Goal: Task Accomplishment & Management: Complete application form

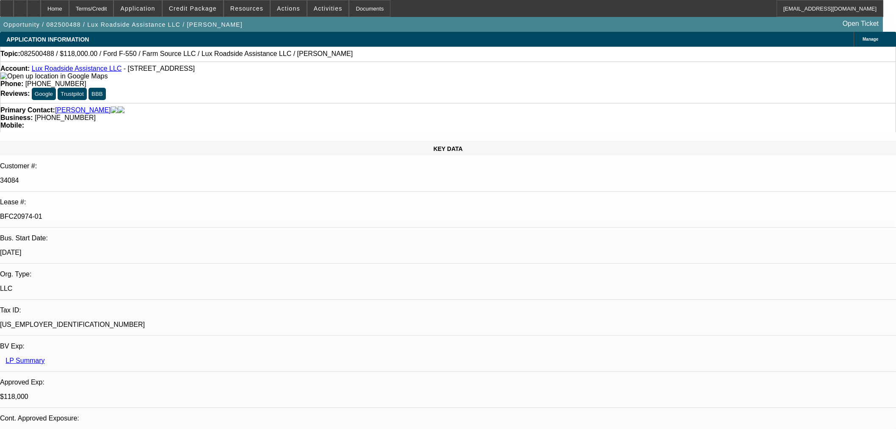
select select "0"
select select "6"
select select "0"
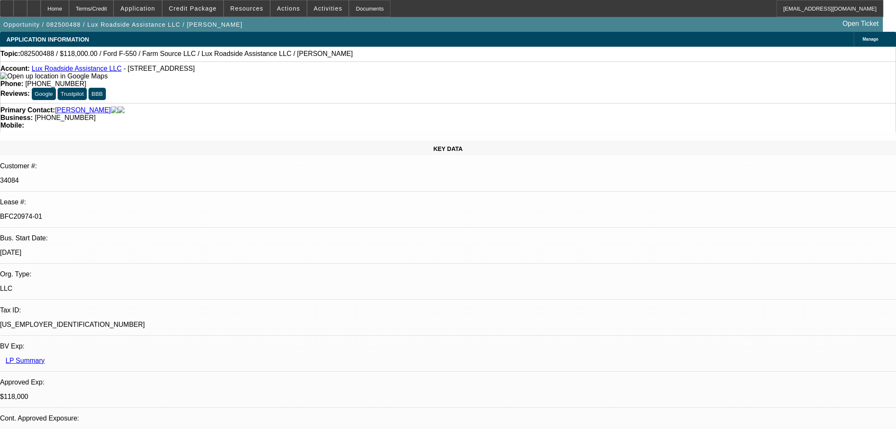
select select "0"
select select "6"
select select "0"
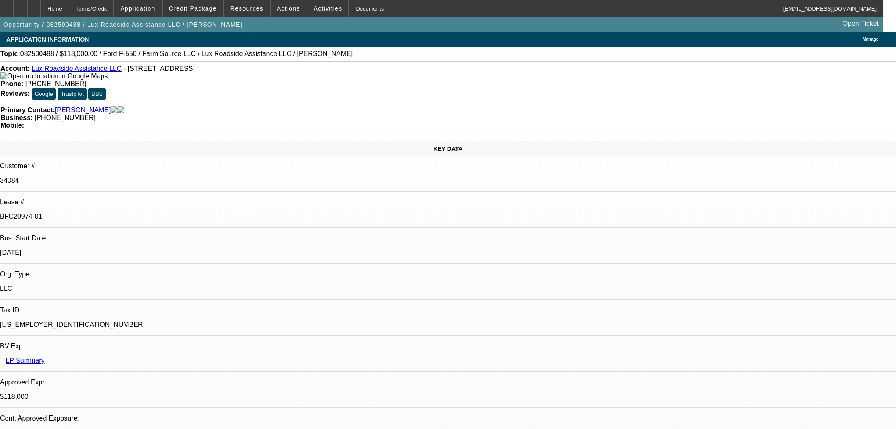
select select "0"
select select "6"
select select "0"
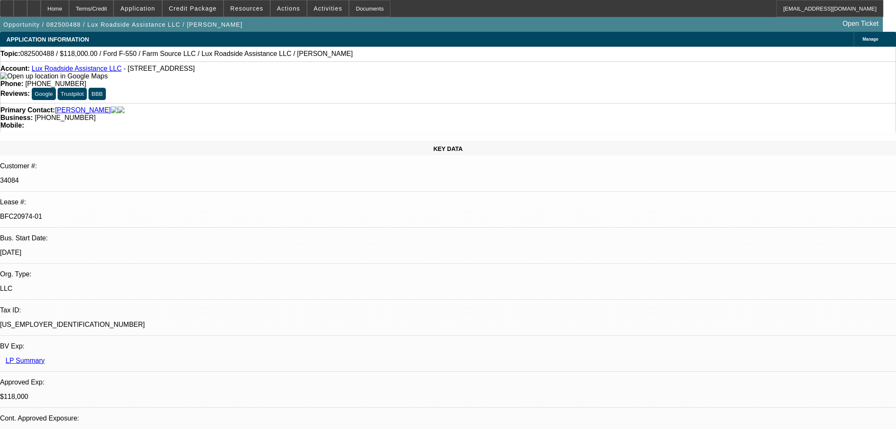
select select "6"
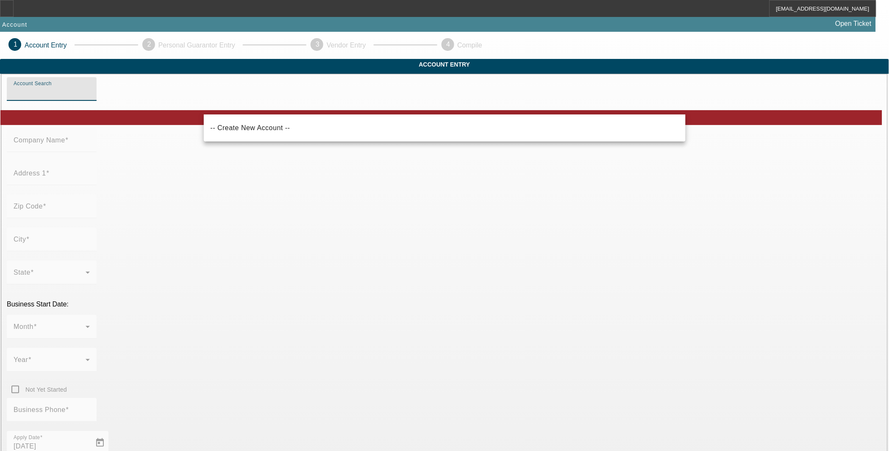
click at [90, 97] on input "Account Search" at bounding box center [52, 92] width 76 height 10
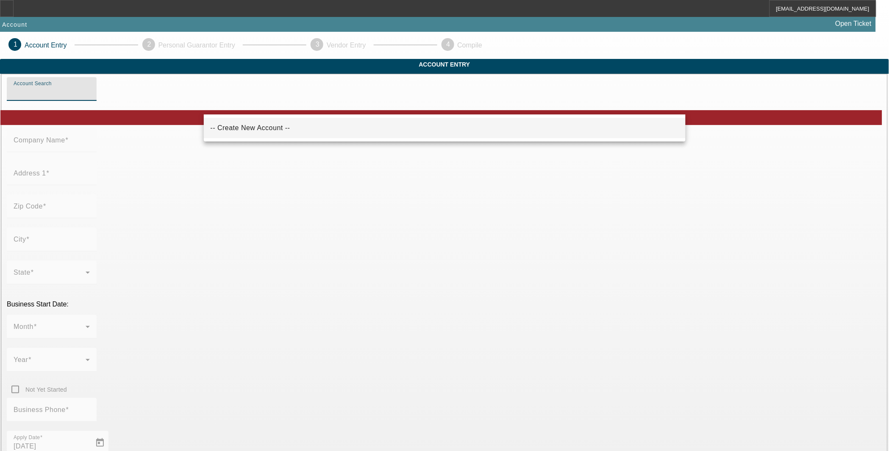
paste input "JCur Roadside Logistics, LLC"
click at [233, 119] on mat-option "-- Create New Account --" at bounding box center [445, 128] width 482 height 20
type input "-- Create New Account --"
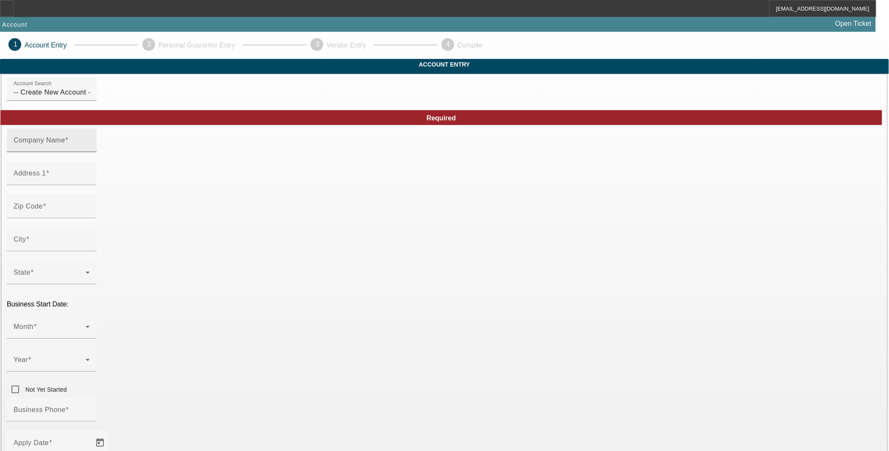
click at [65, 144] on mat-label "Company Name" at bounding box center [40, 139] width 52 height 7
click at [90, 149] on input "Company Name" at bounding box center [52, 144] width 76 height 10
paste input "JCur Roadside Logistics, LLC"
type input "JCur Roadside Logistics, LLC"
click at [46, 177] on mat-label "Address 1" at bounding box center [30, 172] width 33 height 7
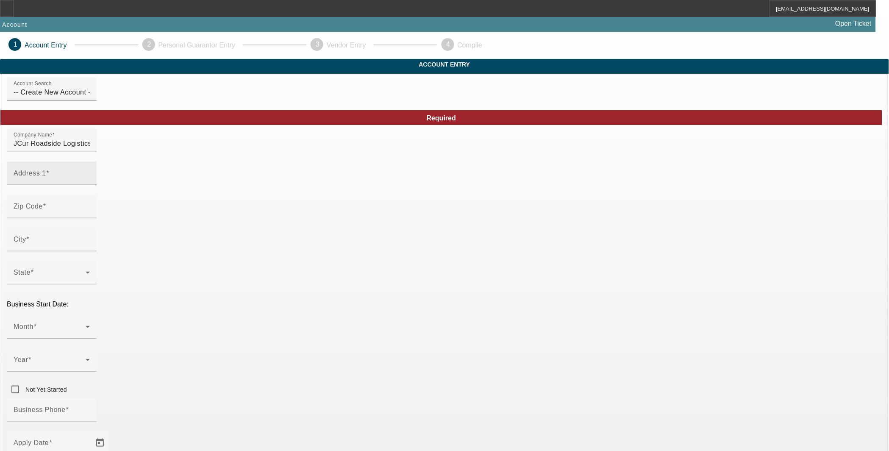
click at [90, 182] on input "Address 1" at bounding box center [52, 177] width 76 height 10
paste input "670 Academy Dr. Apt. 202"
type input "670 Academy Dr. Apt. 202"
click at [90, 215] on input "Zip Code" at bounding box center [52, 210] width 76 height 10
paste input "34744"
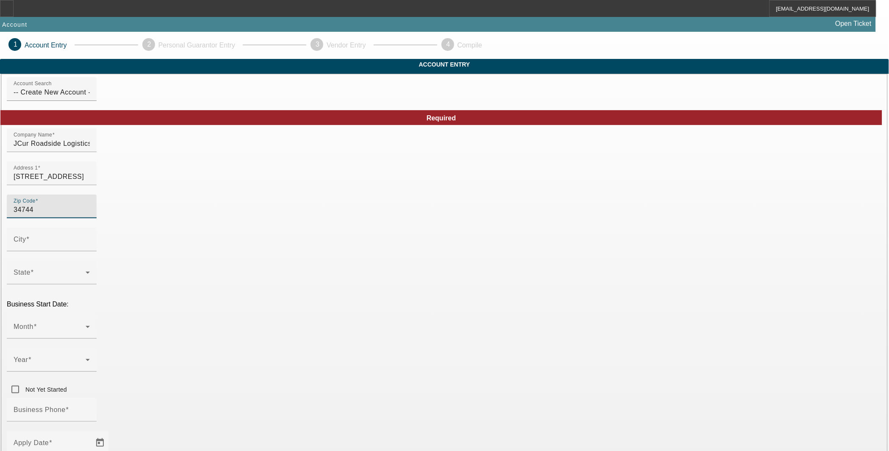
type input "34744"
type input "Kissimmee"
type input "Osceola"
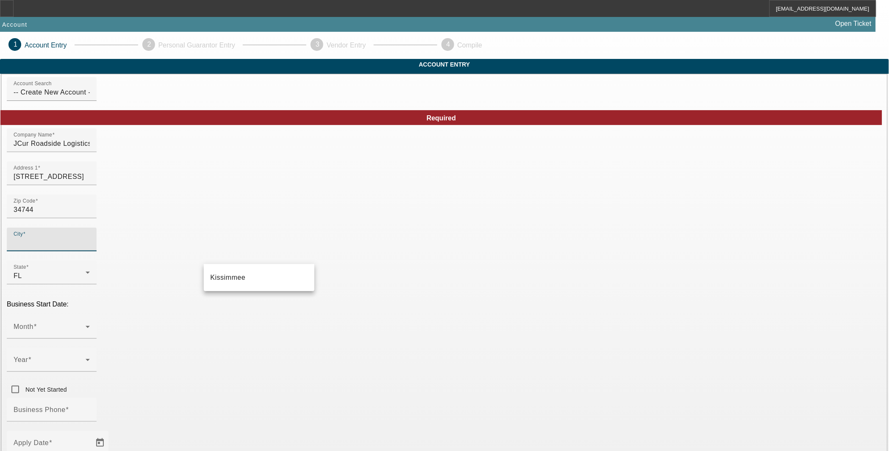
click at [219, 281] on span "Kissimmee" at bounding box center [228, 277] width 35 height 10
type input "Kissimmee"
click at [86, 325] on span at bounding box center [50, 330] width 72 height 10
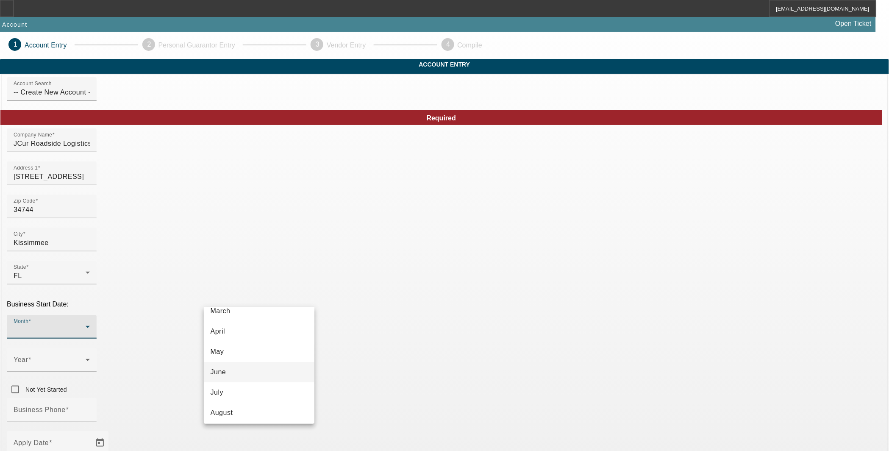
scroll to position [60, 0]
click at [227, 403] on mat-option "July" at bounding box center [259, 403] width 111 height 20
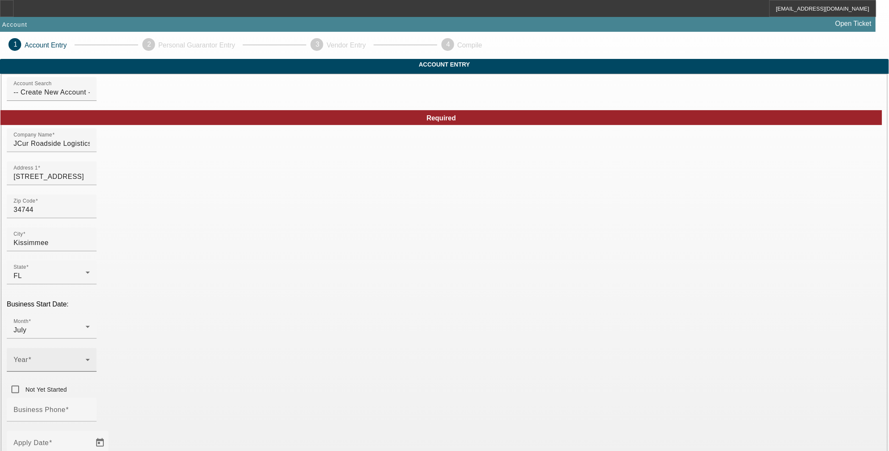
click at [28, 356] on mat-label "Year" at bounding box center [21, 359] width 14 height 7
click at [345, 336] on span "2025" at bounding box center [342, 335] width 16 height 10
click at [90, 408] on input "Business Phone" at bounding box center [52, 413] width 76 height 10
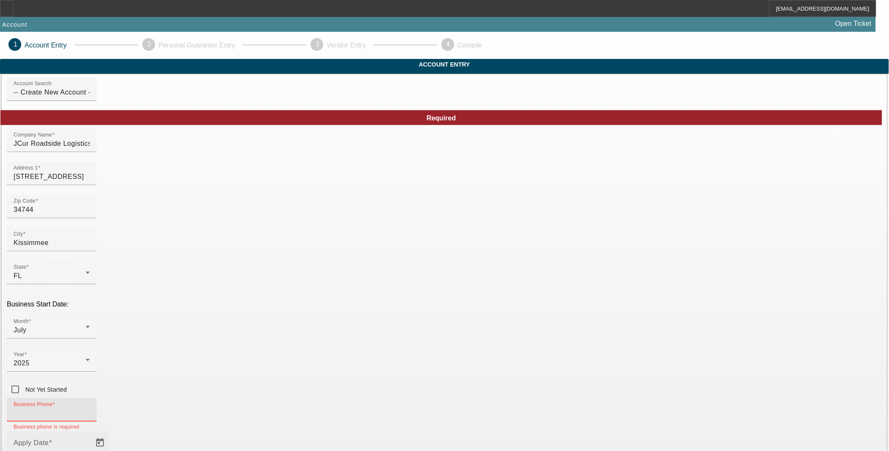
paste input "(860) 367-6549"
type input "(860) 367-6549"
click at [110, 433] on span "Open calendar" at bounding box center [100, 443] width 20 height 20
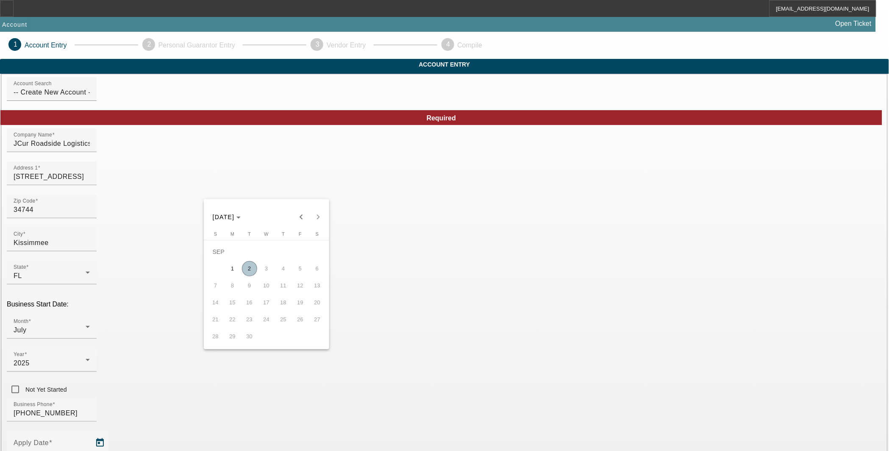
click at [247, 273] on span "2" at bounding box center [249, 268] width 15 height 15
type input "9/2/2025"
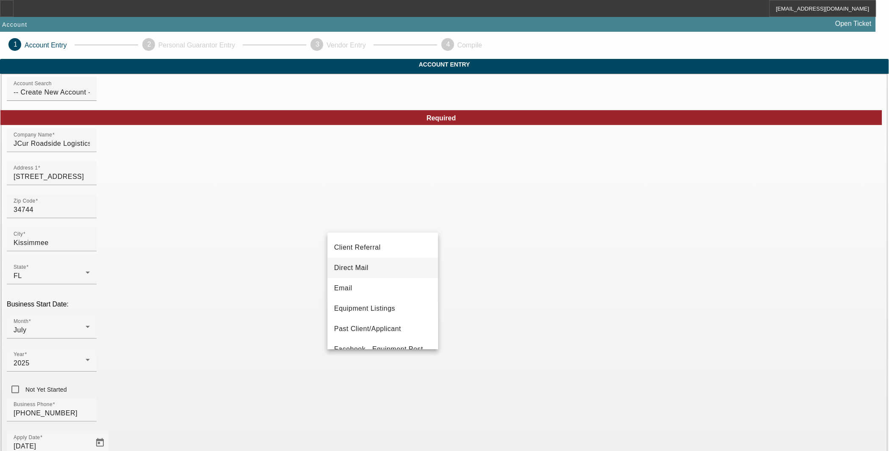
scroll to position [94, 0]
click at [381, 253] on span "Equipment Listings" at bounding box center [364, 254] width 61 height 10
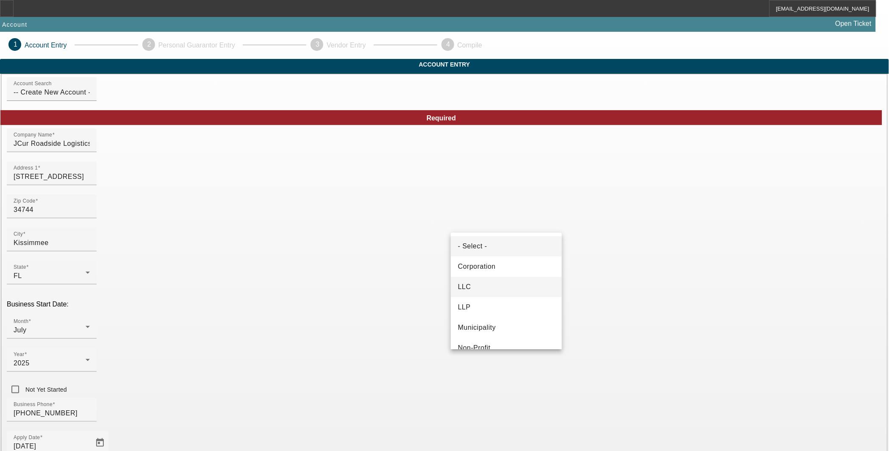
click at [463, 280] on mat-option "LLC" at bounding box center [506, 287] width 111 height 20
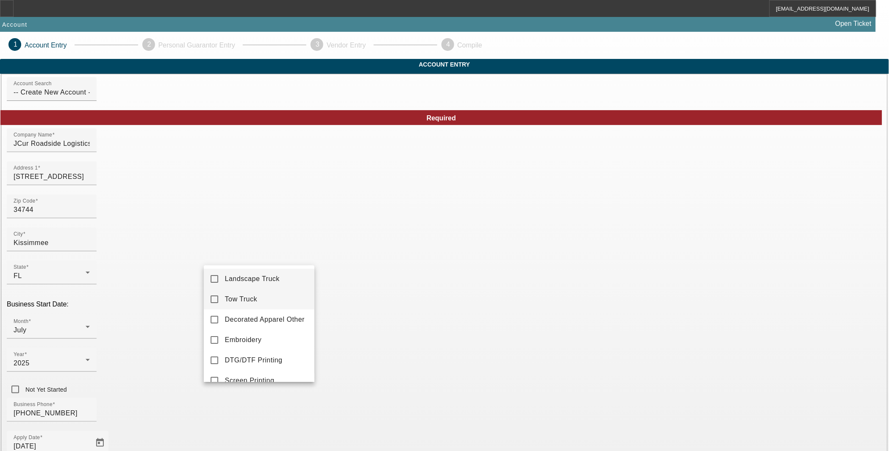
click at [246, 299] on span "Tow Truck" at bounding box center [241, 299] width 33 height 10
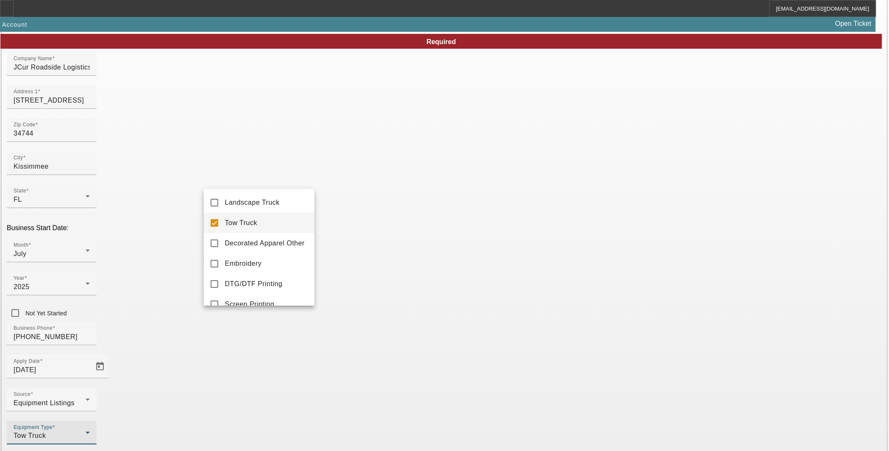
click at [239, 347] on div at bounding box center [444, 225] width 889 height 451
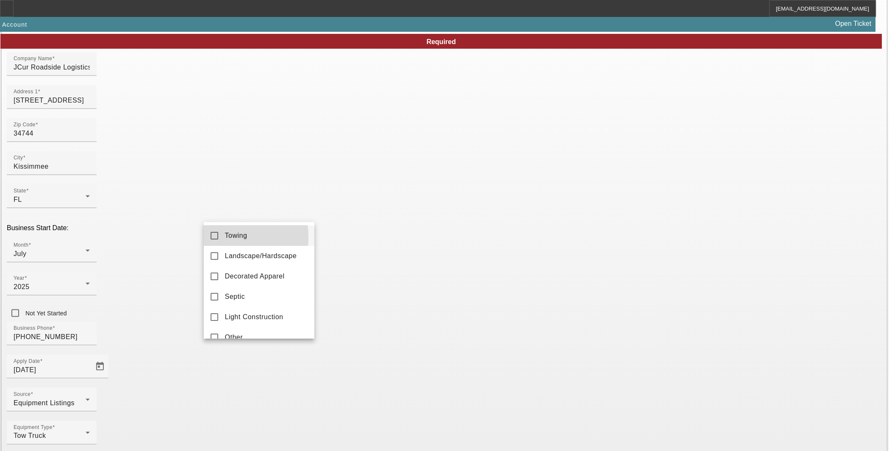
click at [221, 238] on mat-option "Towing" at bounding box center [259, 235] width 111 height 20
click at [145, 265] on div at bounding box center [444, 225] width 889 height 451
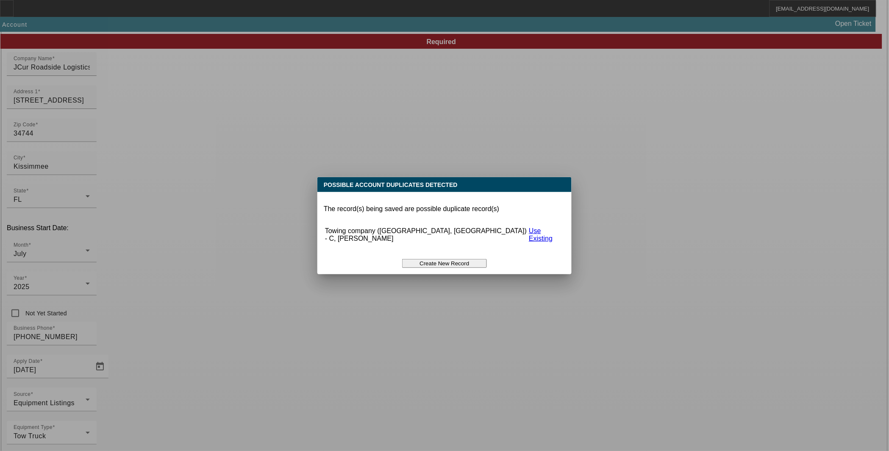
click at [544, 229] on link "Use Existing" at bounding box center [541, 234] width 24 height 15
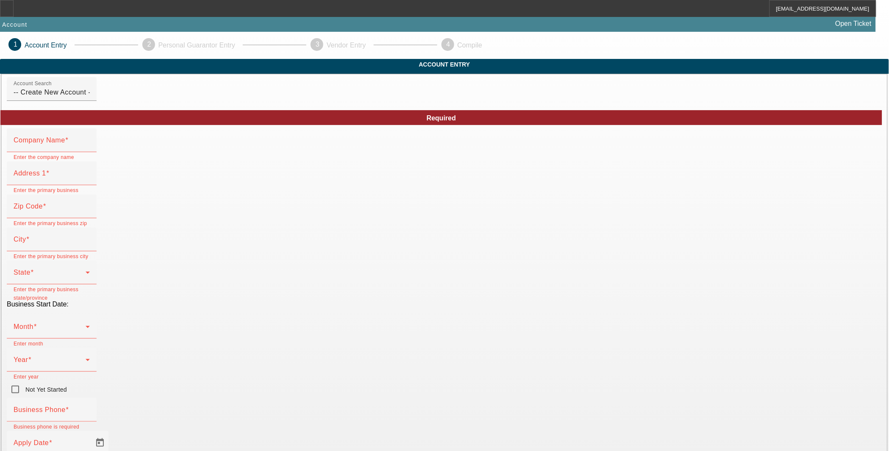
scroll to position [76, 0]
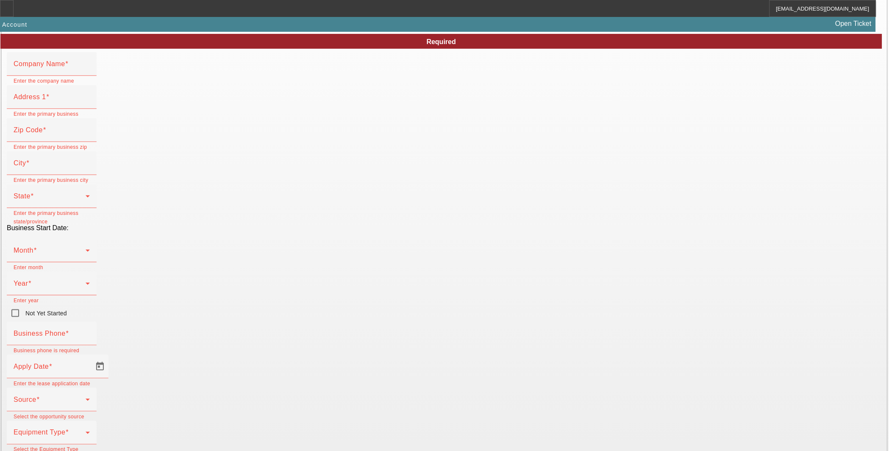
type input "Towing company"
type input "Osceola County"
type input "34744"
type input "Kissimmee"
type input "(860) 367-6549"
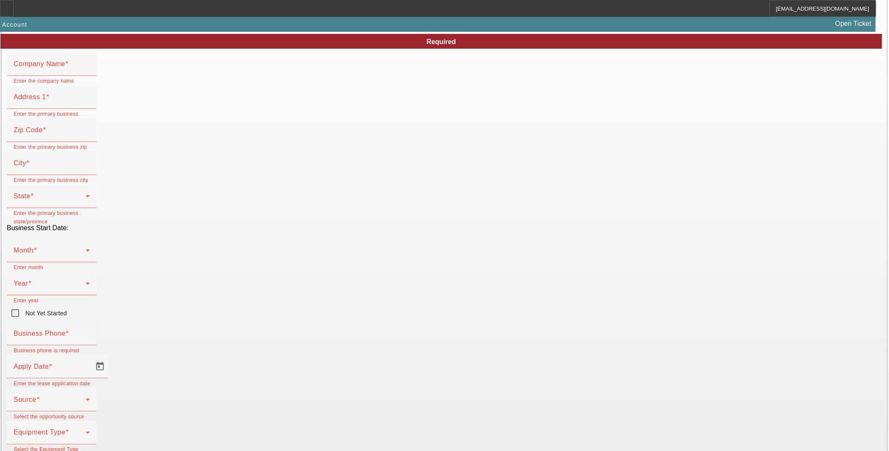
type input "jcurfinancial@gmail.com"
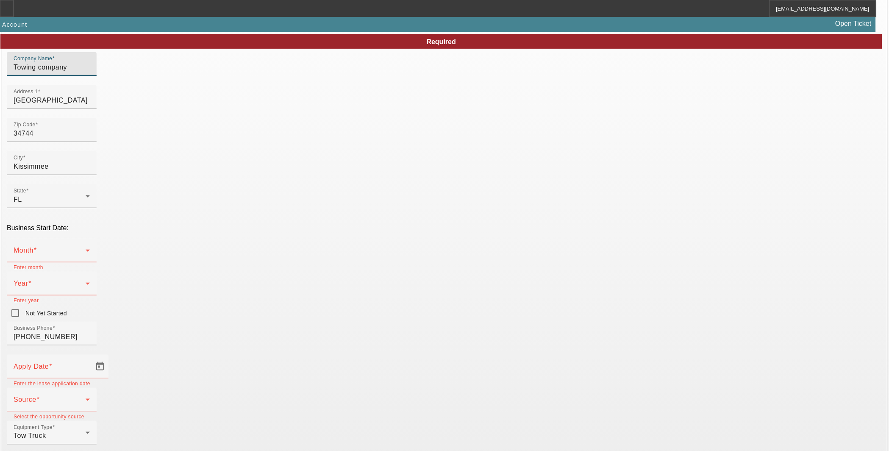
drag, startPoint x: 271, startPoint y: 77, endPoint x: -65, endPoint y: 106, distance: 337.6
click at [0, 106] on html "hmartell@beaconfunding.com Account Open Ticket 1 Account Entry 2 Personal Guara…" at bounding box center [444, 149] width 889 height 451
paste input "JCur Roadside Logistics, LLC"
type input "JCur Roadside Logistics, LLC"
drag, startPoint x: 263, startPoint y: 109, endPoint x: 7, endPoint y: 81, distance: 257.4
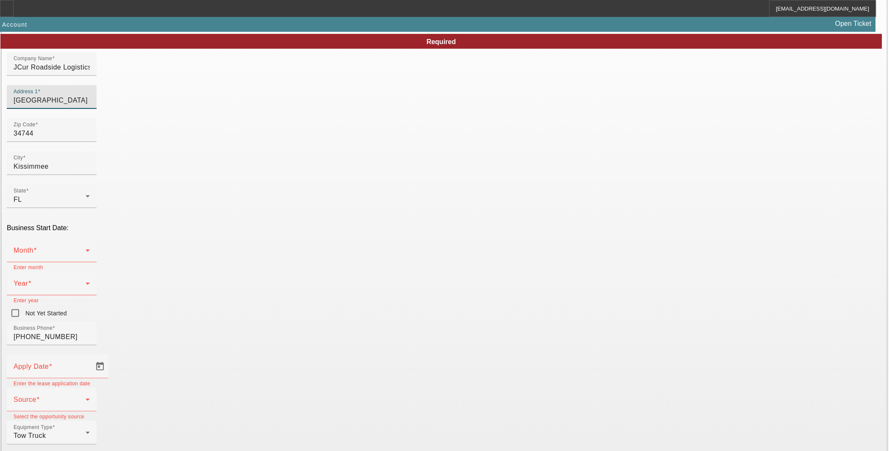
paste input "670 Academy Dr. Apt. 202"
type input "670 Academy Dr. Apt. 202"
click at [90, 239] on div "Month" at bounding box center [52, 251] width 76 height 24
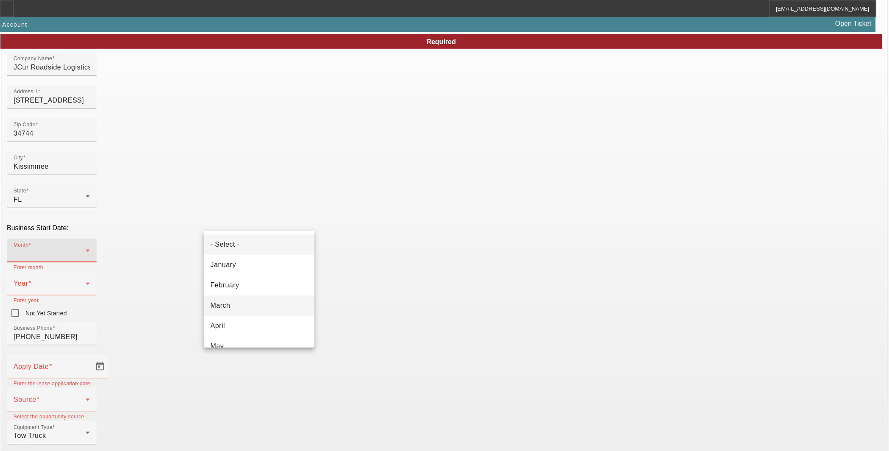
scroll to position [154, 0]
click at [254, 236] on mat-option "July" at bounding box center [259, 232] width 111 height 20
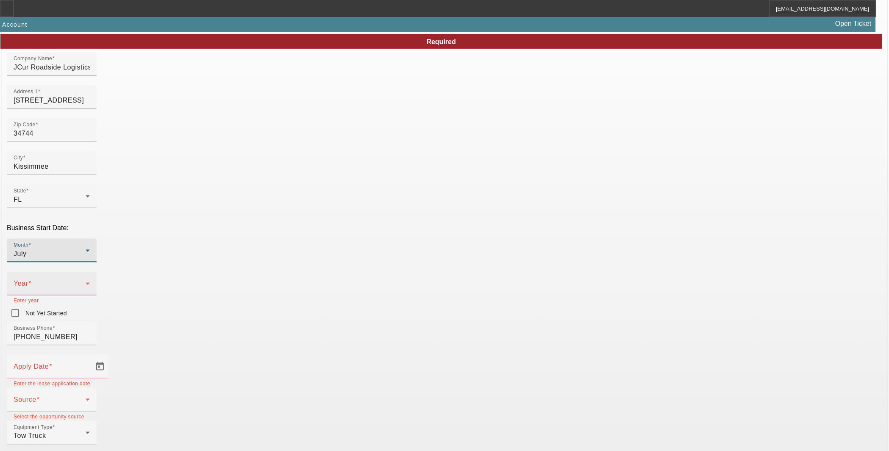
click at [86, 282] on span at bounding box center [50, 287] width 72 height 10
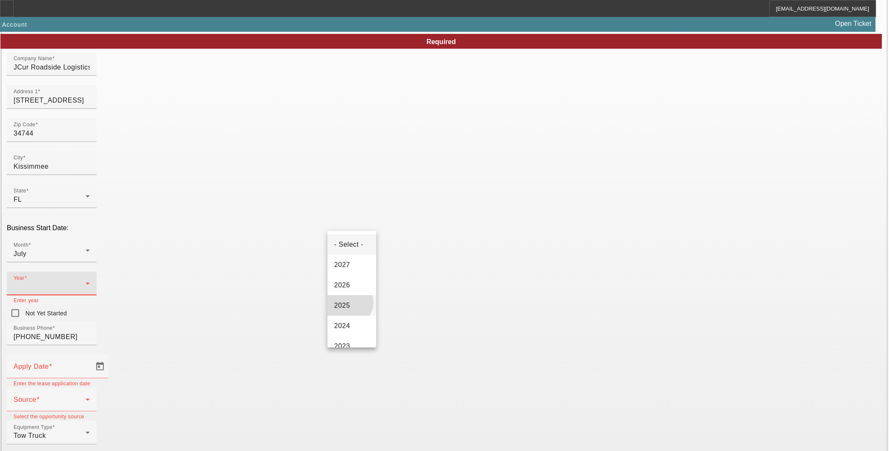
click at [344, 306] on span "2025" at bounding box center [342, 305] width 16 height 10
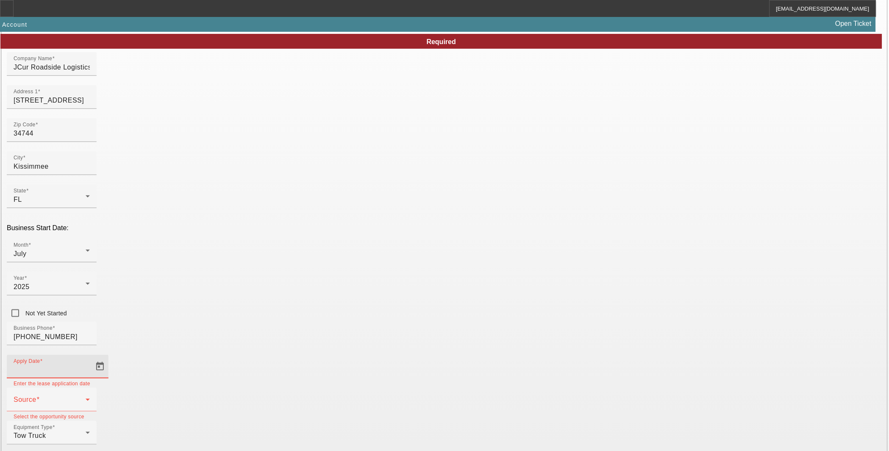
drag, startPoint x: 260, startPoint y: 284, endPoint x: 372, endPoint y: 301, distance: 112.7
click at [90, 365] on input "Apply Date" at bounding box center [52, 370] width 76 height 10
click at [110, 356] on span "Open calendar" at bounding box center [100, 366] width 20 height 20
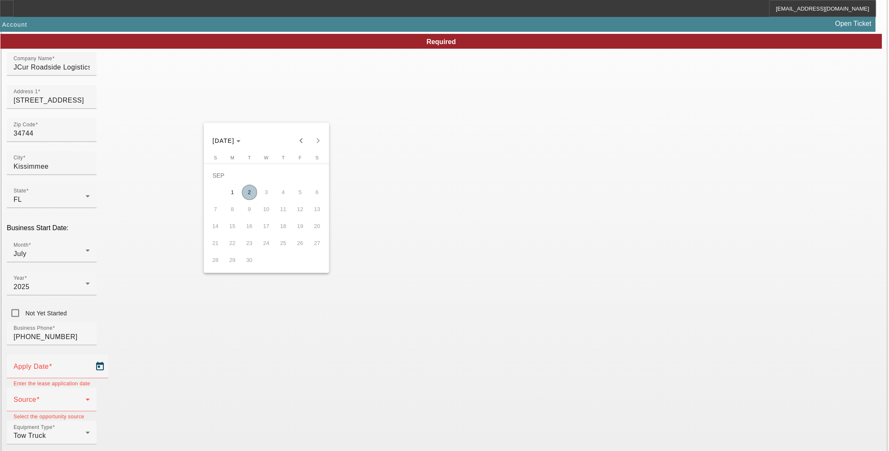
click at [248, 197] on span "2" at bounding box center [249, 192] width 15 height 15
type input "9/2/2025"
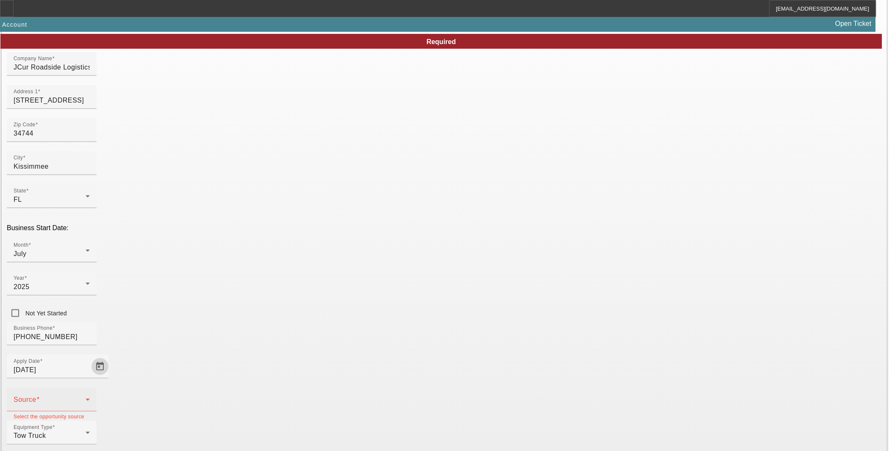
click at [86, 398] on span at bounding box center [50, 403] width 72 height 10
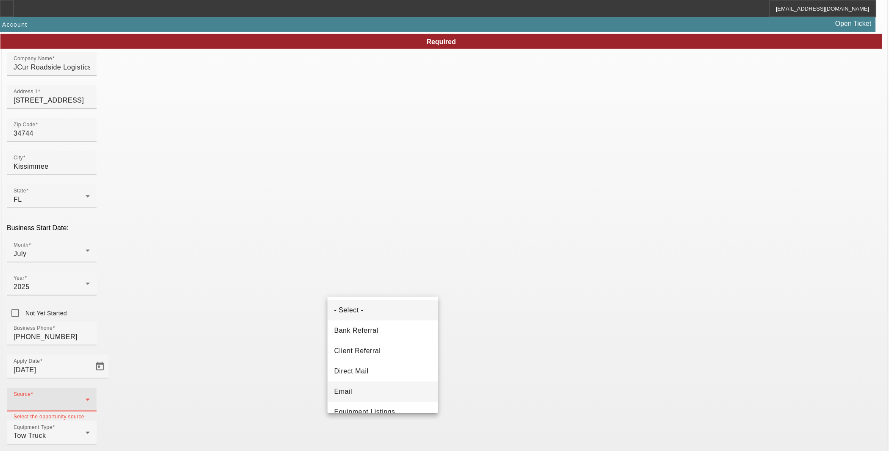
scroll to position [47, 0]
click at [386, 369] on span "Equipment Listings" at bounding box center [364, 365] width 61 height 10
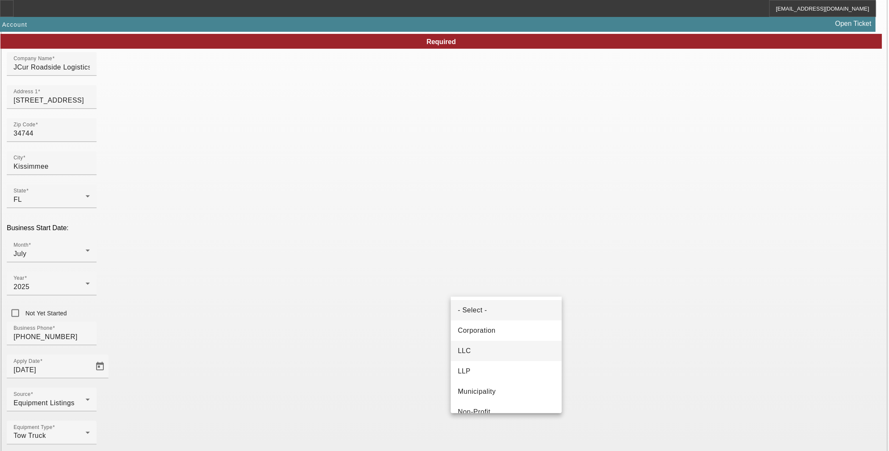
click at [469, 349] on span "LLC" at bounding box center [464, 351] width 13 height 10
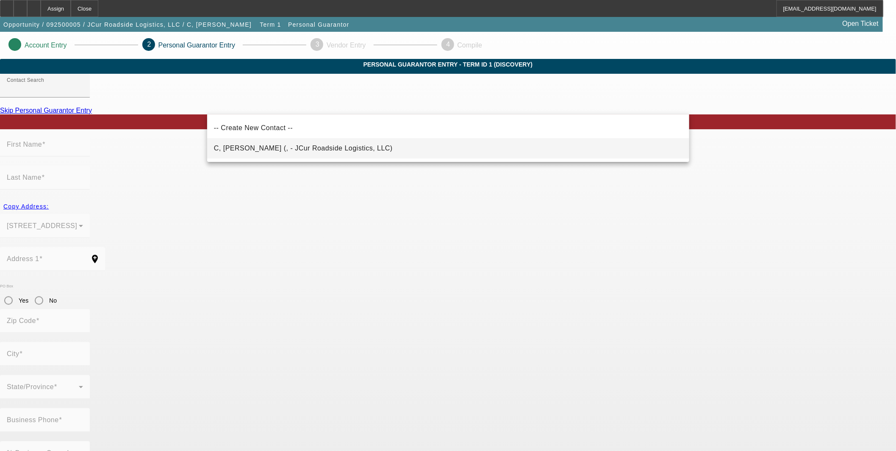
click at [234, 150] on span "C, Justyn (, - JCur Roadside Logistics, LLC)" at bounding box center [303, 147] width 179 height 7
type input "C, Justyn (, - JCur Roadside Logistics, LLC)"
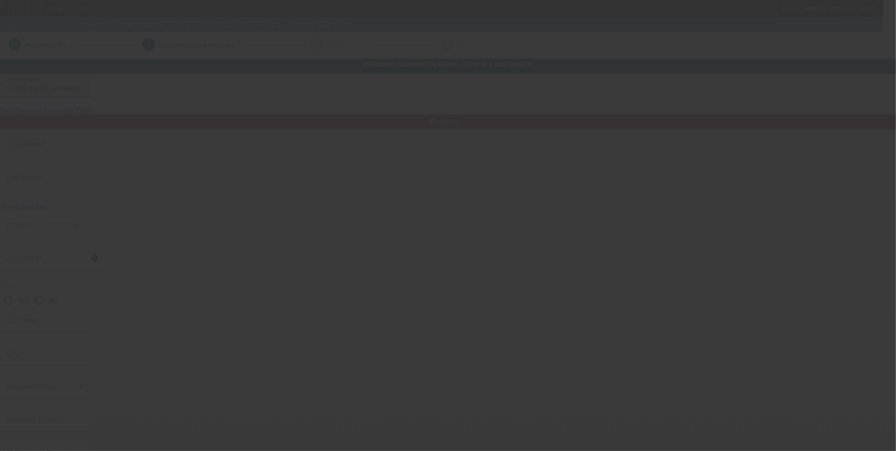
type input "Justyn"
type input "C"
radio input "true"
type input "jcurfinancial@gmail.com"
type input "(860) 367-6549"
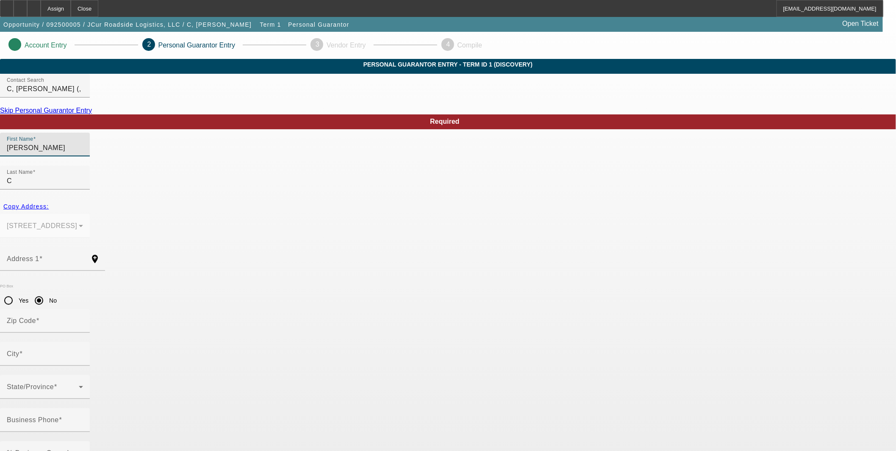
drag, startPoint x: 241, startPoint y: 171, endPoint x: 140, endPoint y: 175, distance: 100.9
type input "Justin"
drag, startPoint x: 351, startPoint y: 171, endPoint x: 300, endPoint y: 164, distance: 51.7
click at [300, 164] on div "First Name Justin Last Name C" at bounding box center [448, 166] width 896 height 66
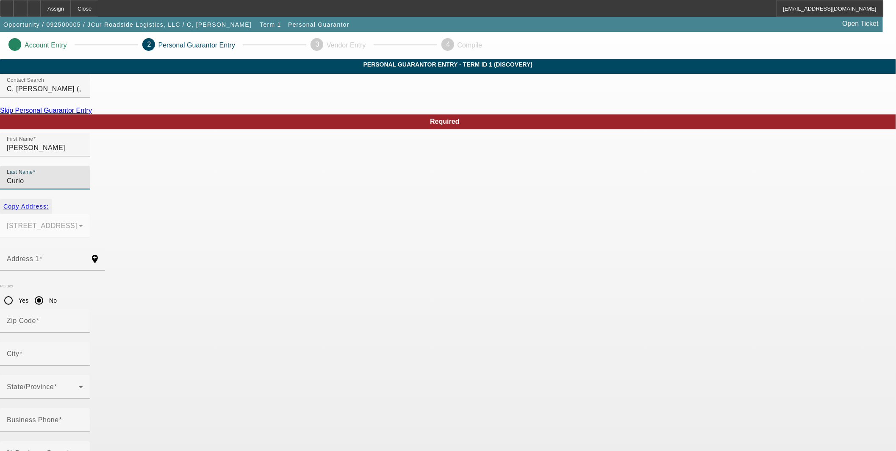
type input "Curio"
click at [49, 203] on span "Copy Address:" at bounding box center [25, 206] width 45 height 7
type input "670 Academy Dr. Apt. 202"
radio input "false"
type input "34744"
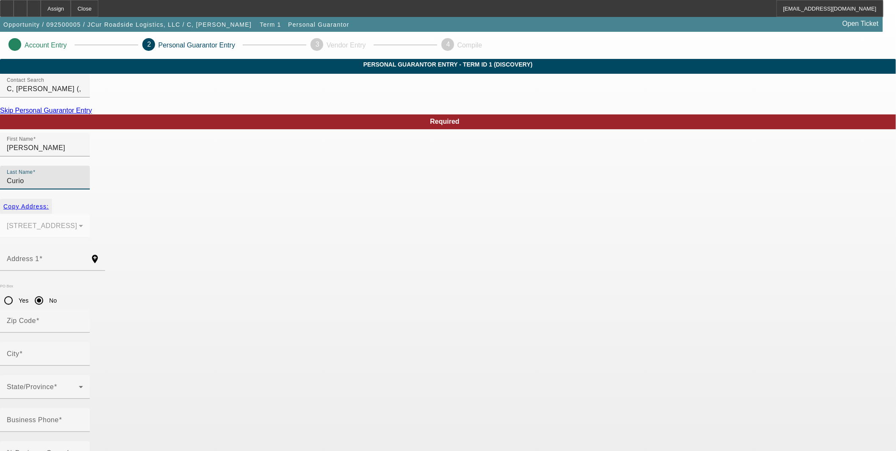
type input "Kissimmee"
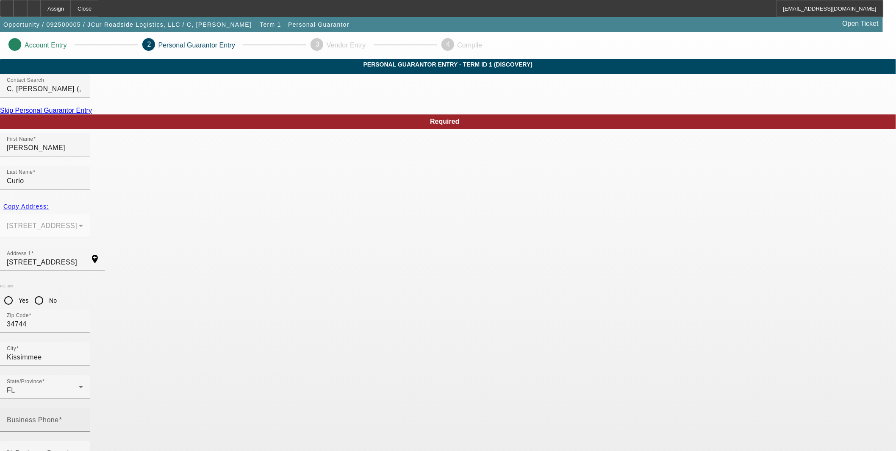
click at [83, 418] on input "Business Phone" at bounding box center [45, 423] width 76 height 10
paste input "(860) 367-6549"
type input "(860) 367-6549"
click at [83, 450] on input "% Business Owned" at bounding box center [45, 456] width 76 height 10
type input "100"
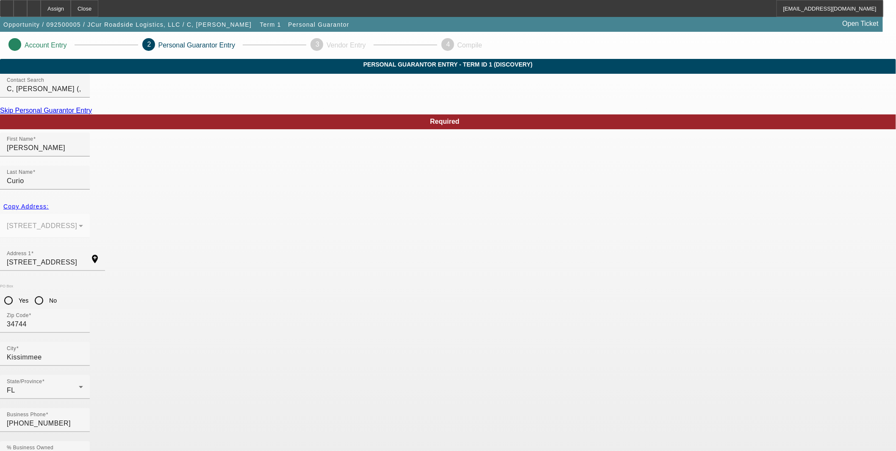
paste input "040-92-3317"
type input "040-92-3317"
drag, startPoint x: 512, startPoint y: 386, endPoint x: 654, endPoint y: 417, distance: 145.2
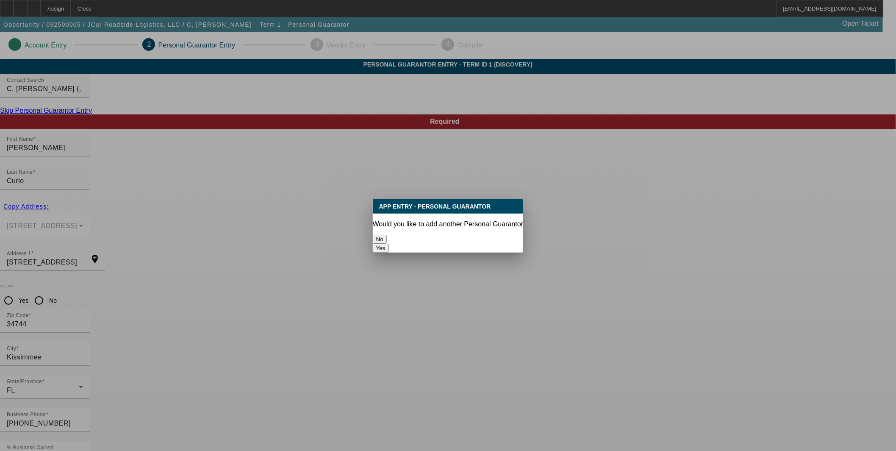
click at [387, 238] on button "No" at bounding box center [380, 239] width 14 height 9
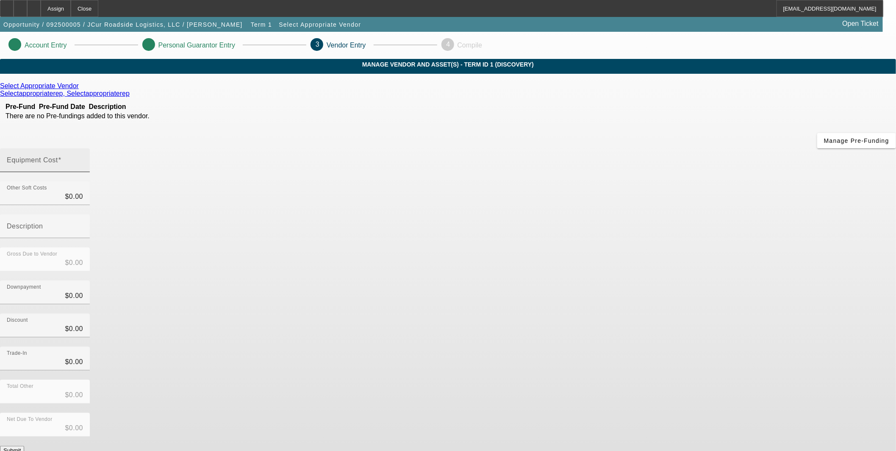
click at [58, 156] on mat-label "Equipment Cost" at bounding box center [32, 159] width 51 height 7
click at [83, 158] on input "Equipment Cost" at bounding box center [45, 163] width 76 height 10
type input "6"
type input "$6.00"
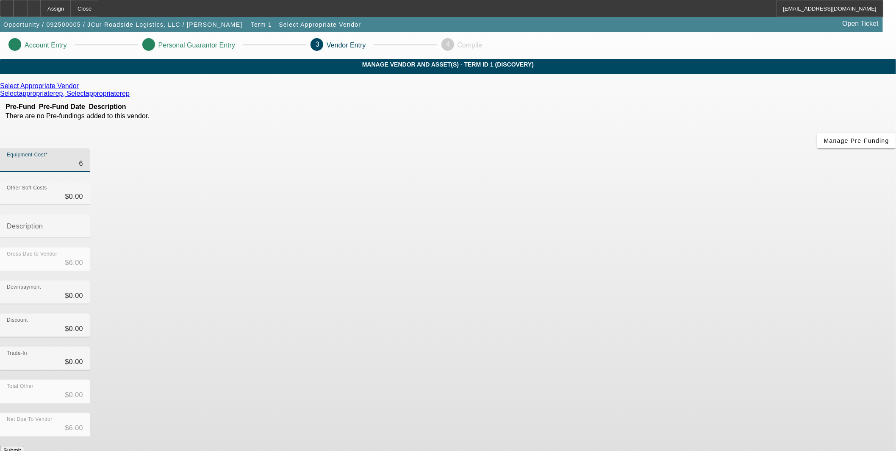
type input "60"
type input "$60.00"
type input "600"
type input "$600.00"
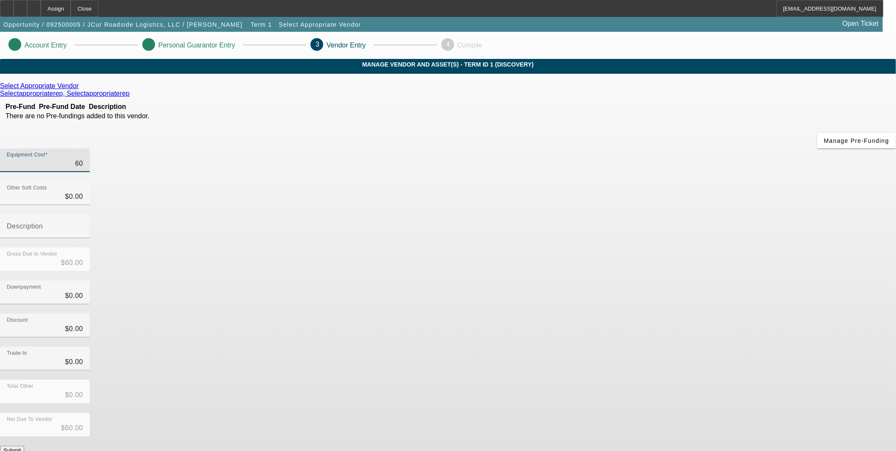
type input "$600.00"
type input "6000"
type input "$6,000.00"
type input "60000"
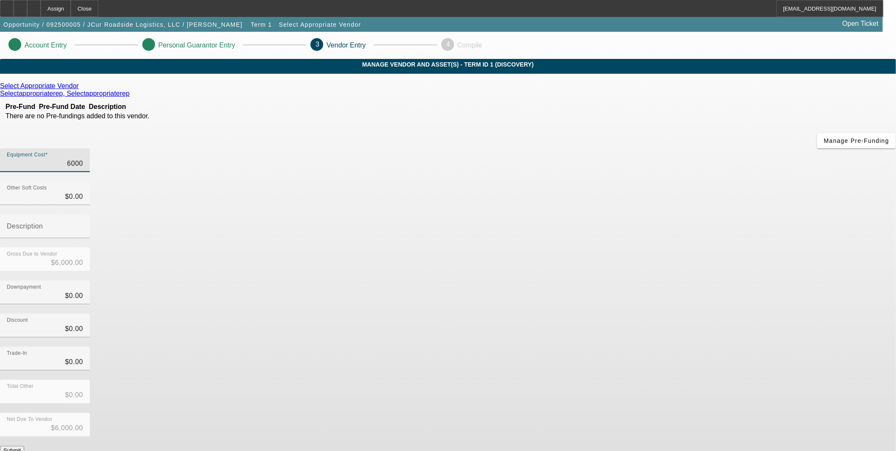
type input "$60,000.00"
drag, startPoint x: 638, startPoint y: 243, endPoint x: 617, endPoint y: 347, distance: 106.8
click at [638, 313] on div "Discount $0.00" at bounding box center [448, 329] width 896 height 33
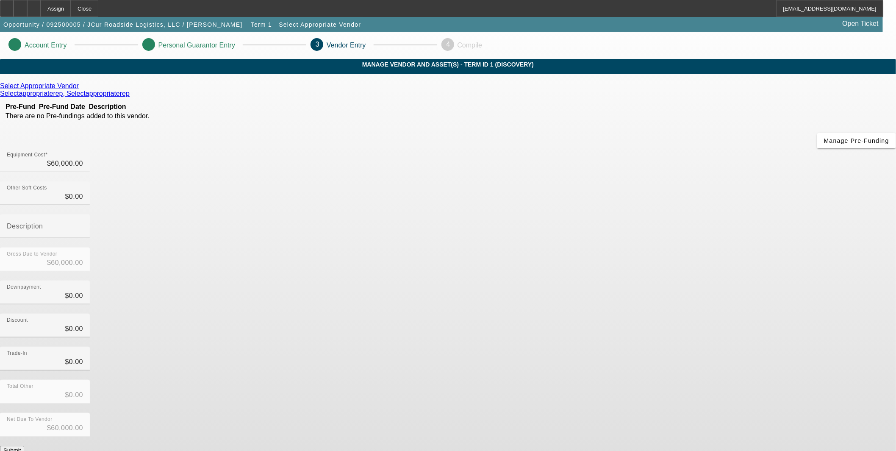
click at [24, 446] on button "Submit" at bounding box center [12, 450] width 24 height 9
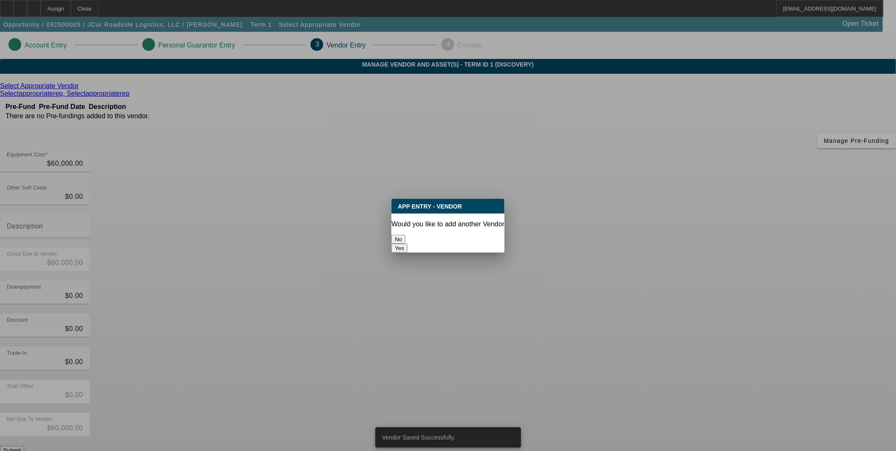
click at [405, 239] on button "No" at bounding box center [398, 239] width 14 height 9
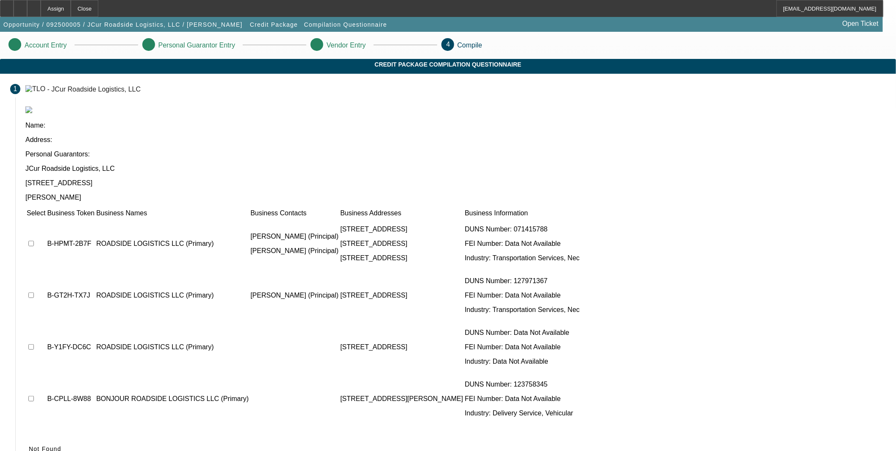
click at [61, 445] on span "Not Found" at bounding box center [45, 448] width 33 height 7
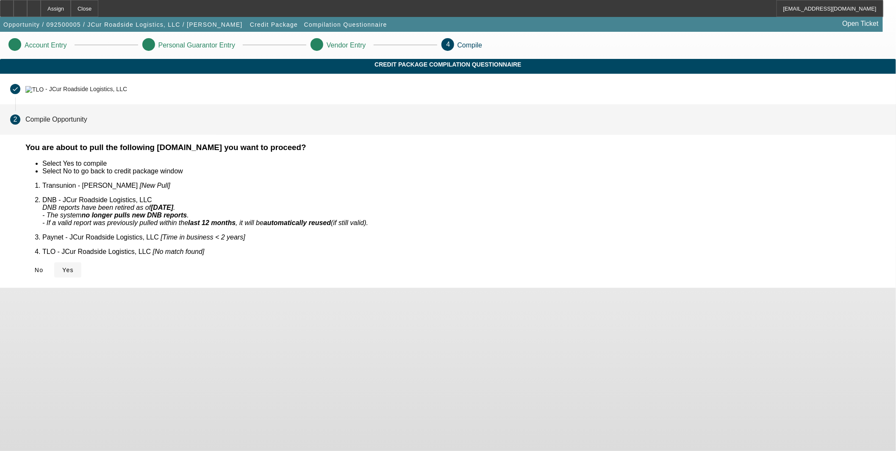
click at [74, 266] on span "Yes" at bounding box center [67, 269] width 11 height 7
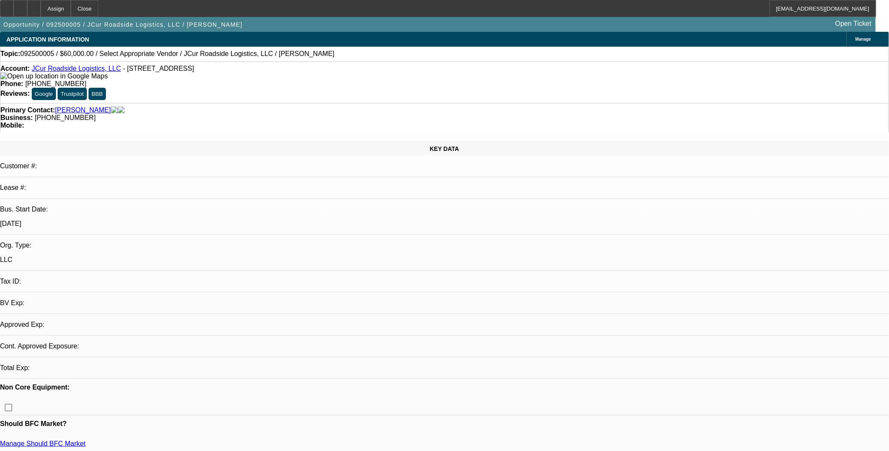
select select "0"
select select "2"
select select "0.1"
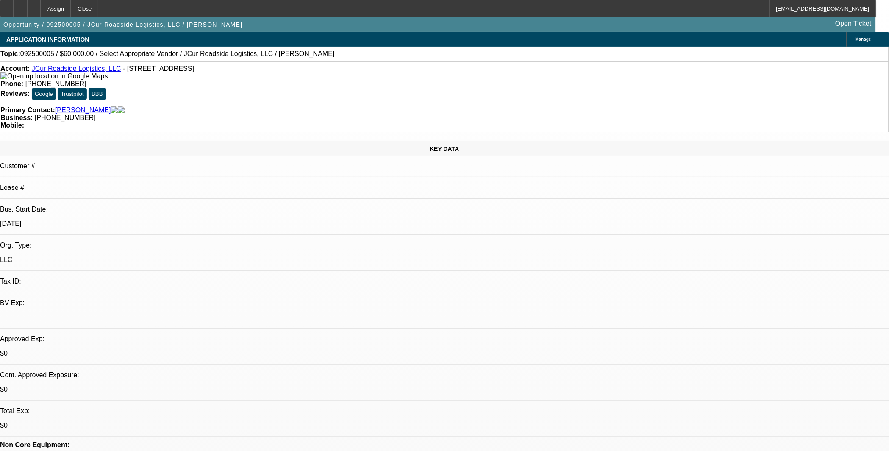
select select "2"
select select "4"
click at [41, 7] on div at bounding box center [34, 8] width 14 height 17
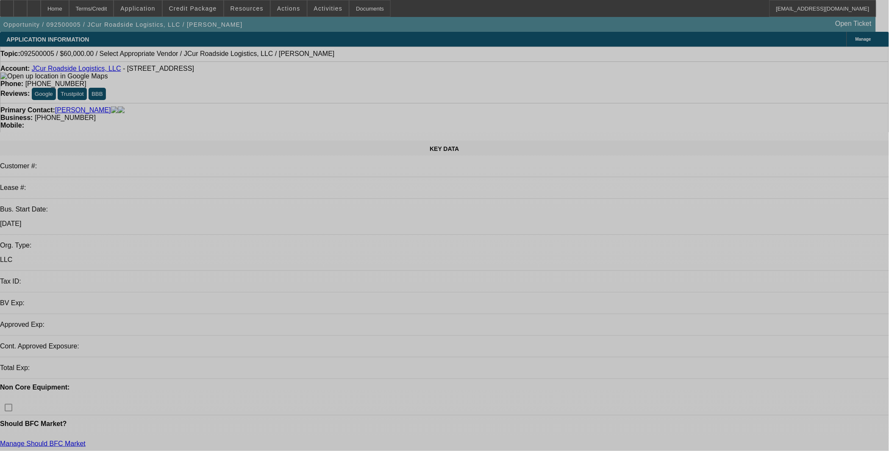
select select "0"
select select "2"
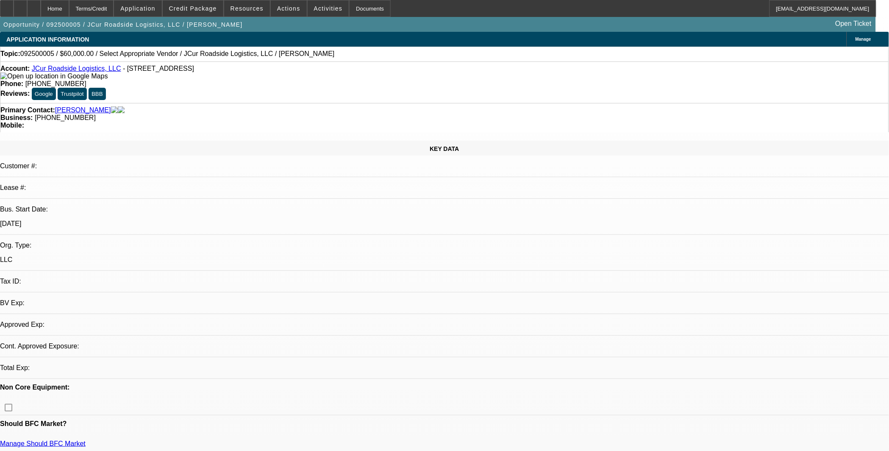
select select "2"
select select "0.1"
select select "4"
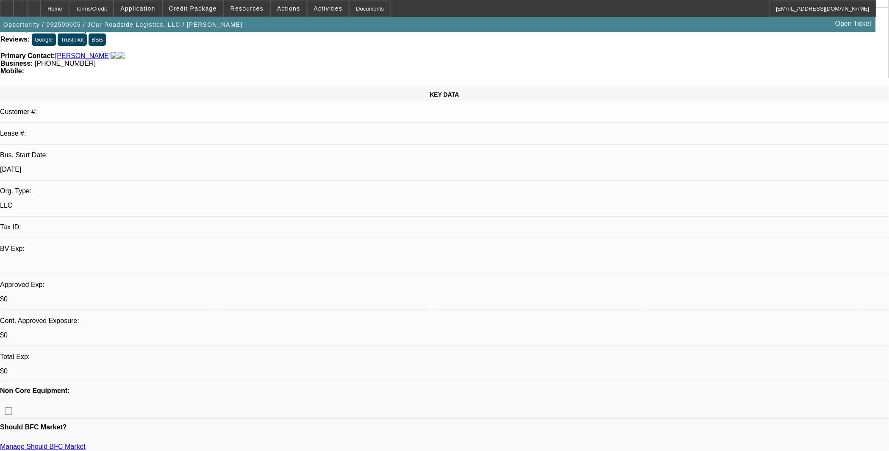
scroll to position [235, 0]
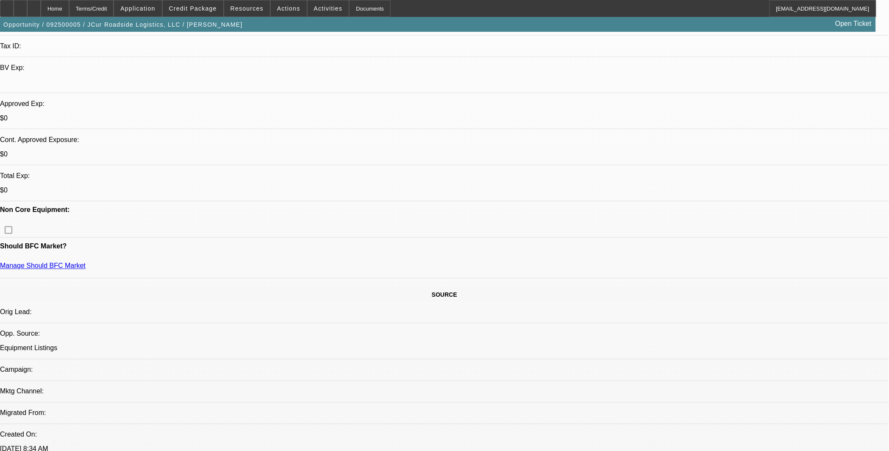
drag, startPoint x: 194, startPoint y: 7, endPoint x: 190, endPoint y: 14, distance: 8.1
click at [194, 8] on span "Credit Package" at bounding box center [193, 8] width 48 height 7
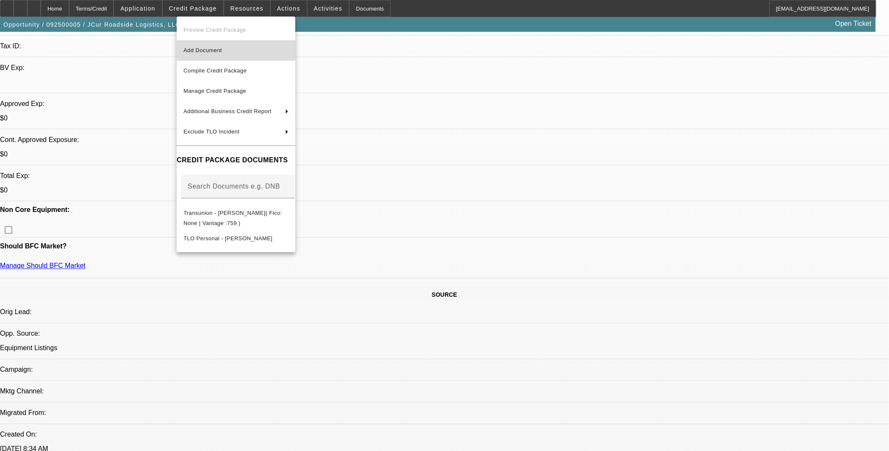
click at [200, 51] on span "Add Document" at bounding box center [202, 50] width 39 height 6
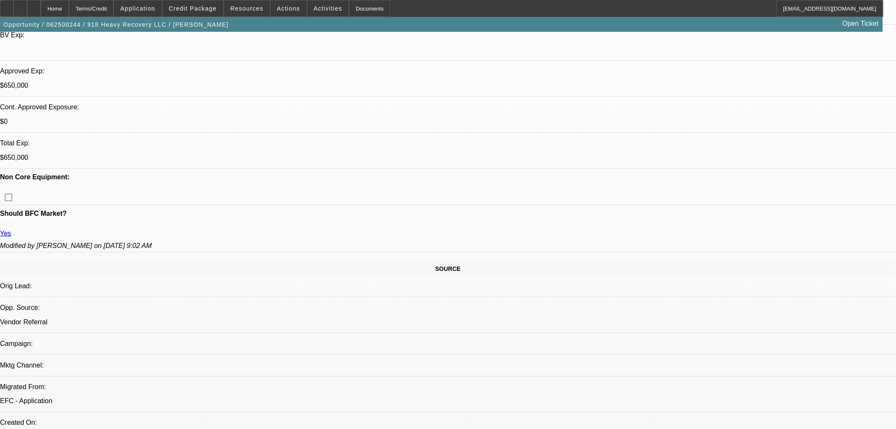
select select "0"
select select "2"
select select "0"
select select "6"
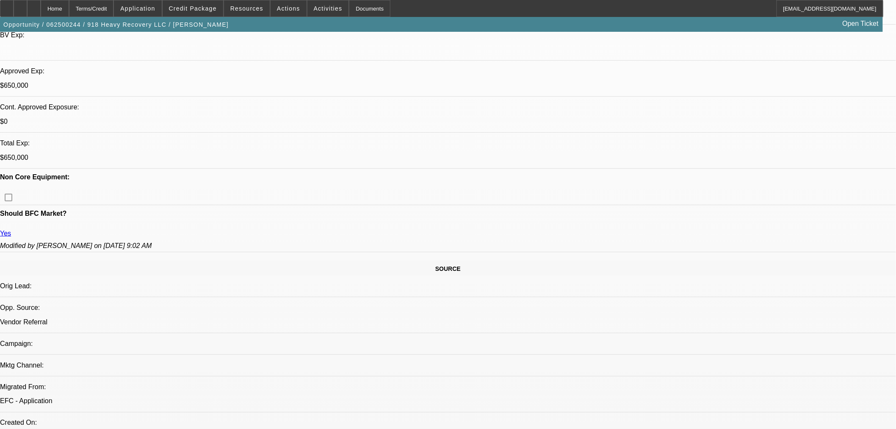
select select "0"
select select "2"
select select "0"
select select "6"
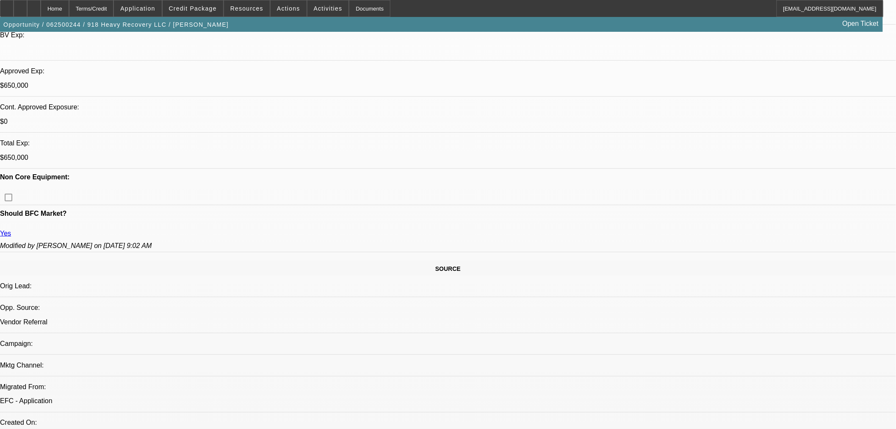
select select "0"
select select "2"
select select "0"
select select "6"
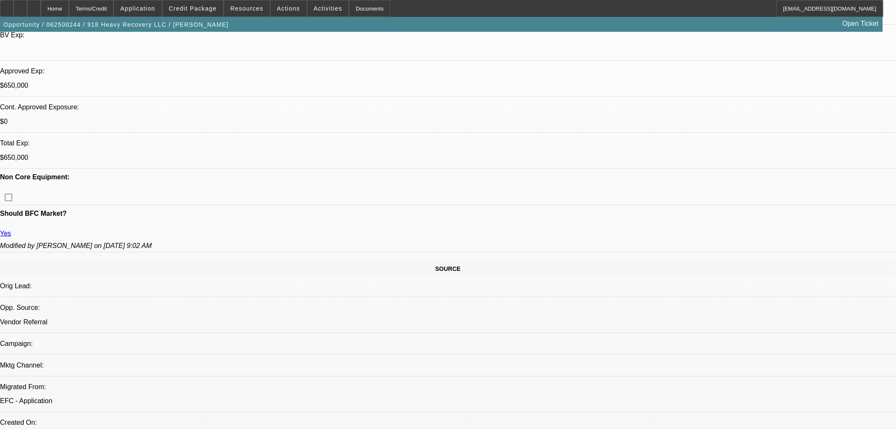
select select "0"
select select "2"
select select "0"
select select "6"
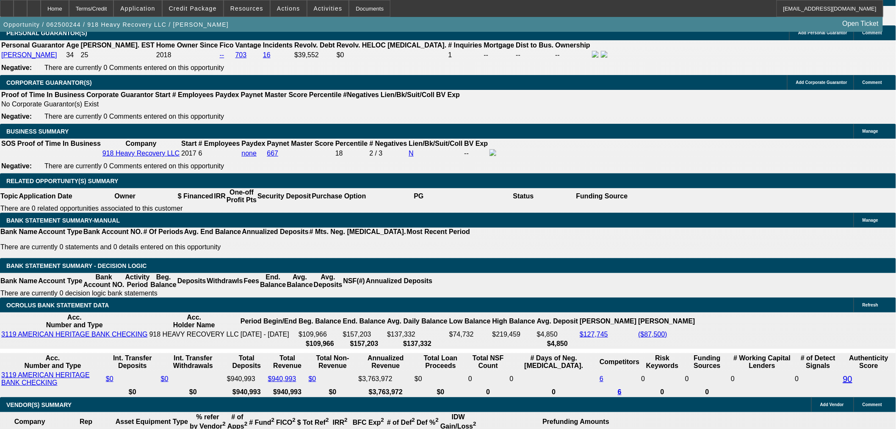
scroll to position [1331, 0]
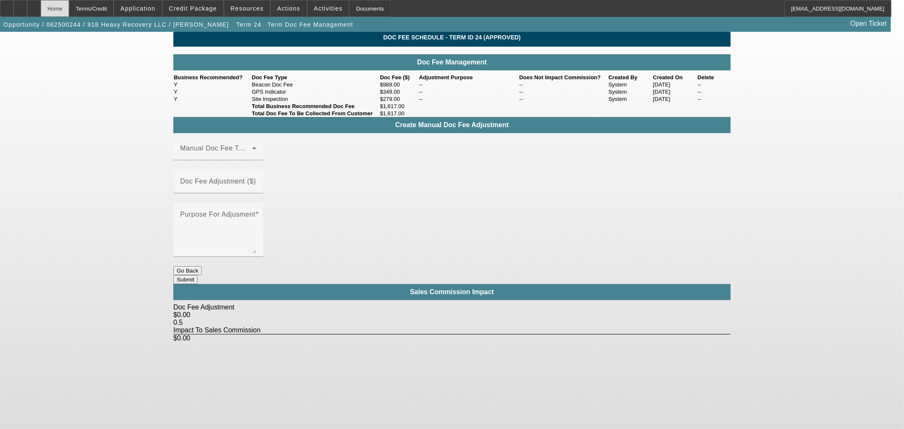
click at [69, 5] on div "Home" at bounding box center [55, 8] width 28 height 17
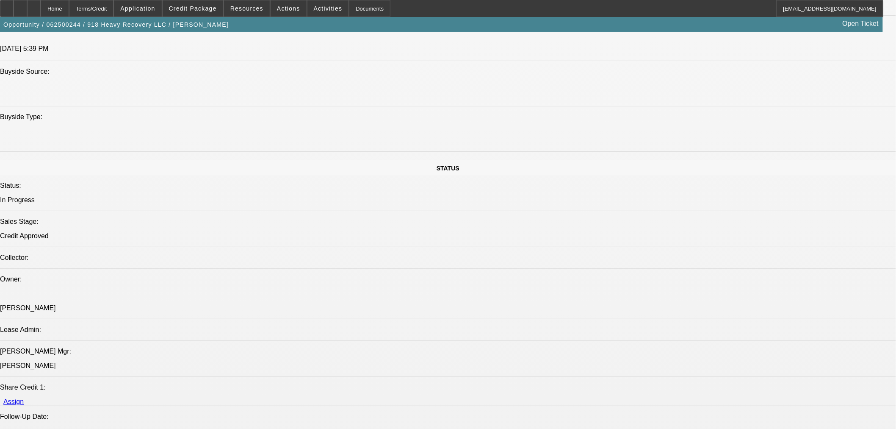
select select "0"
select select "2"
select select "0"
select select "6"
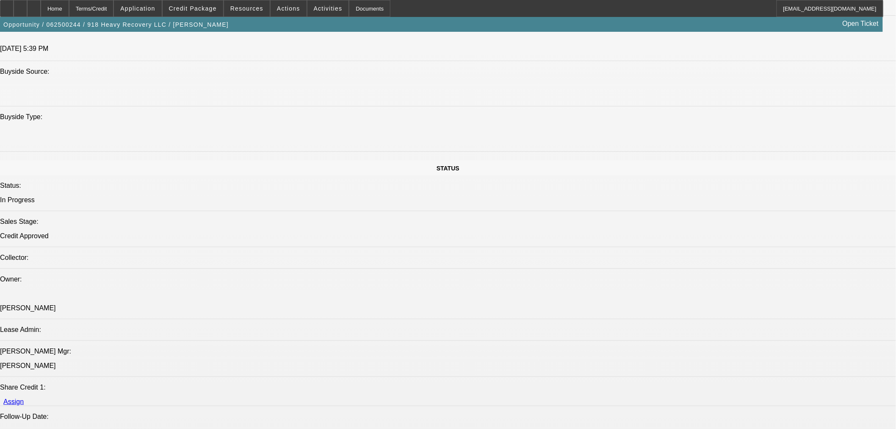
select select "0"
select select "2"
select select "0"
select select "6"
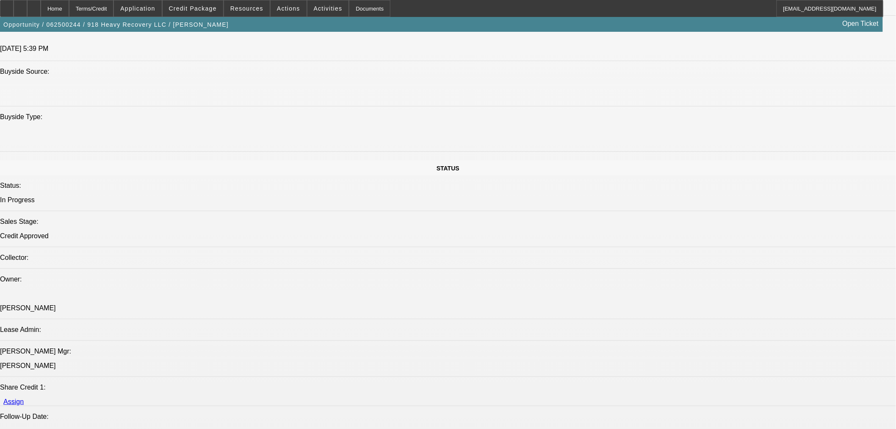
select select "0"
select select "2"
select select "0"
select select "6"
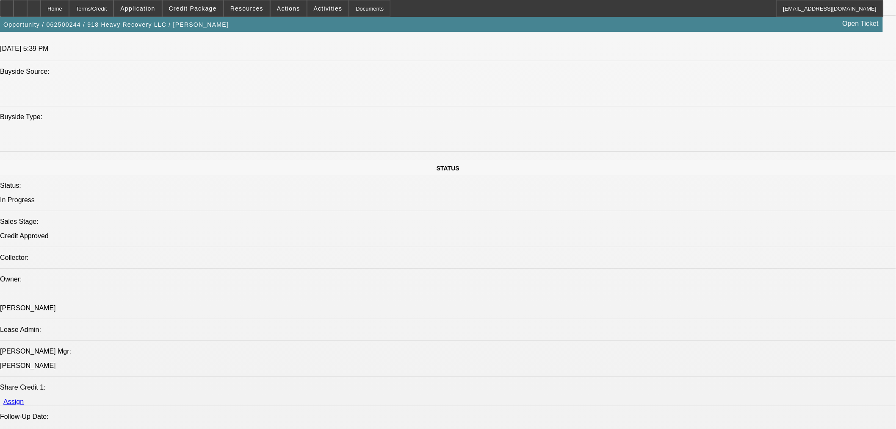
select select "0"
select select "2"
select select "0"
select select "6"
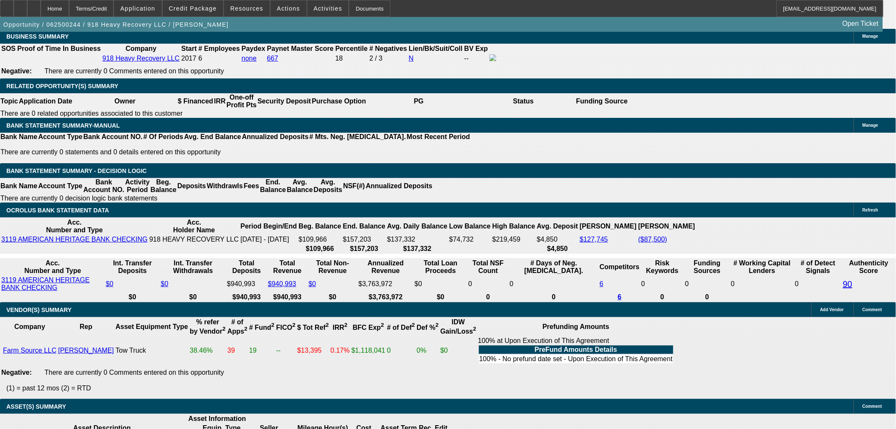
scroll to position [1399, 0]
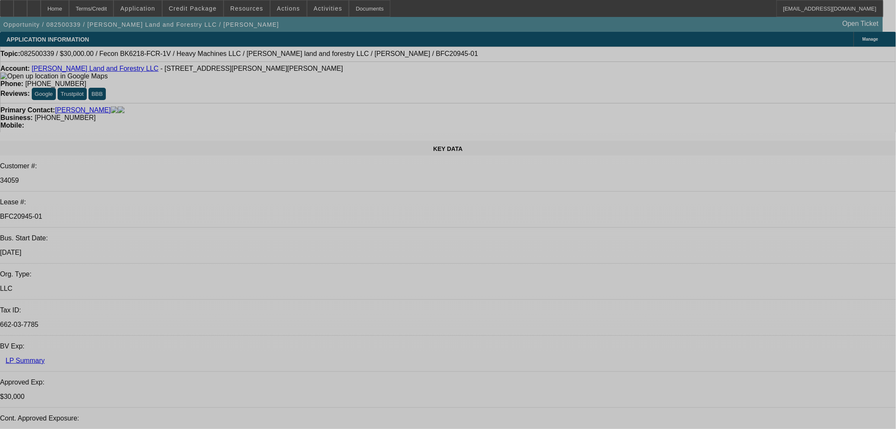
select select "0"
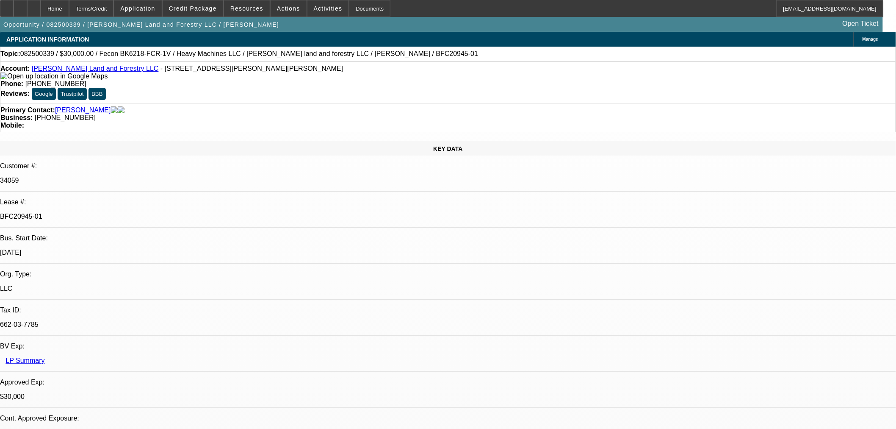
select select "2"
select select "0"
select select "6"
select select "0"
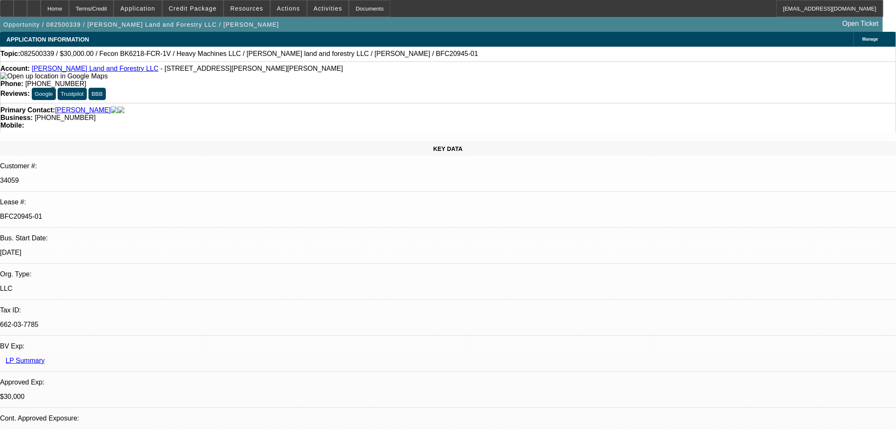
select select "2"
select select "0"
select select "6"
select select "0.2"
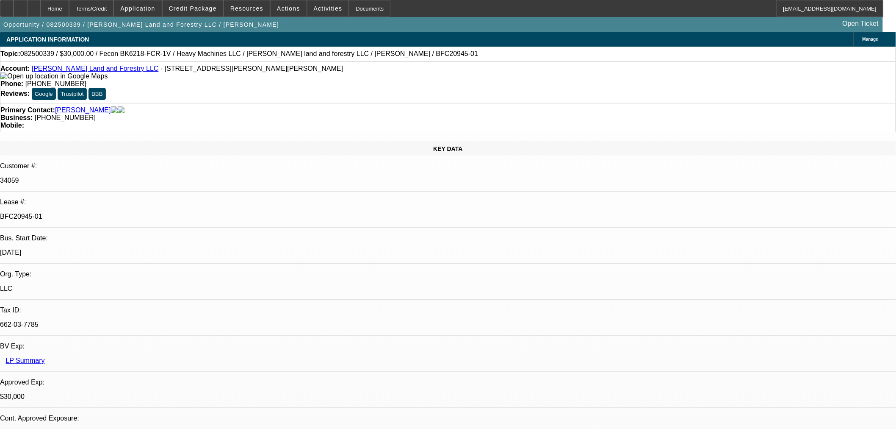
select select "2"
select select "0"
select select "6"
select select "0"
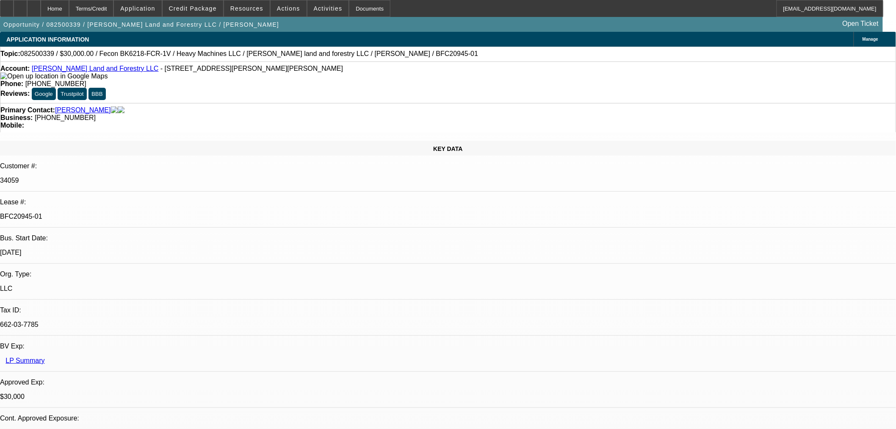
select select "0"
select select "19"
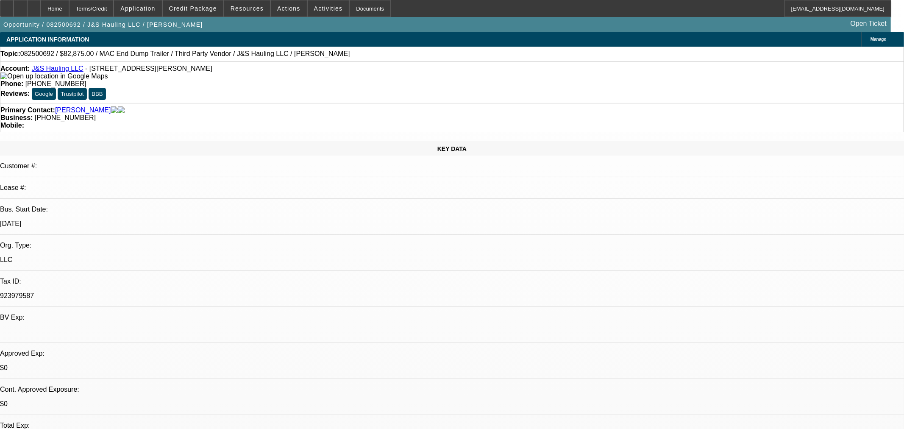
select select "0"
select select "2"
select select "0.1"
select select "4"
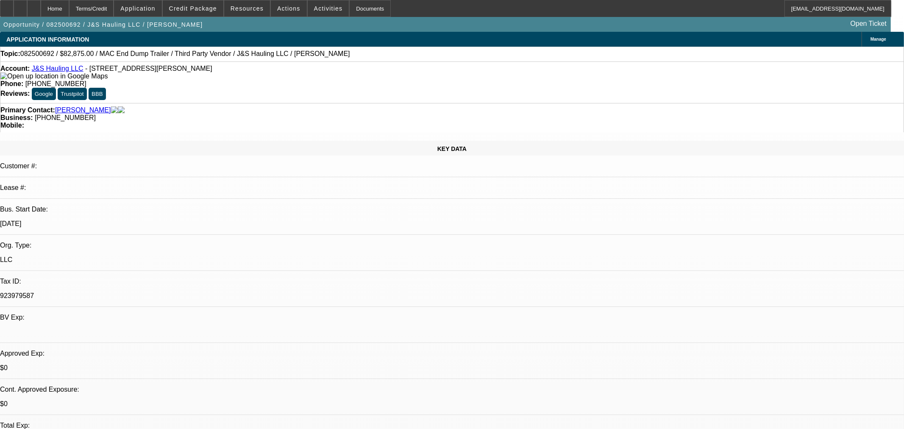
select select "0"
select select "2"
select select "0.1"
select select "4"
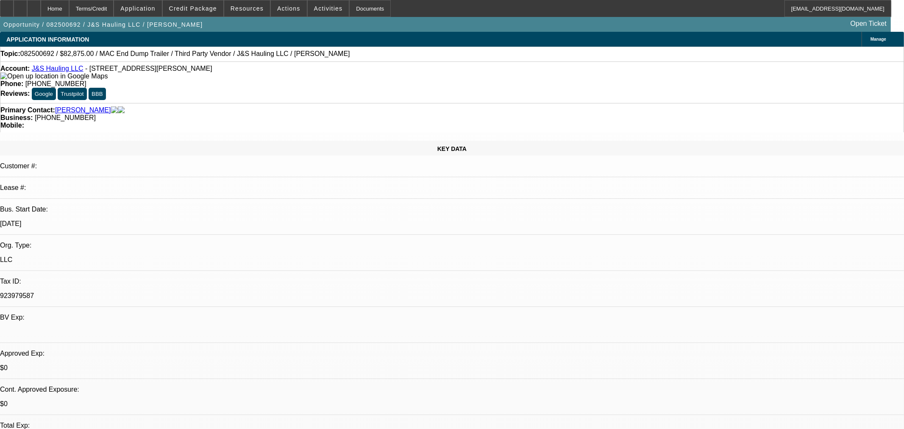
select select "0"
select select "2"
select select "0.1"
select select "4"
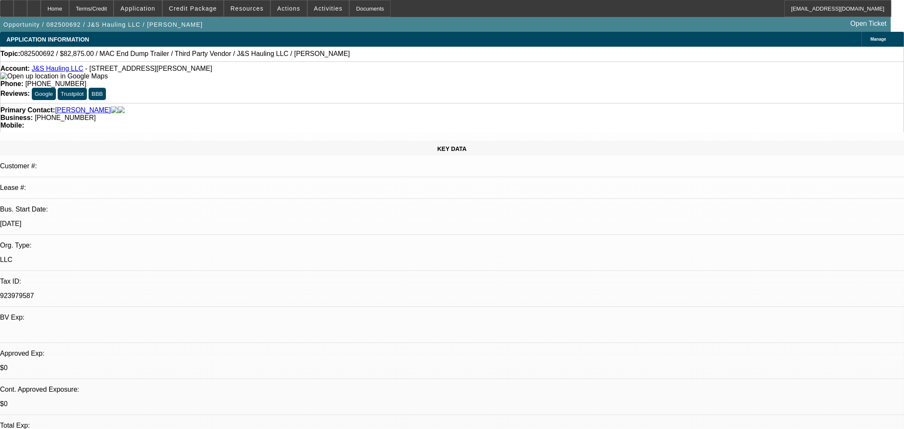
select select "0"
select select "3"
select select "0.1"
select select "4"
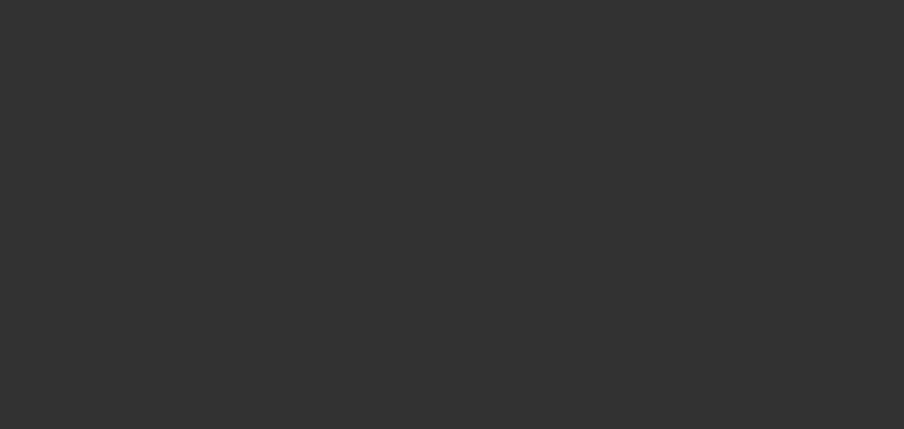
select select "0"
select select "3"
select select "0.1"
select select "4"
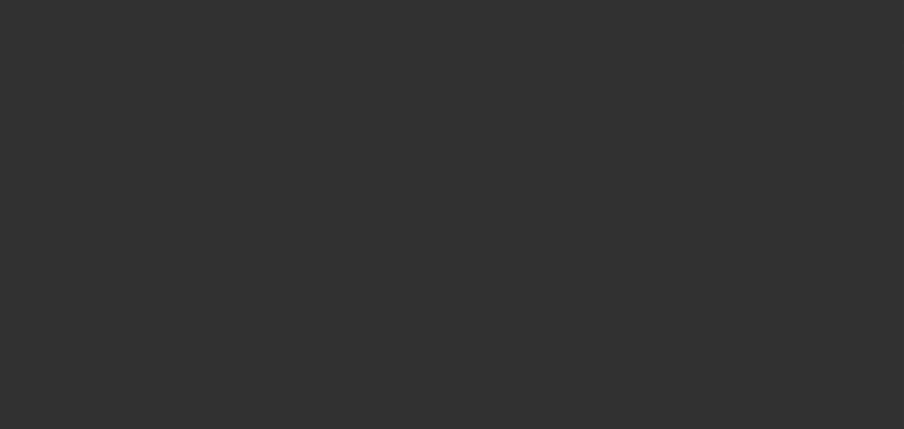
select select "0"
select select "3"
select select "0.1"
select select "4"
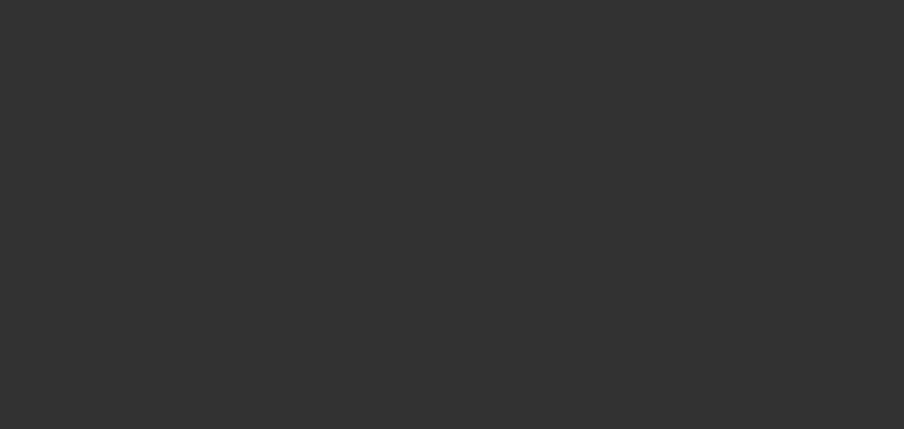
select select "0"
select select "3"
select select "0.1"
select select "4"
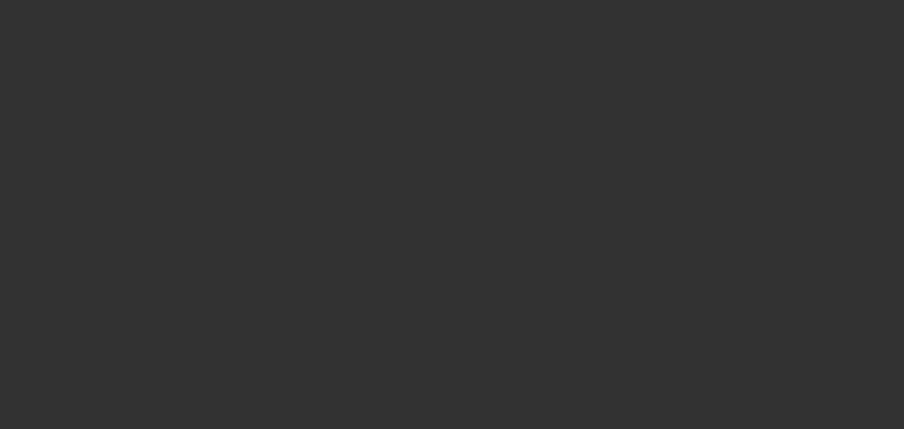
select select "0"
select select "3"
select select "0.1"
select select "4"
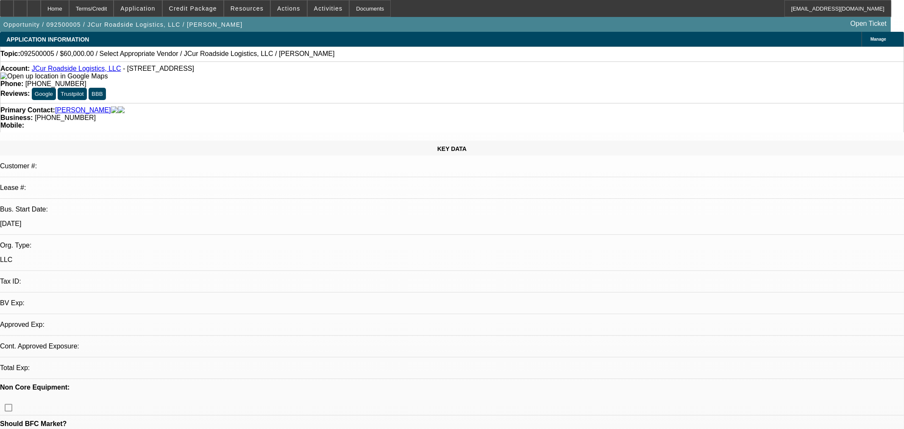
select select "0"
select select "2"
select select "0.1"
select select "4"
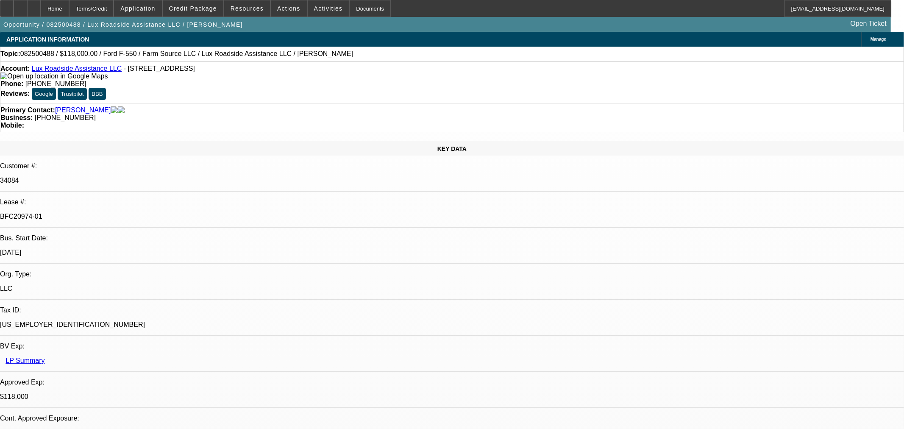
select select "0"
select select "6"
select select "0"
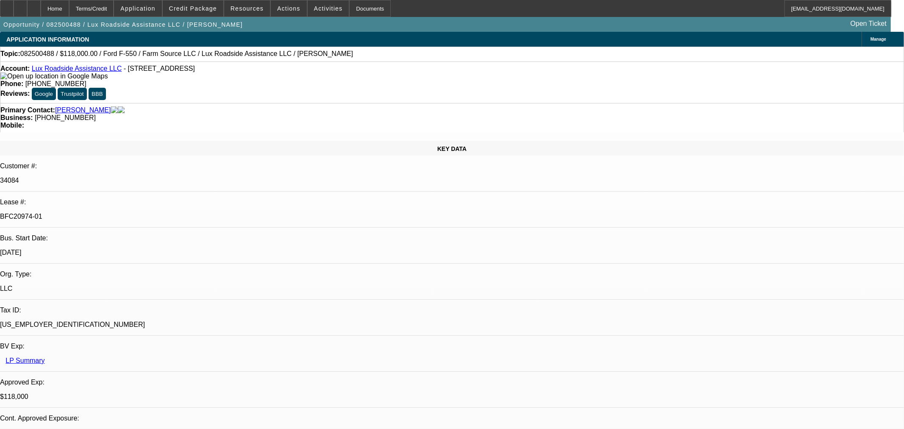
select select "0"
select select "6"
select select "0"
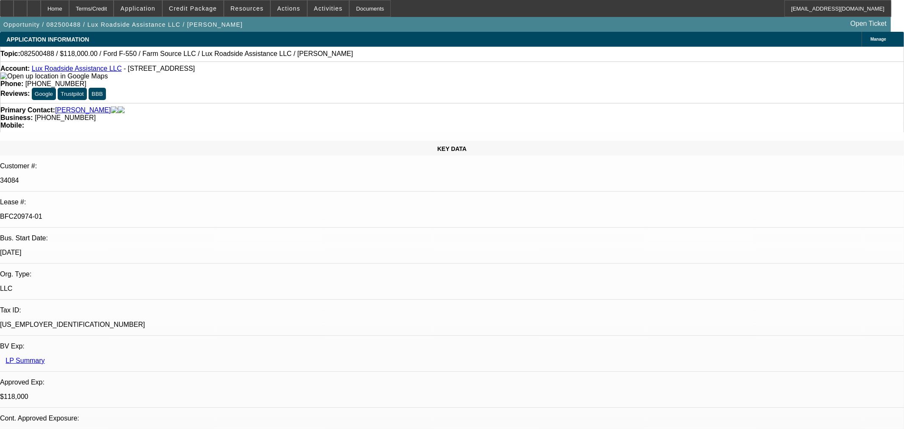
select select "0"
select select "6"
select select "0"
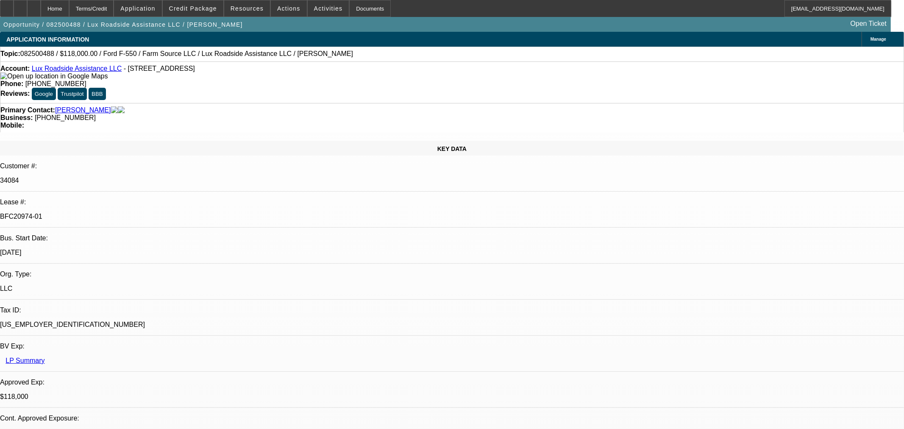
select select "6"
click at [41, 2] on div at bounding box center [34, 8] width 14 height 17
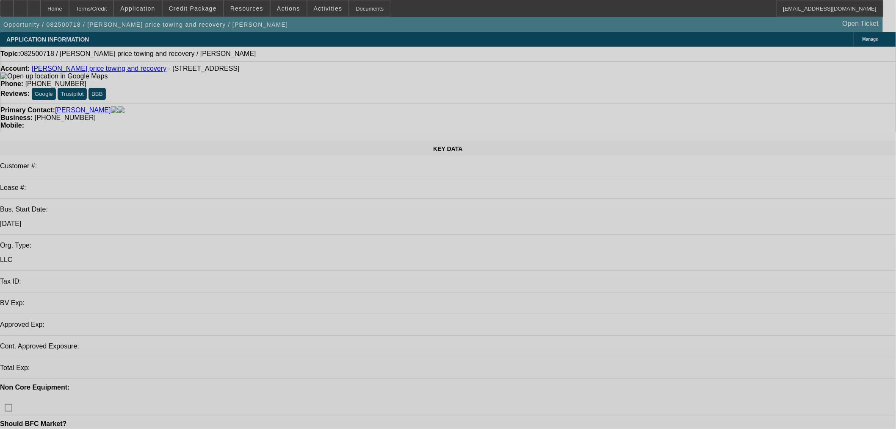
select select "0"
select select "2"
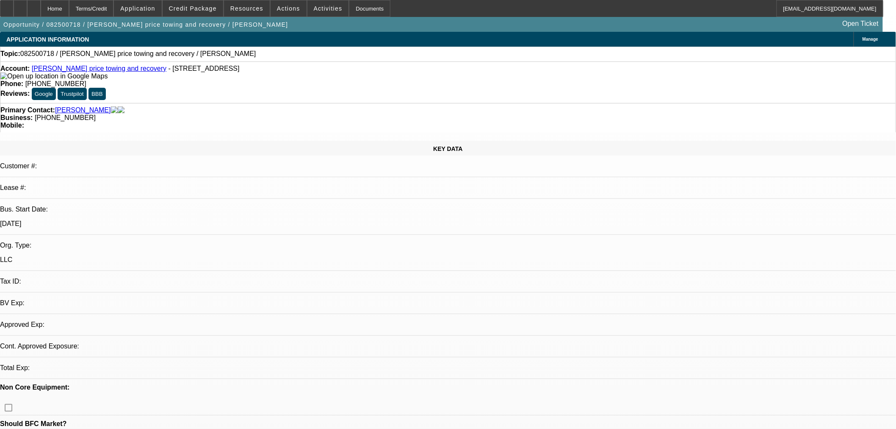
select select "2"
select select "0.1"
select select "4"
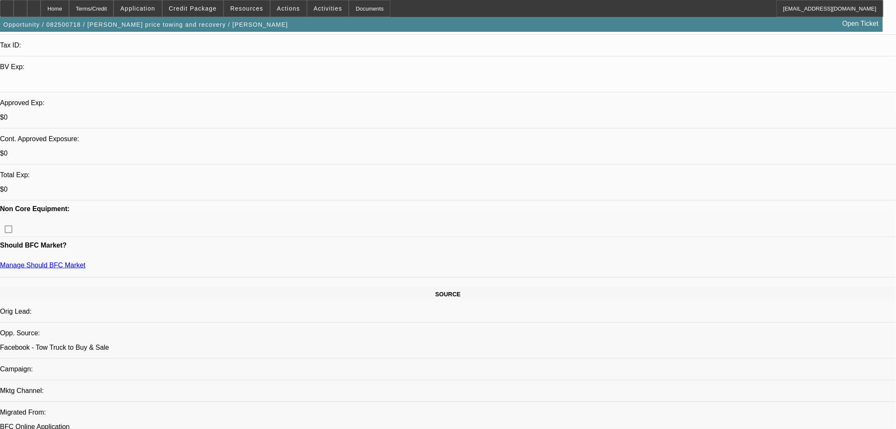
scroll to position [235, 0]
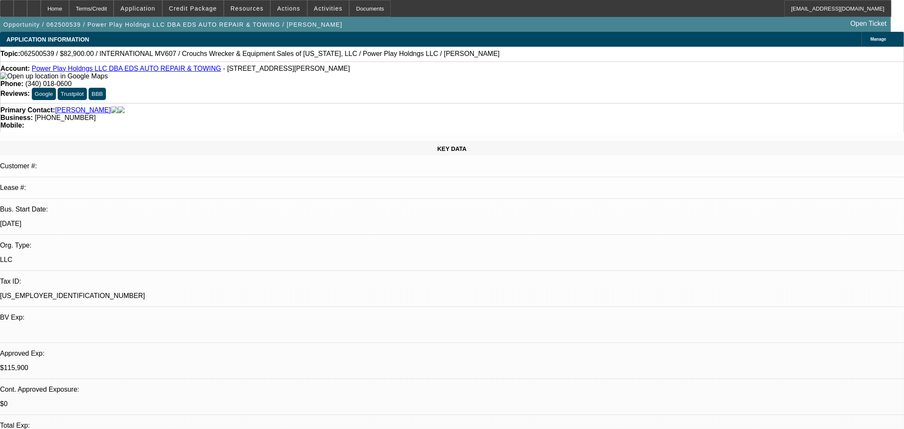
select select "0"
select select "2"
select select "0.1"
select select "4"
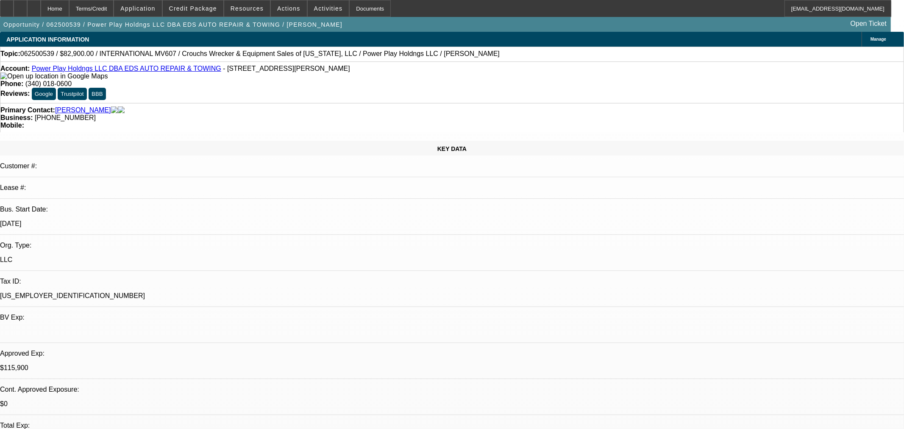
select select "0"
select select "2"
select select "0.1"
select select "4"
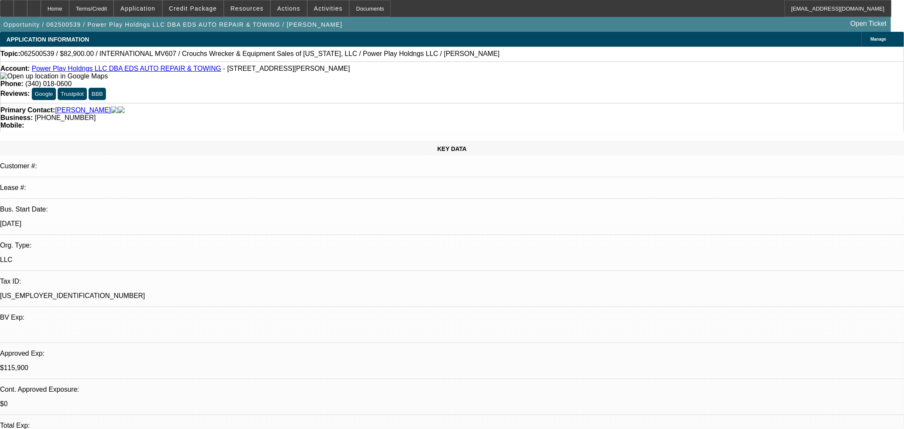
select select "0"
select select "2"
select select "0.1"
select select "4"
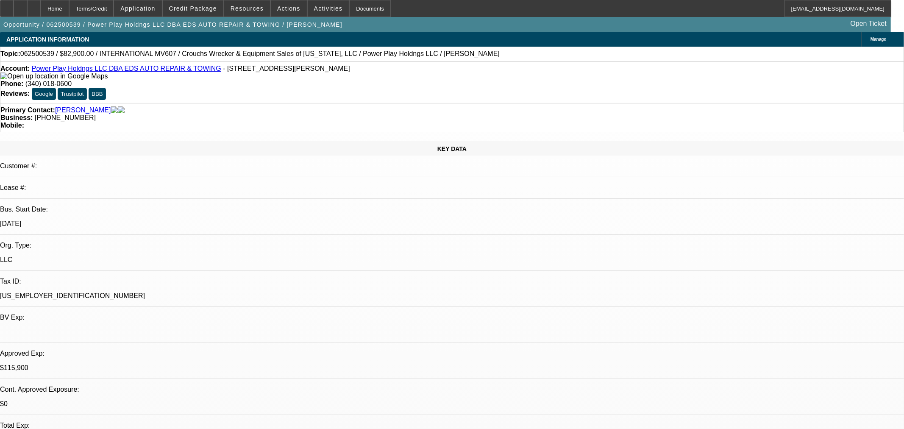
select select "2"
select select "0.1"
select select "4"
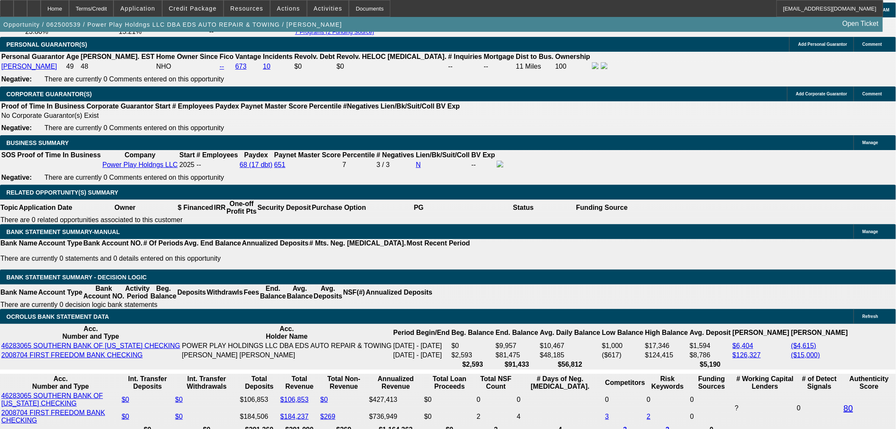
scroll to position [1176, 0]
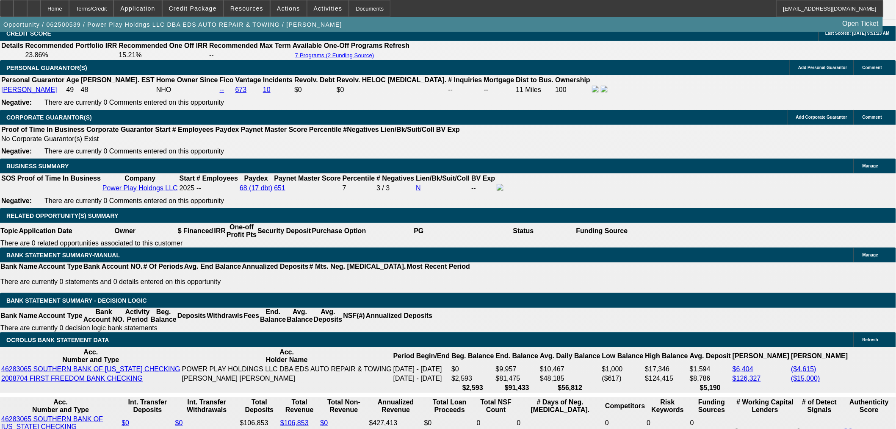
select select "2"
select select "0.1"
select select "4"
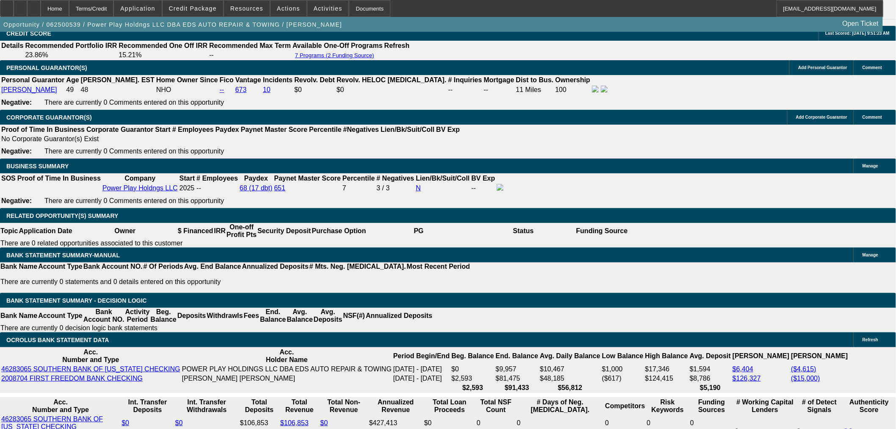
select select "2"
select select "0.1"
select select "4"
select select "2"
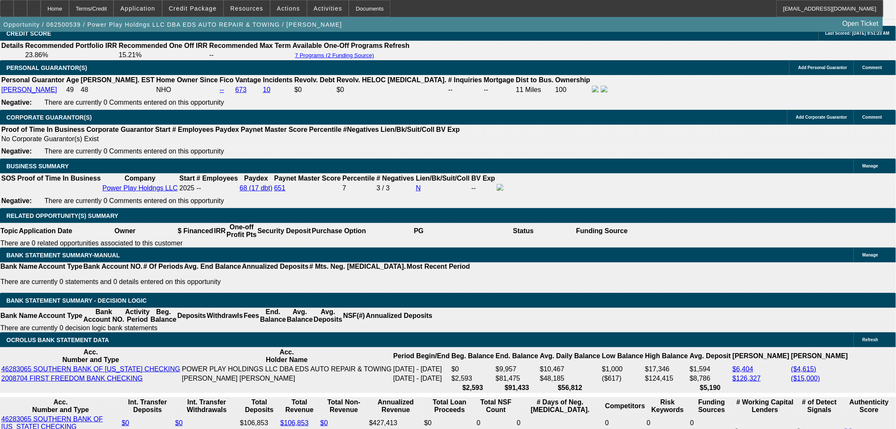
select select "2"
select select "0.1"
select select "4"
select select "0"
select select "2"
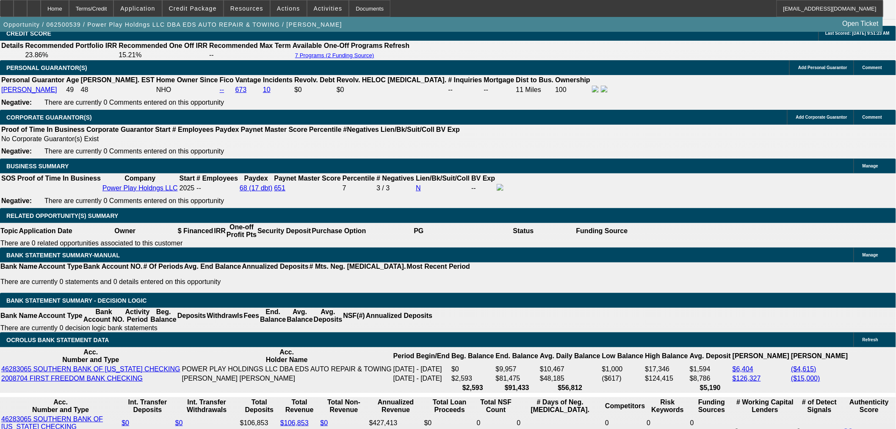
select select "2"
select select "0.1"
select select "4"
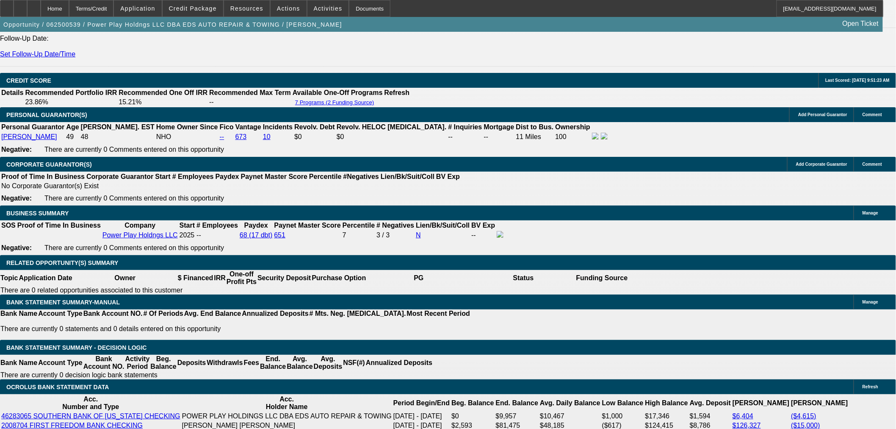
select select "0.1"
select select "2"
select select "0.1"
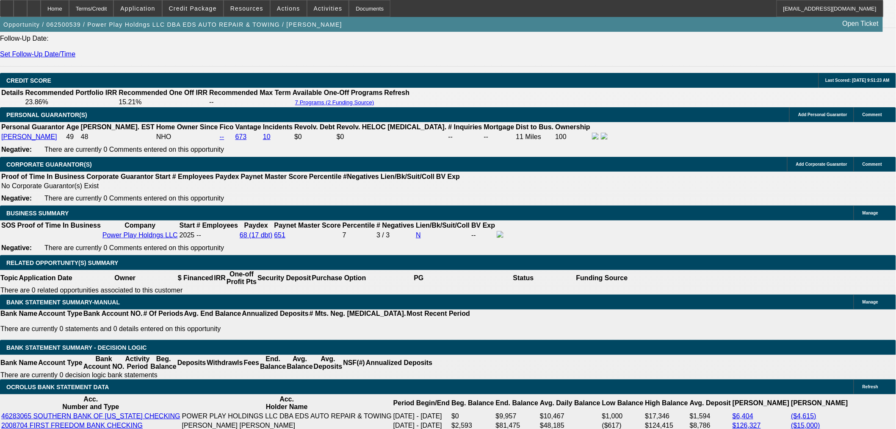
select select "4"
select select "2"
select select "0.1"
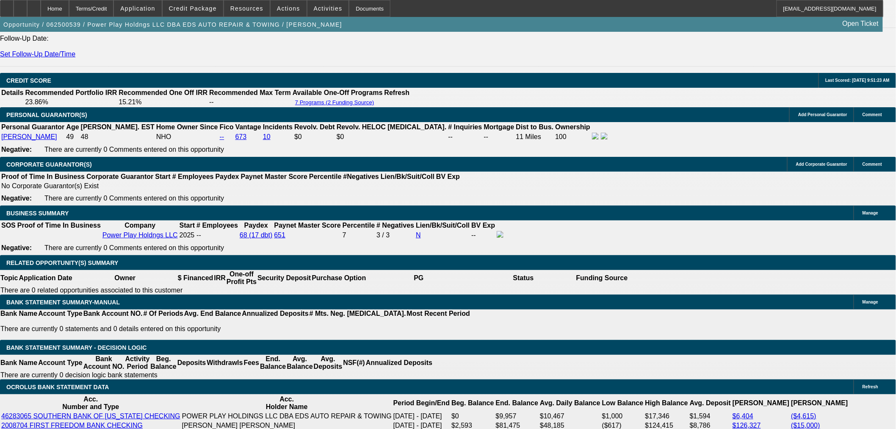
select select "4"
select select "2"
select select "0.1"
select select "4"
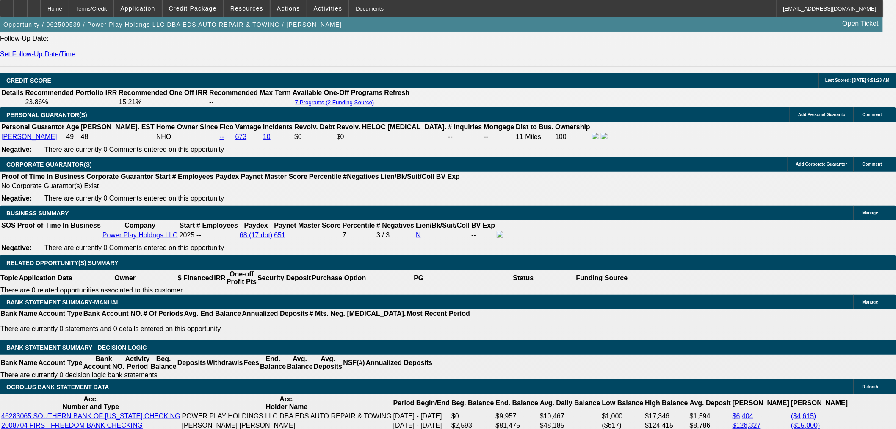
select select "2"
select select "0.1"
select select "4"
select select "0"
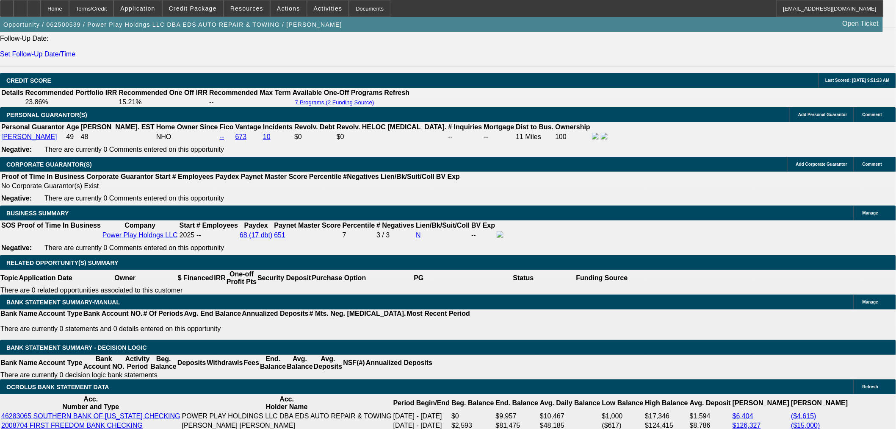
select select "2"
select select "0.1"
select select "4"
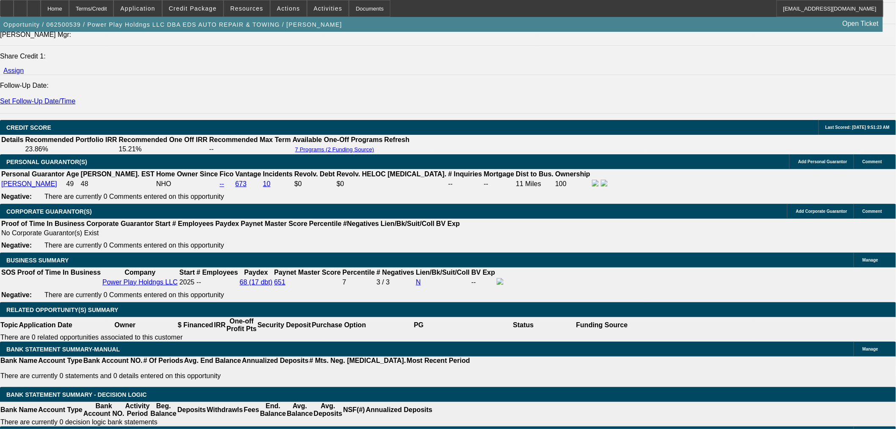
scroll to position [1176, 0]
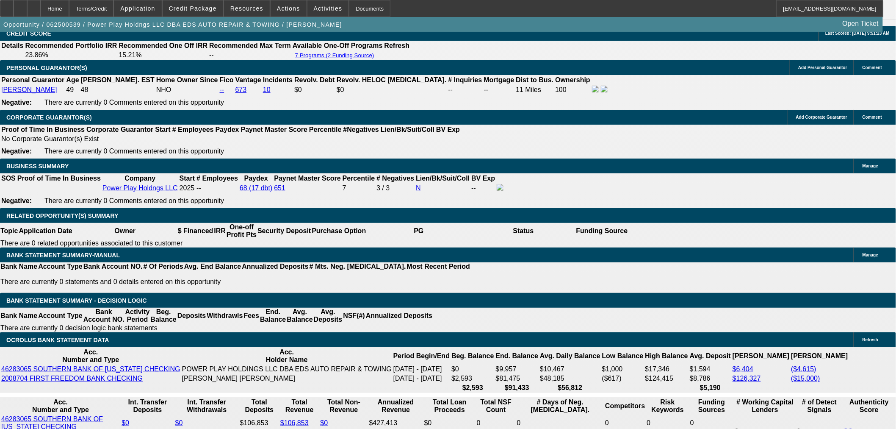
select select "0"
select select "2"
select select "0.1"
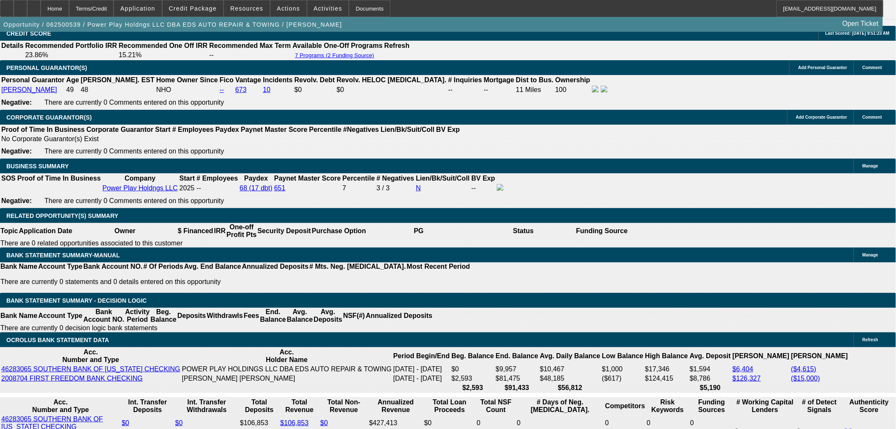
select select "4"
select select "0"
select select "2"
select select "0.1"
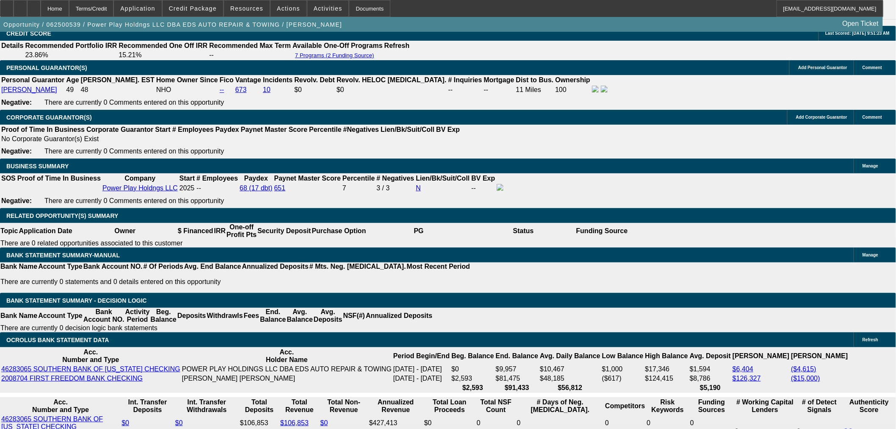
select select "4"
select select "0"
select select "2"
select select "0.1"
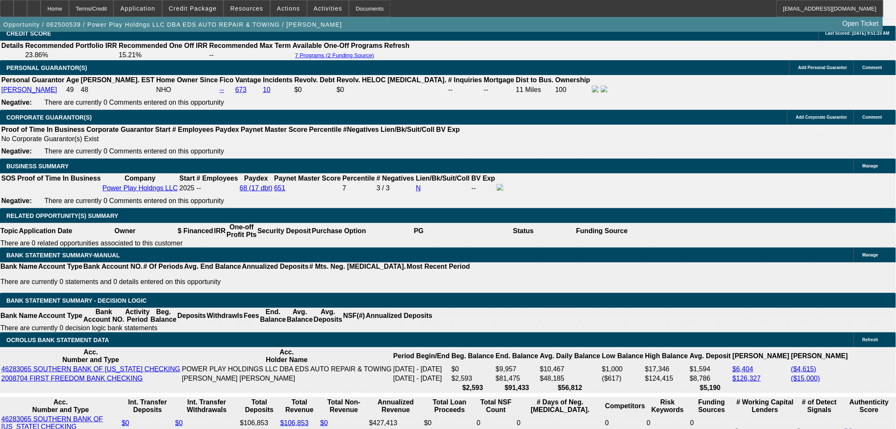
select select "4"
select select "2"
select select "0.1"
select select "4"
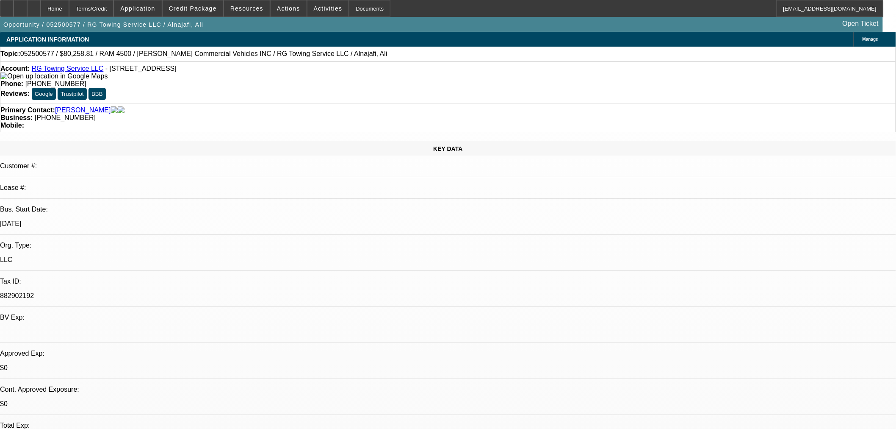
select select "0"
select select "3"
select select "0.1"
select select "4"
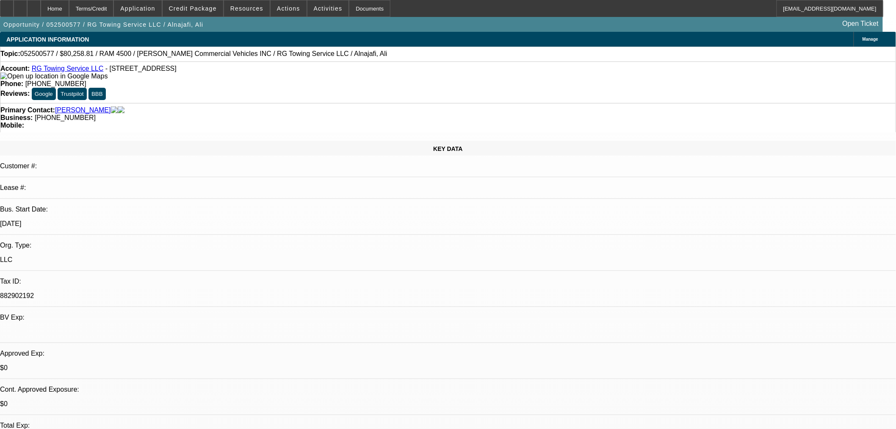
select select "0"
select select "3"
select select "0.1"
select select "4"
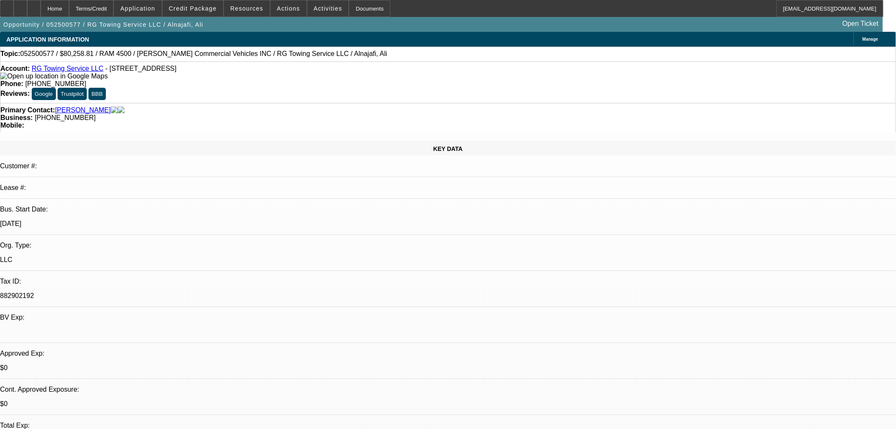
select select "0"
select select "2"
select select "0.1"
select select "4"
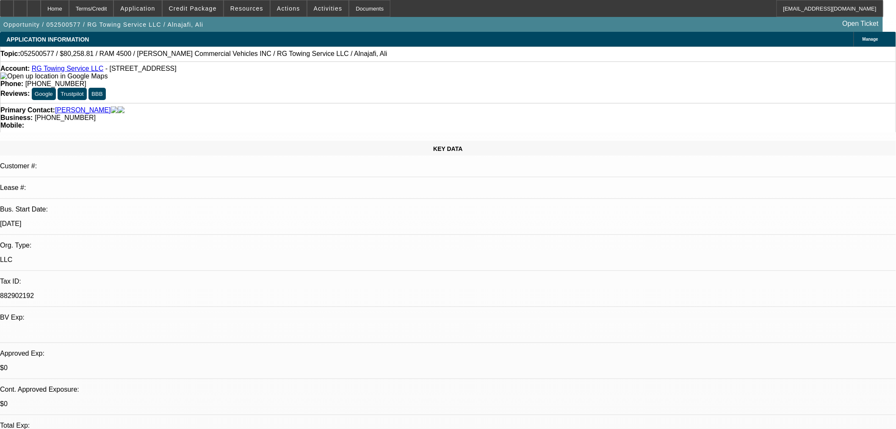
select select "0"
select select "2"
select select "0.1"
select select "4"
click at [283, 2] on span at bounding box center [289, 8] width 36 height 20
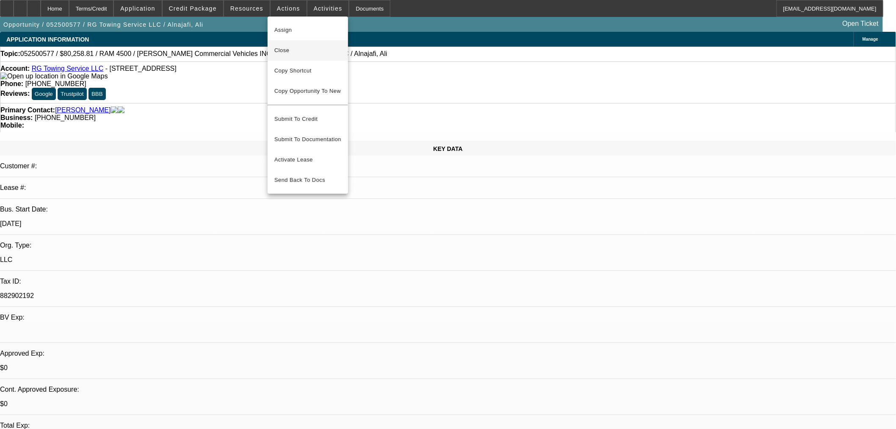
click at [287, 48] on span "Close" at bounding box center [308, 50] width 67 height 10
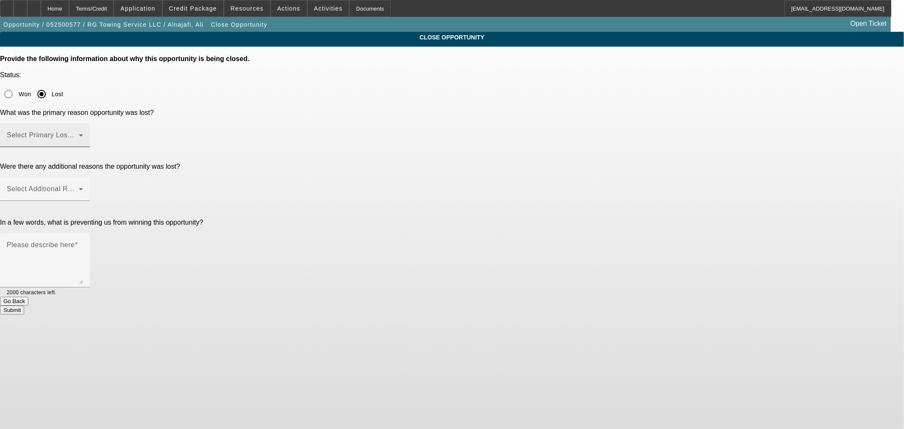
click at [79, 133] on span at bounding box center [43, 138] width 72 height 10
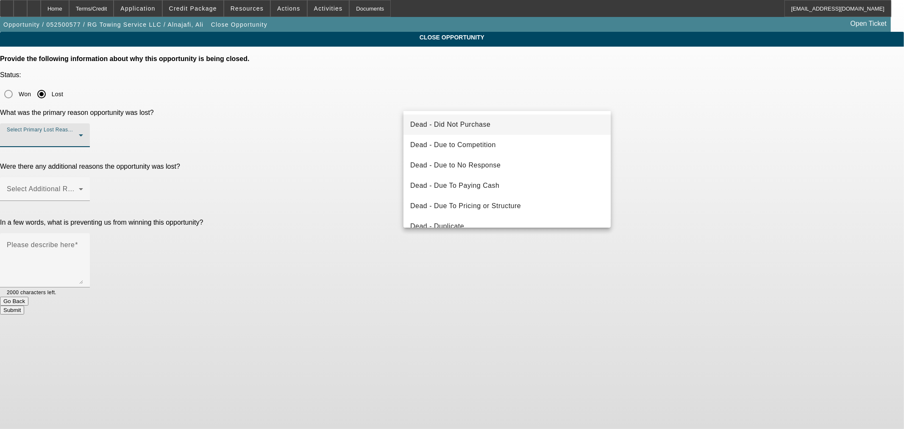
click at [488, 120] on span "Dead - Did Not Purchase" at bounding box center [450, 124] width 80 height 10
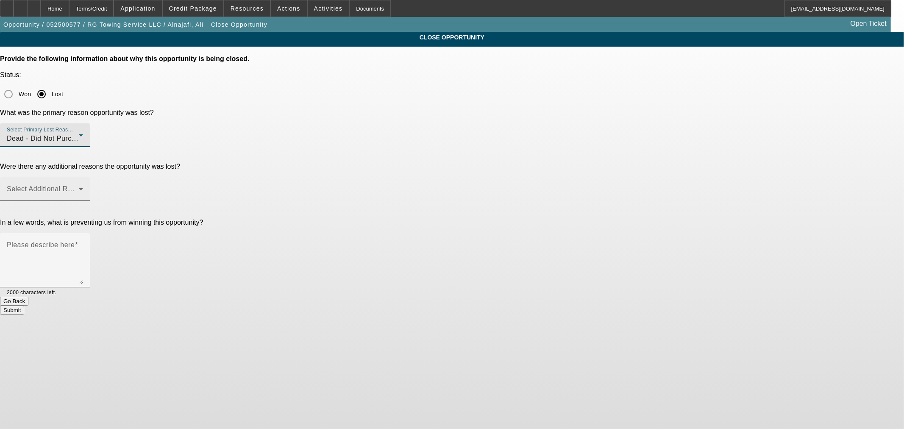
click at [79, 187] on span at bounding box center [43, 192] width 72 height 10
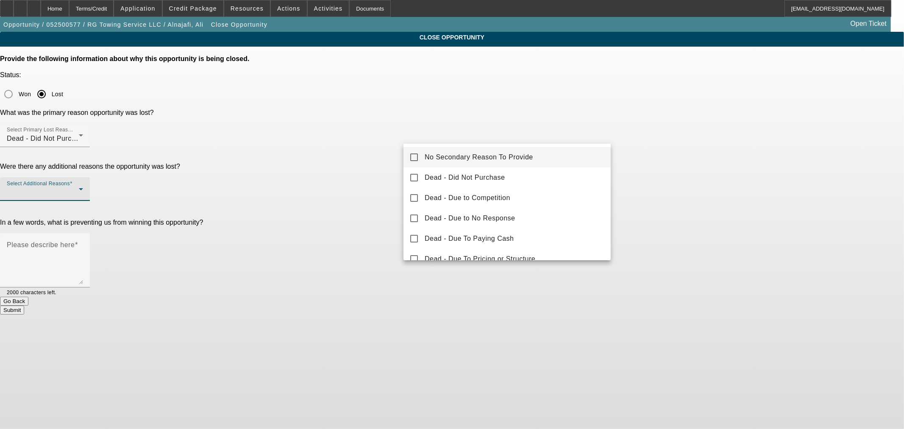
click at [452, 157] on span "No Secondary Reason To Provide" at bounding box center [478, 157] width 108 height 10
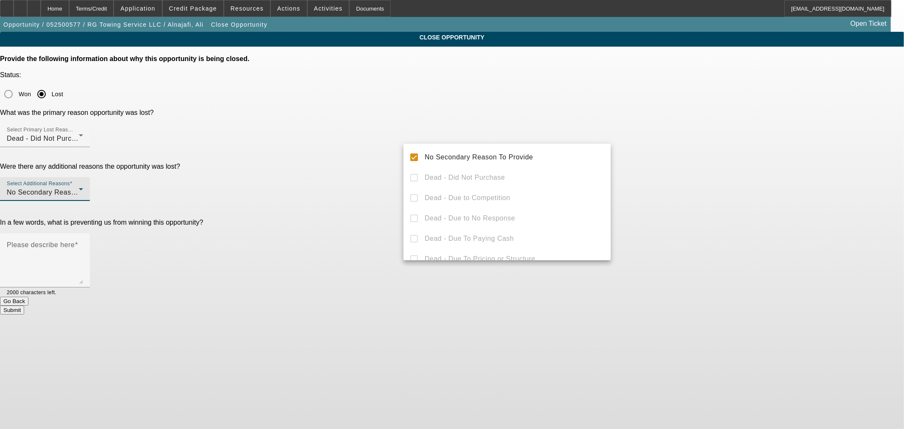
click at [376, 186] on div at bounding box center [452, 214] width 904 height 429
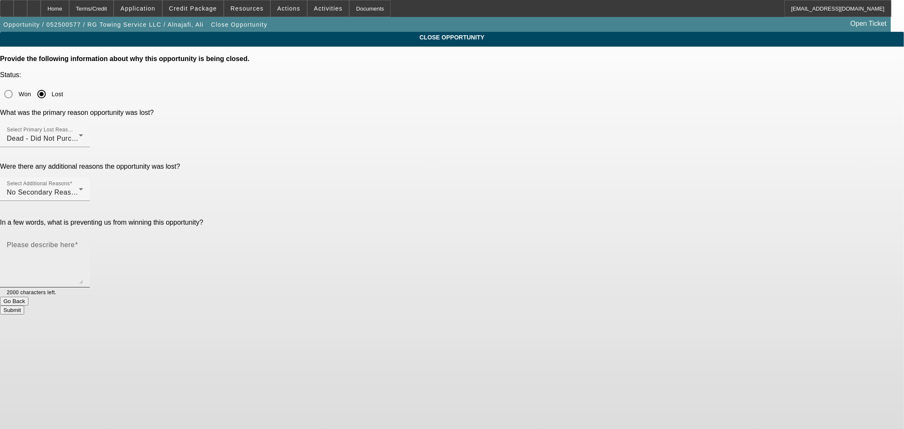
click at [83, 243] on textarea "Please describe here" at bounding box center [45, 263] width 76 height 41
type textarea "Wanted a new truck but didn't like his NM approval which was our only option."
click at [24, 305] on button "Submit" at bounding box center [12, 309] width 24 height 9
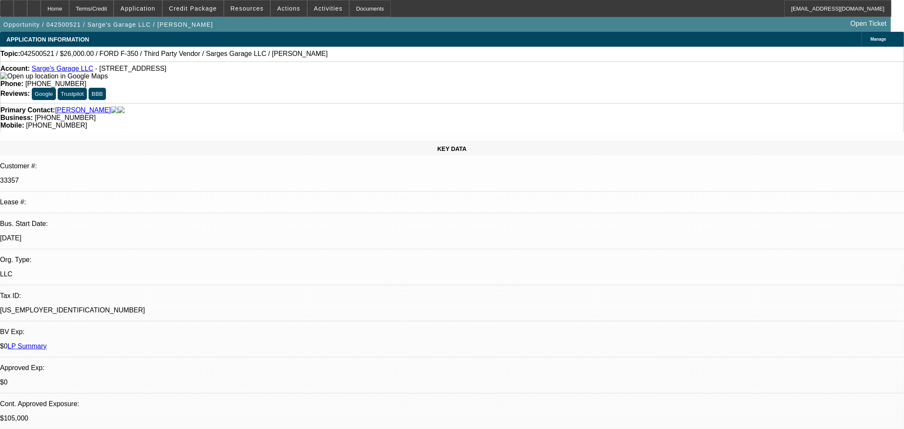
select select "0"
select select "3"
select select "0"
select select "6"
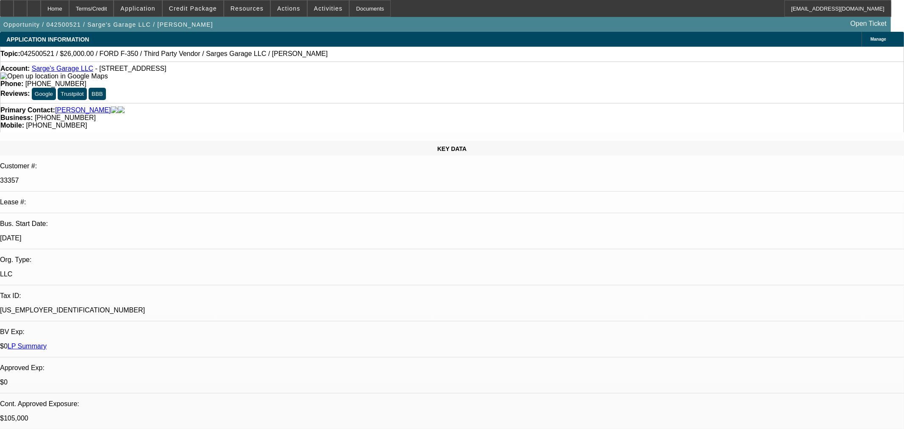
select select "0"
select select "3"
select select "0"
select select "6"
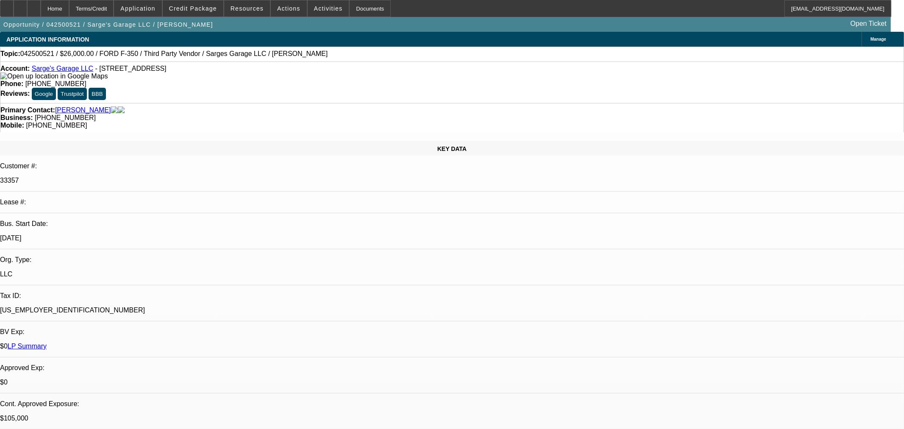
select select "0"
select select "2"
select select "0"
select select "6"
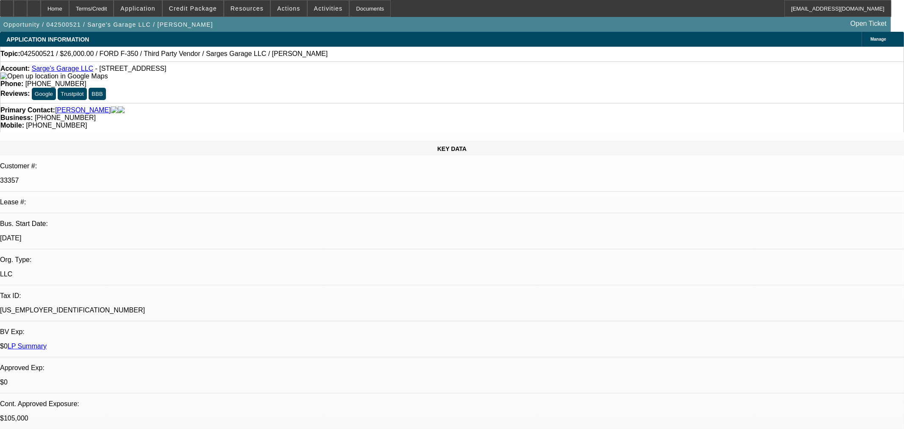
select select "0"
select select "3"
select select "0"
select select "6"
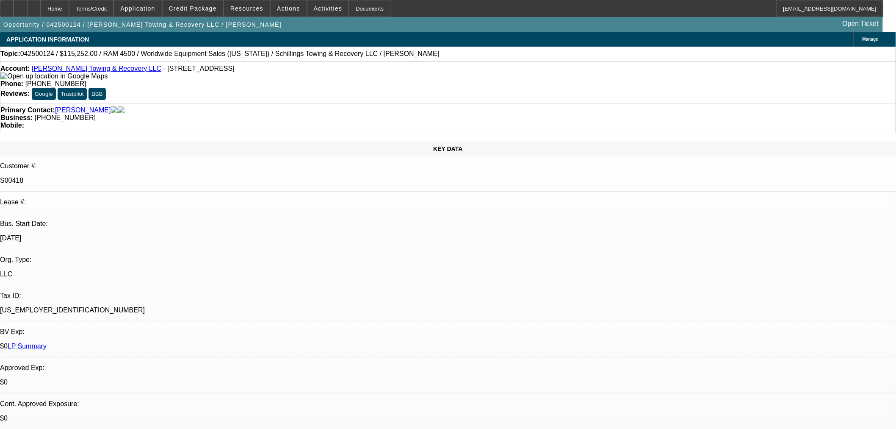
select select "0"
select select "3"
select select "0"
select select "6"
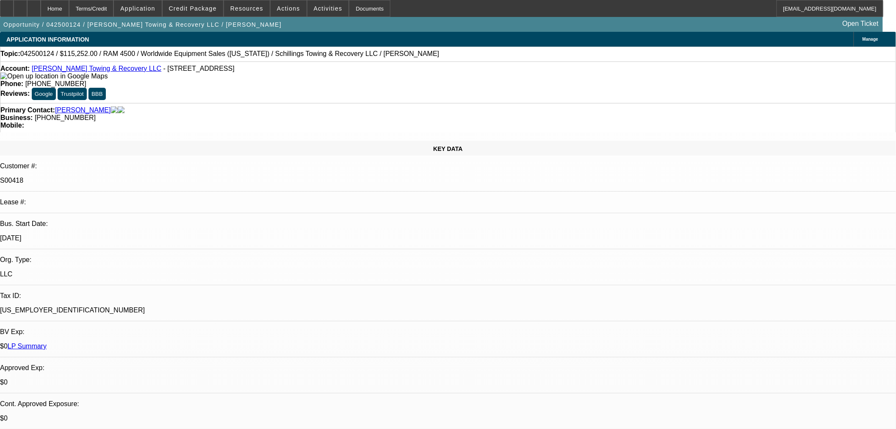
select select "0"
select select "3"
select select "0"
select select "6"
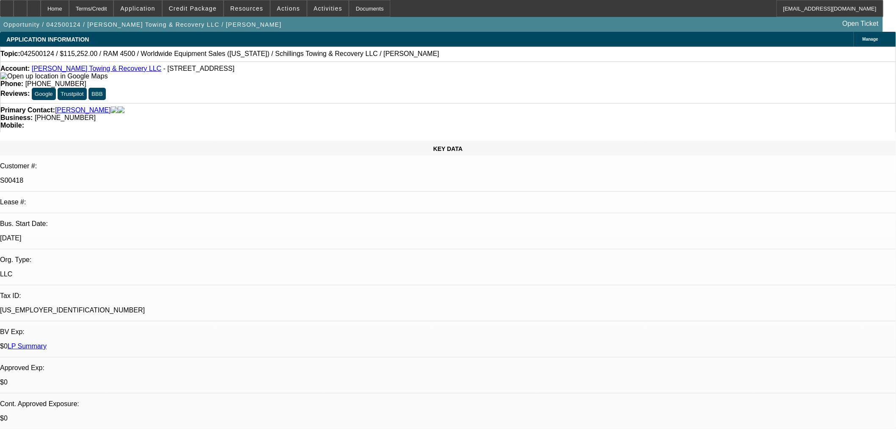
select select "0"
select select "3"
select select "0"
select select "6"
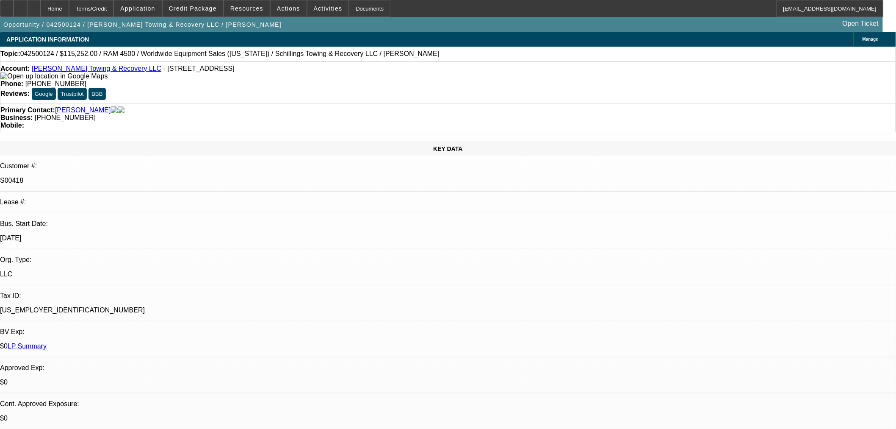
select select "0"
select select "3"
select select "0"
select select "6"
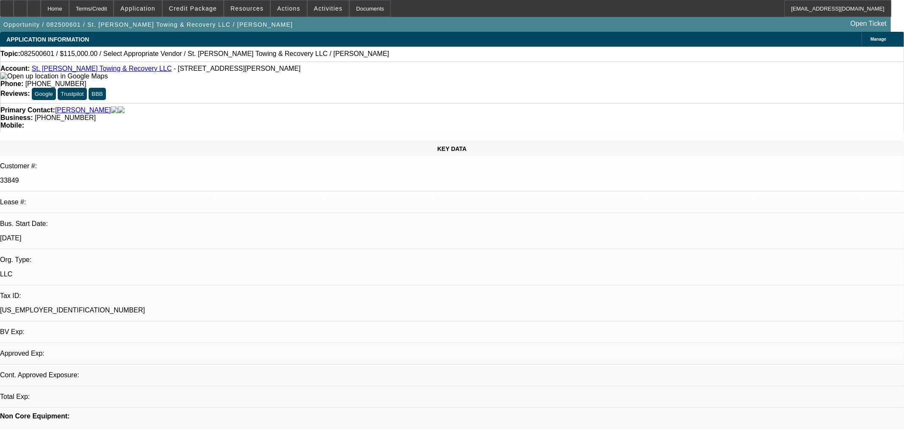
select select "0"
select select "2"
select select "0.1"
select select "4"
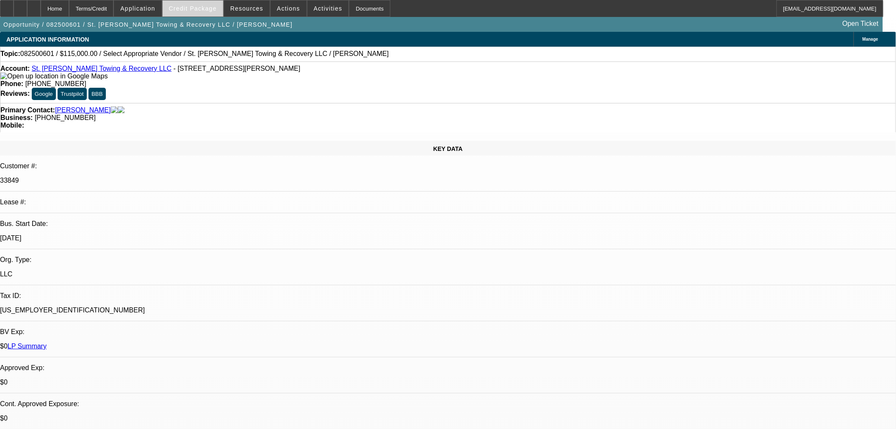
click at [212, 7] on span "Credit Package" at bounding box center [193, 8] width 48 height 7
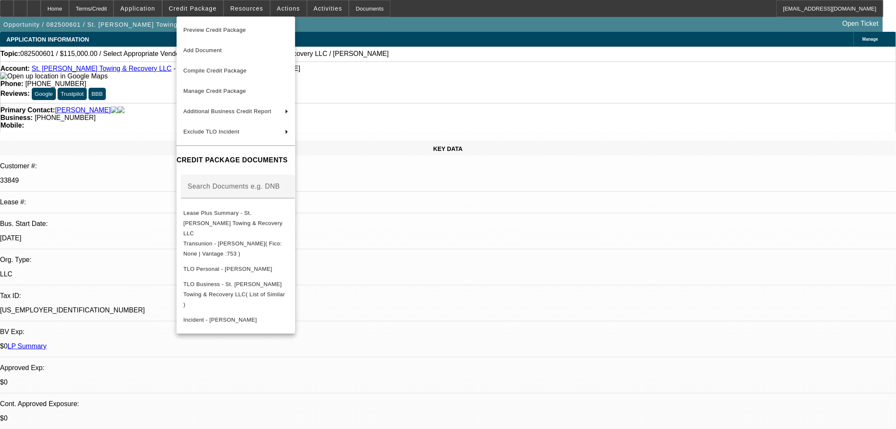
click at [471, 246] on div at bounding box center [448, 214] width 896 height 429
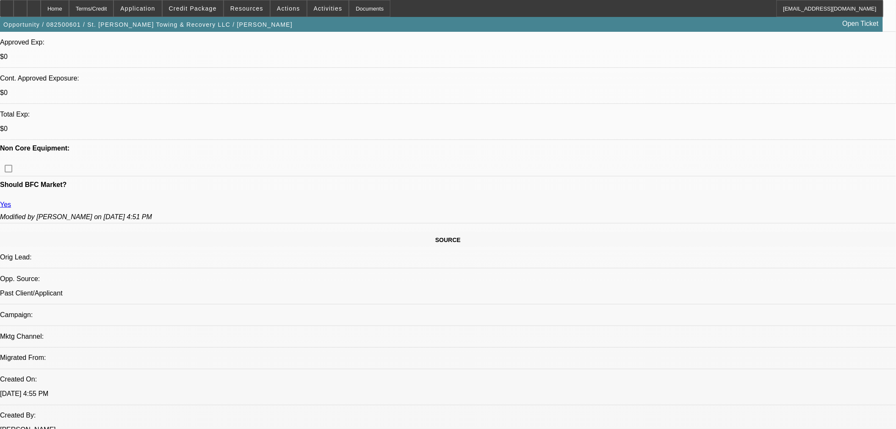
scroll to position [471, 0]
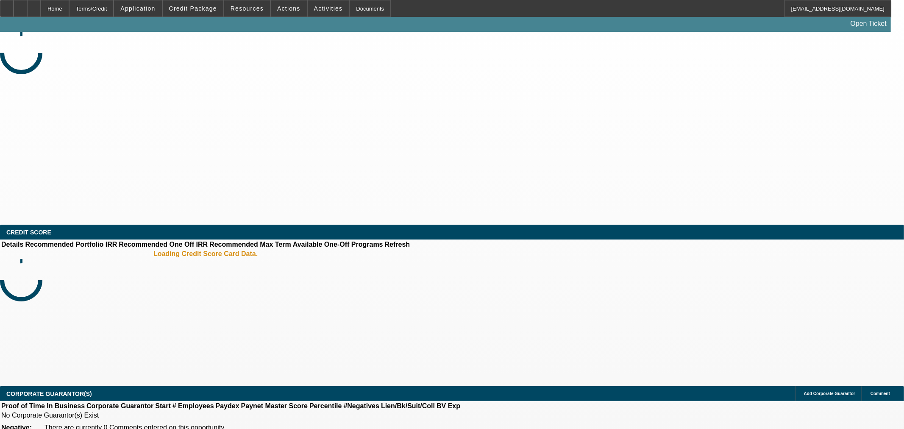
select select "0"
select select "2"
select select "0.1"
select select "4"
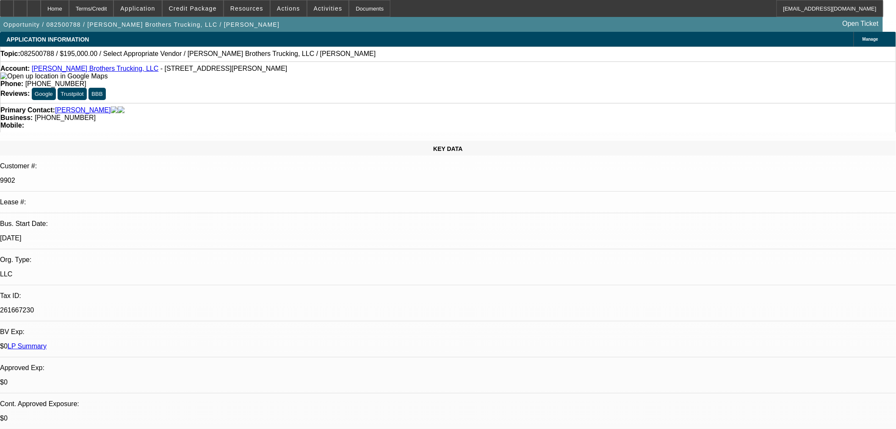
drag, startPoint x: 688, startPoint y: 95, endPoint x: 680, endPoint y: 100, distance: 9.9
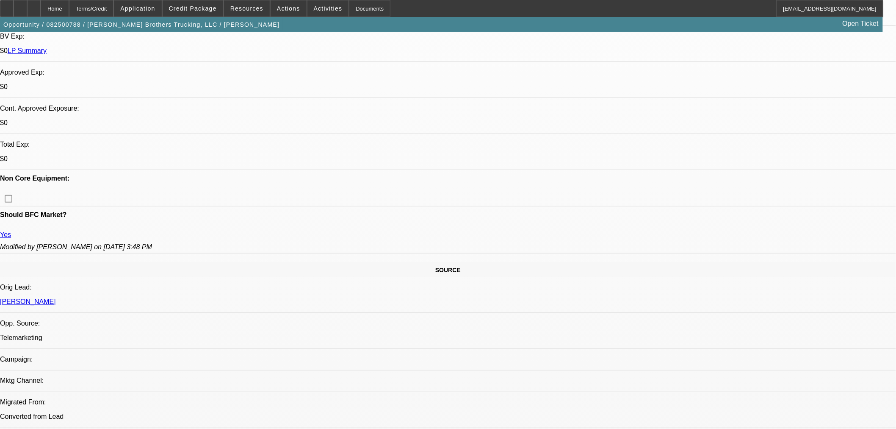
scroll to position [424, 0]
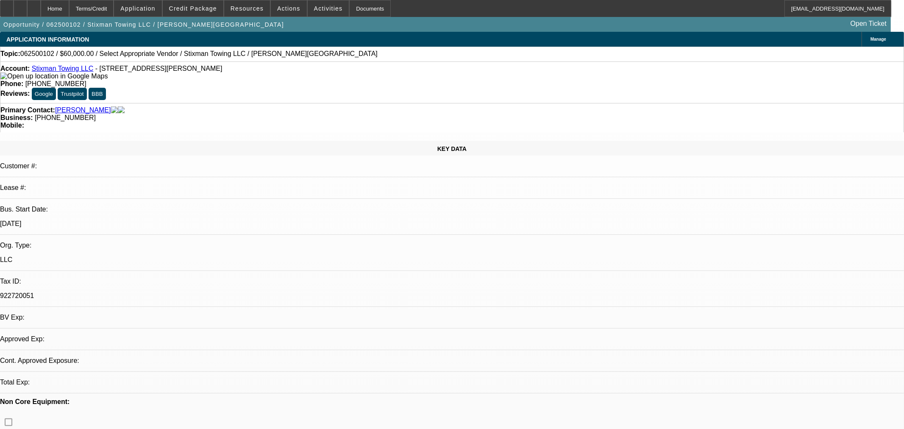
select select "0"
select select "2"
select select "0.1"
select select "4"
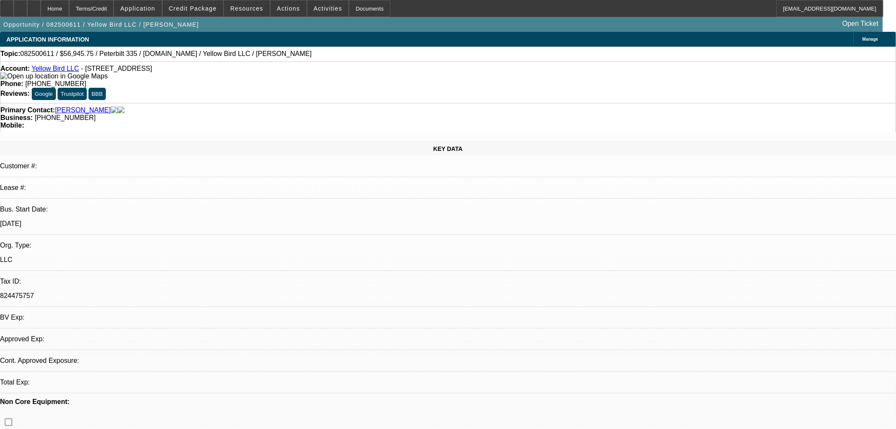
select select "0.15"
select select "2"
select select "0.1"
select select "4"
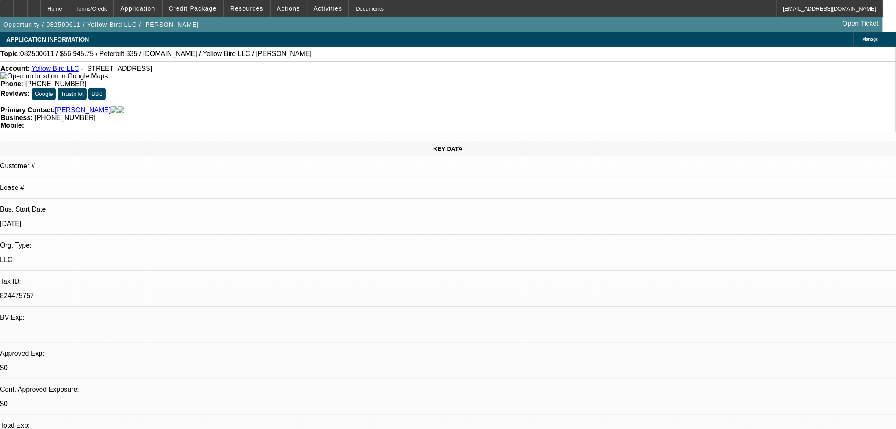
scroll to position [235, 0]
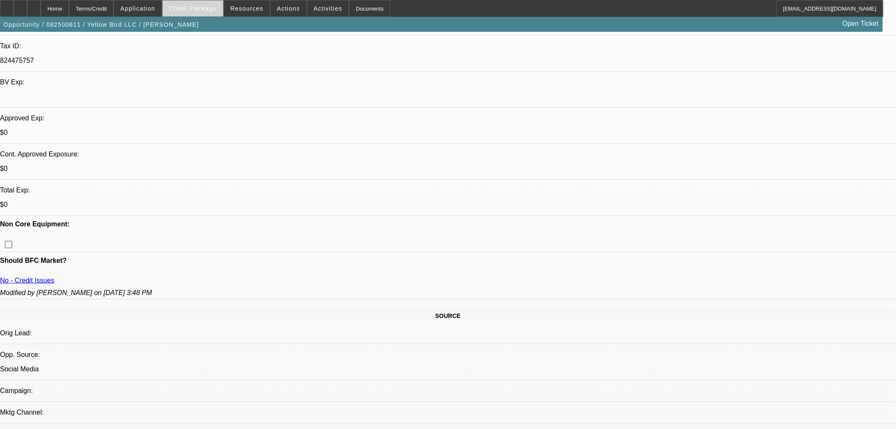
click at [205, 9] on span "Credit Package" at bounding box center [193, 8] width 48 height 7
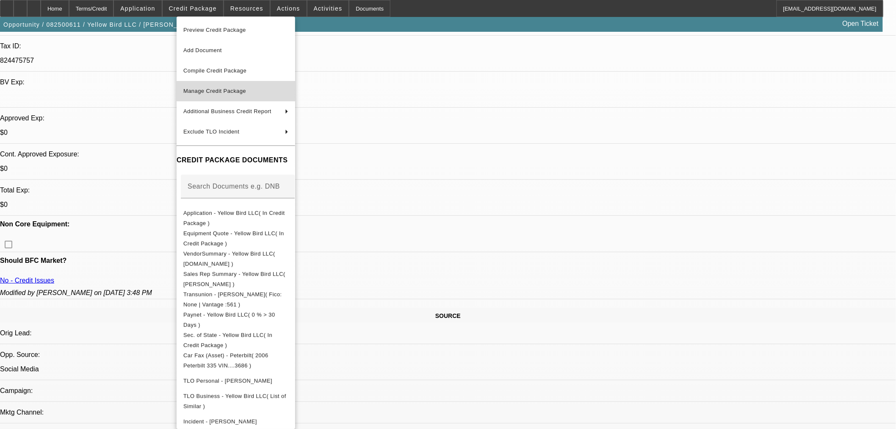
click at [225, 93] on span "Manage Credit Package" at bounding box center [214, 91] width 63 height 6
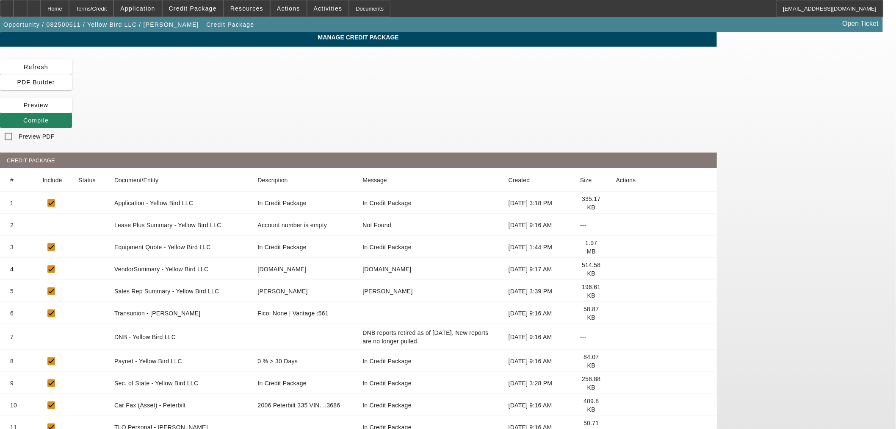
click at [616, 313] on icon at bounding box center [616, 313] width 0 height 0
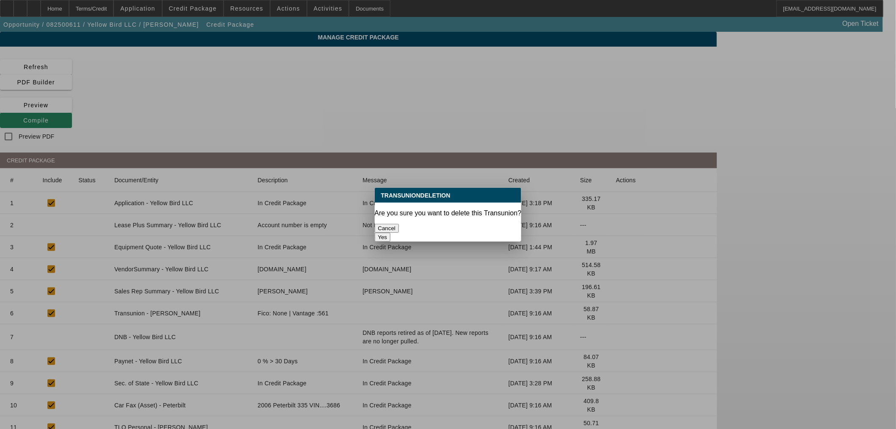
click at [478, 214] on div "TransunionDeletion Are you sure you want to delete this Transunion? Cancel Yes" at bounding box center [448, 215] width 147 height 54
click at [391, 233] on button "Yes" at bounding box center [383, 237] width 16 height 9
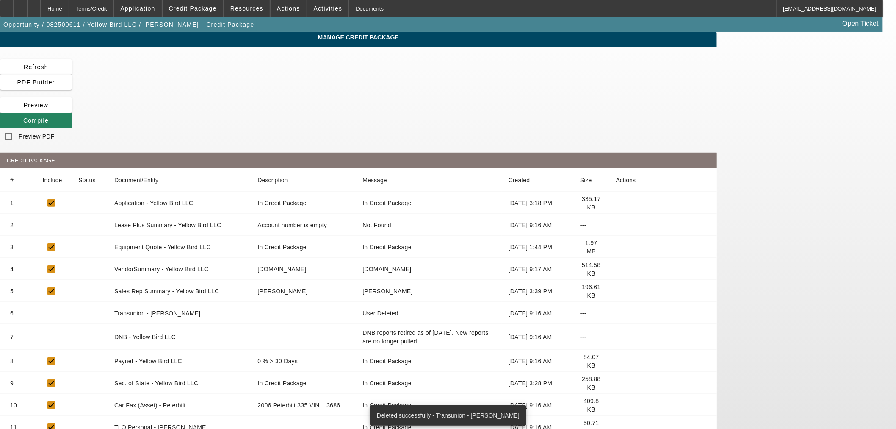
click at [700, 302] on mat-cell at bounding box center [664, 313] width 108 height 22
click at [616, 313] on icon at bounding box center [616, 313] width 0 height 0
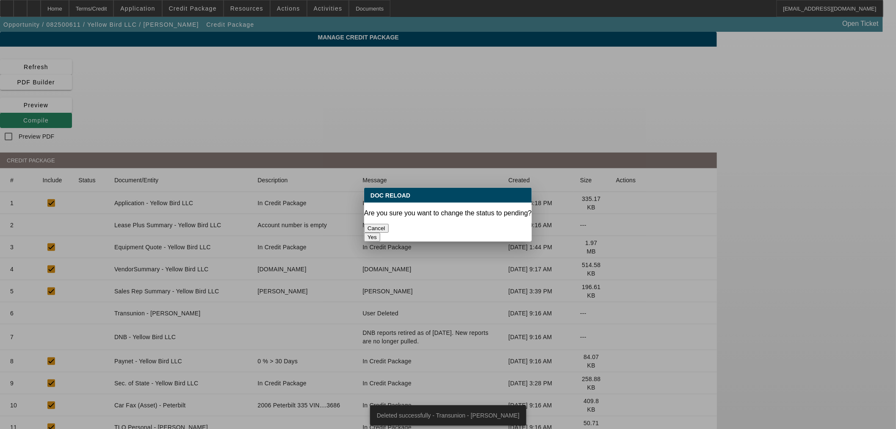
click at [380, 233] on button "Yes" at bounding box center [372, 237] width 16 height 9
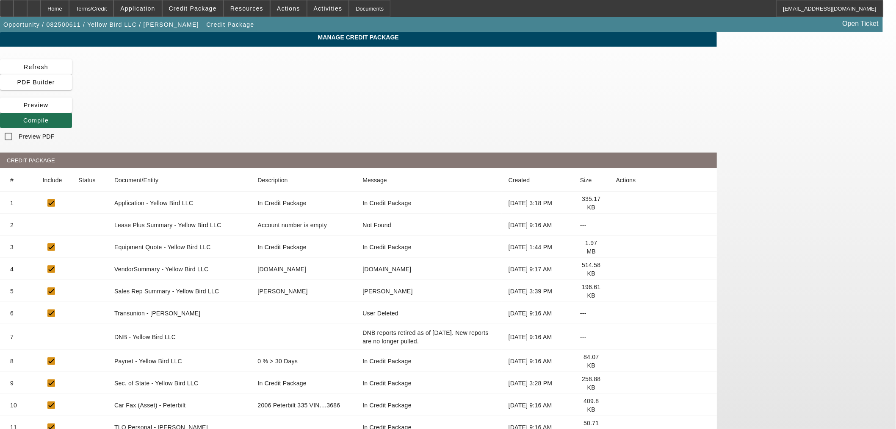
click at [49, 117] on span "Compile" at bounding box center [35, 120] width 25 height 7
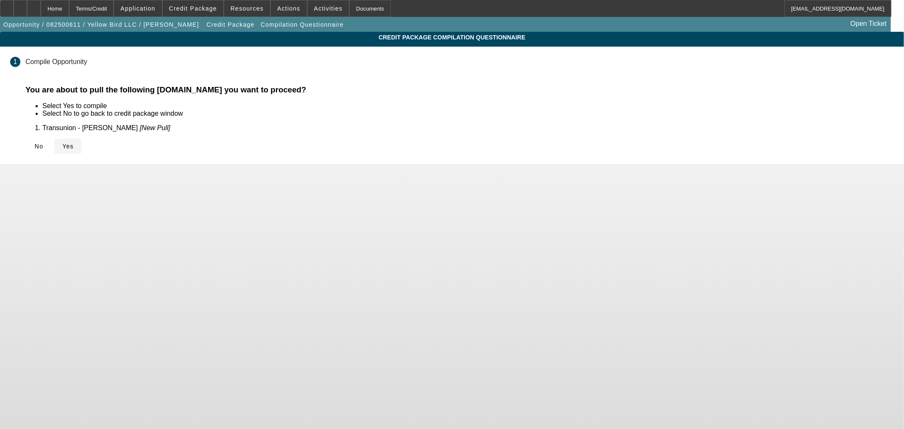
click at [74, 143] on span "Yes" at bounding box center [67, 146] width 11 height 7
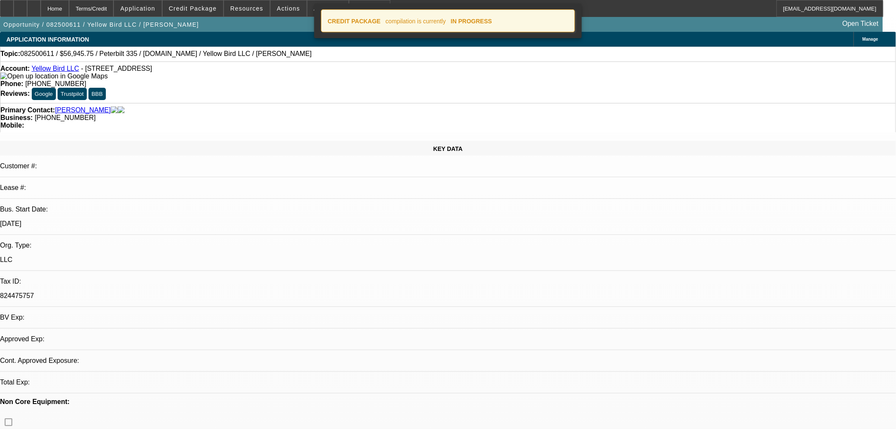
select select "0.15"
select select "2"
select select "0.1"
select select "4"
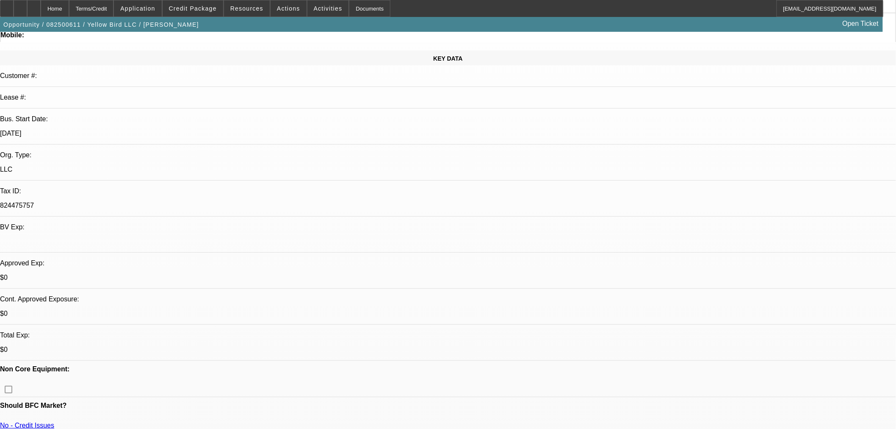
scroll to position [188, 0]
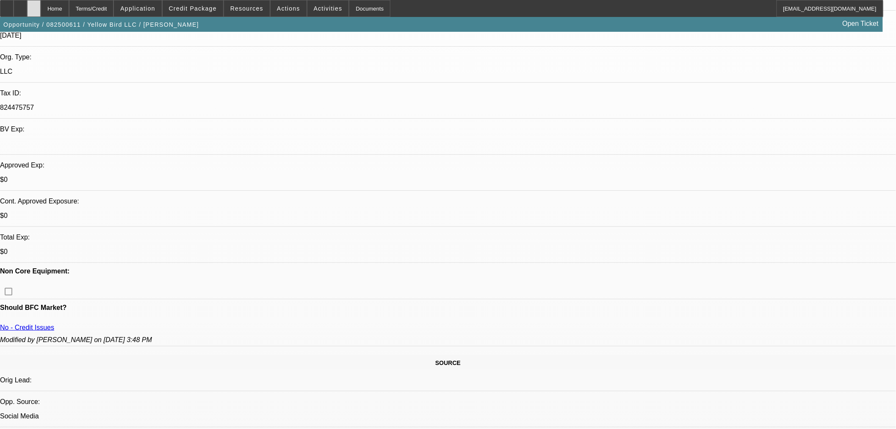
click at [41, 2] on div at bounding box center [34, 8] width 14 height 17
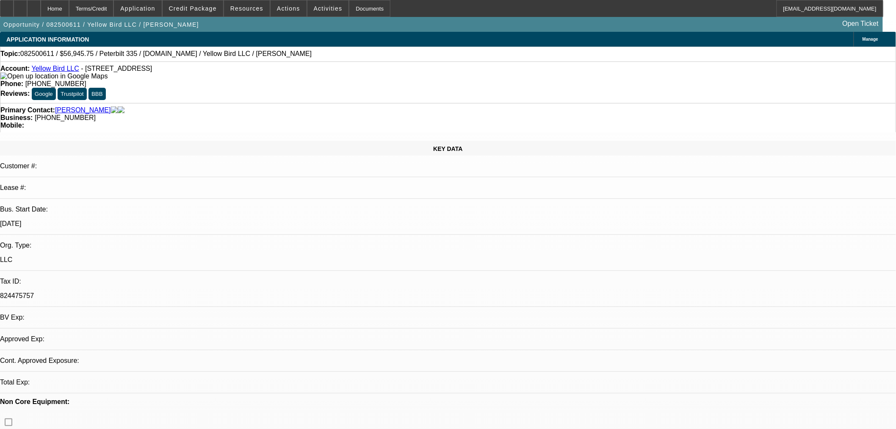
select select "0.15"
select select "2"
select select "0.1"
select select "4"
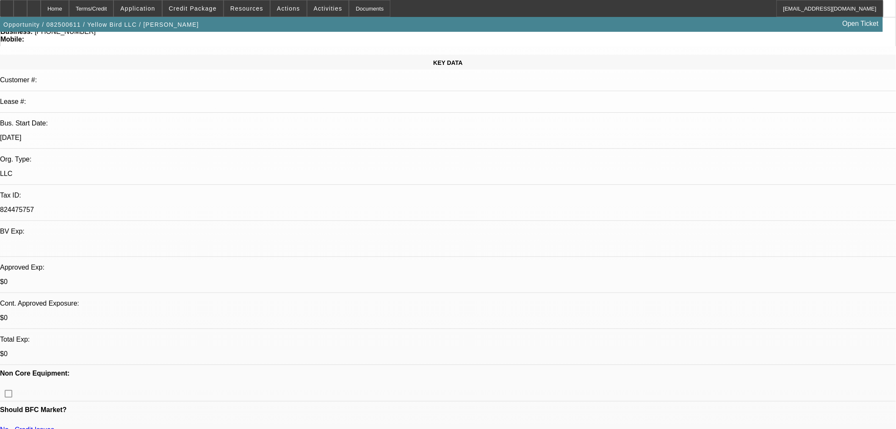
scroll to position [188, 0]
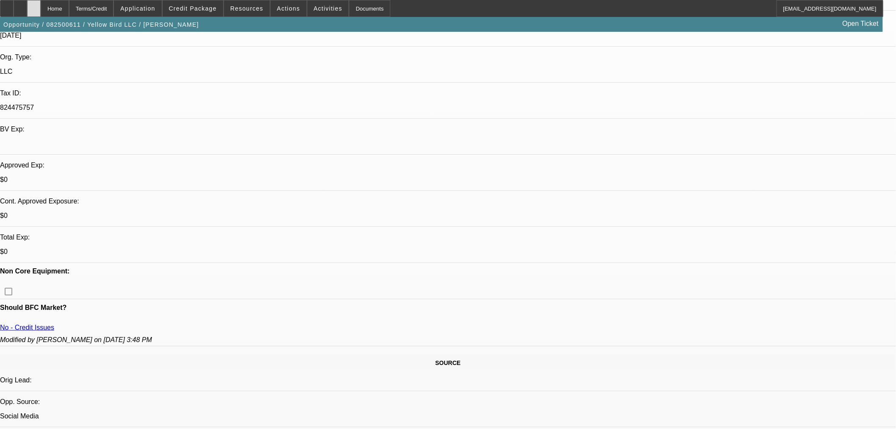
click at [34, 6] on icon at bounding box center [34, 6] width 0 height 0
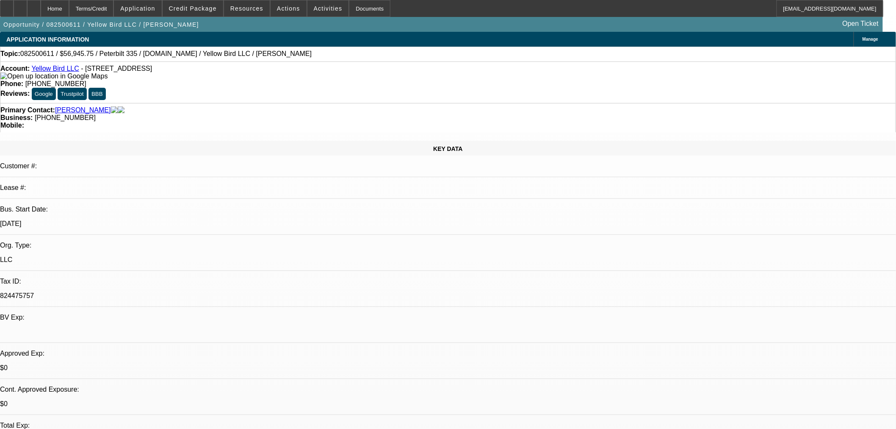
select select "0.15"
select select "2"
select select "0.1"
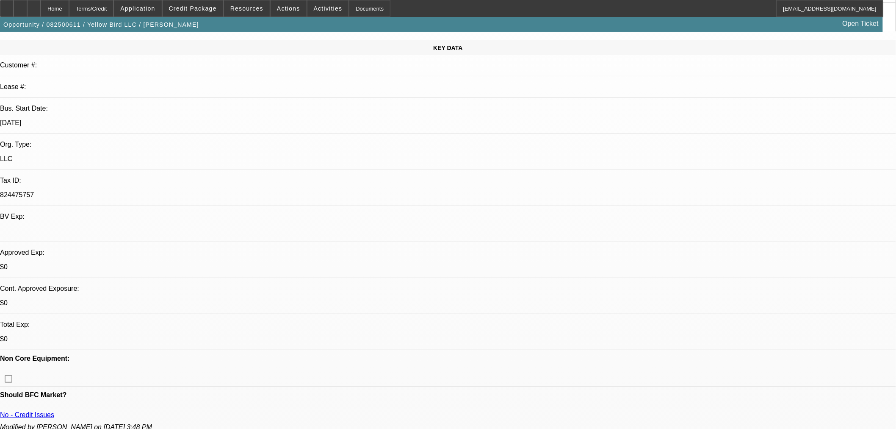
select select "1"
select select "2"
select select "4"
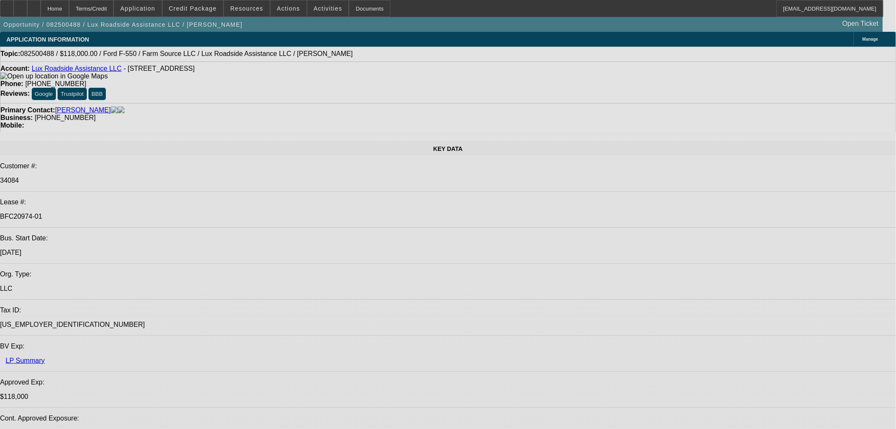
select select "0"
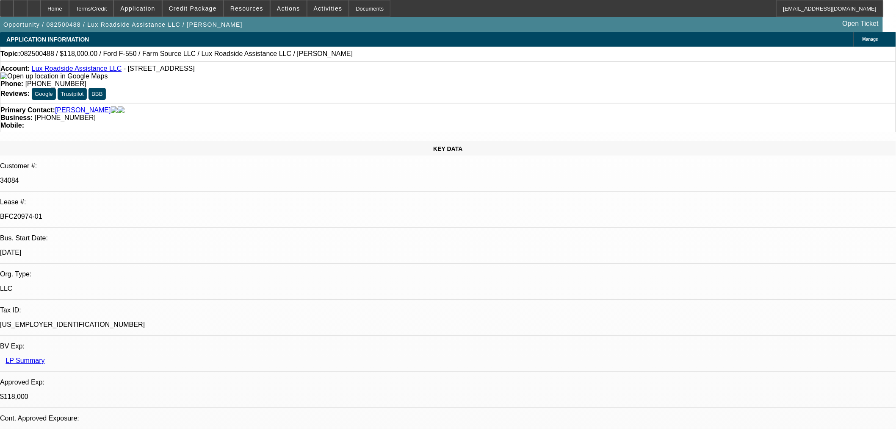
select select "0"
select select "6"
select select "0"
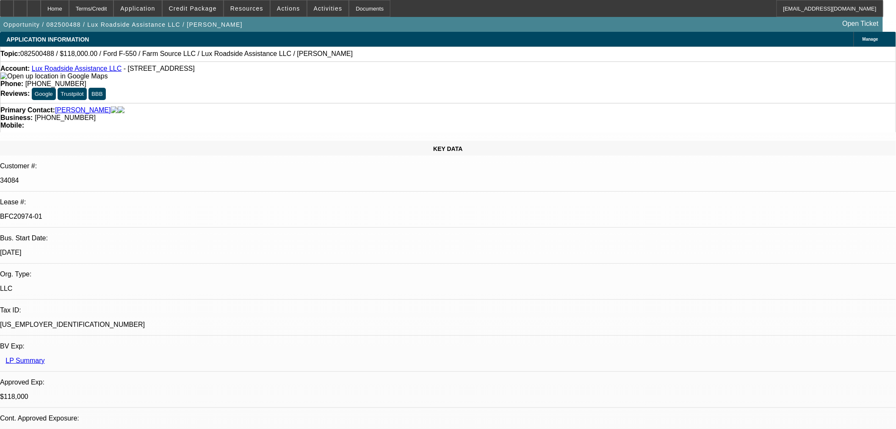
select select "0"
select select "6"
select select "0"
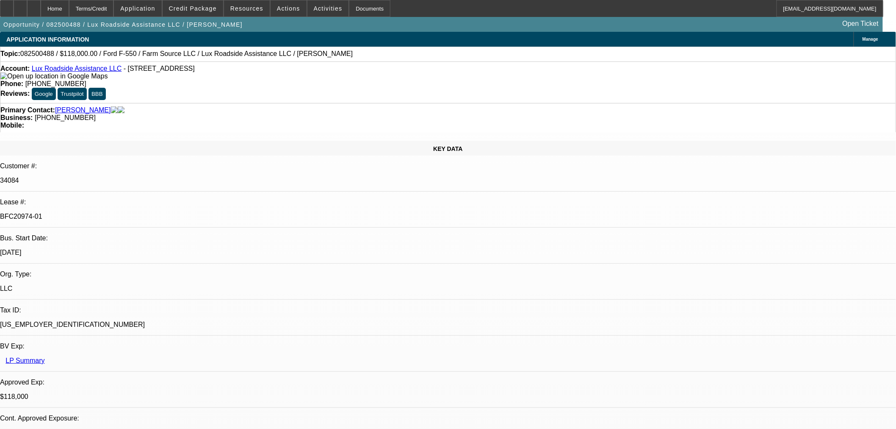
select select "6"
select select "0"
select select "6"
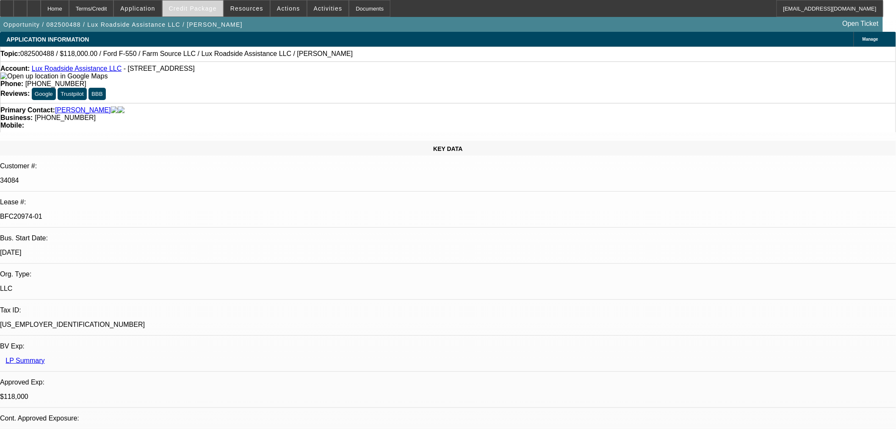
click at [209, 11] on span "Credit Package" at bounding box center [193, 8] width 48 height 7
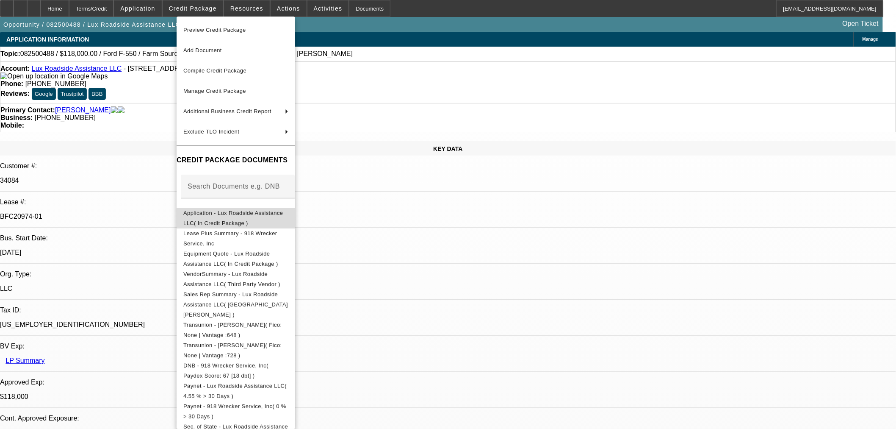
click at [265, 218] on span "Application - Lux Roadside Assistance LLC( In Credit Package )" at bounding box center [235, 218] width 105 height 20
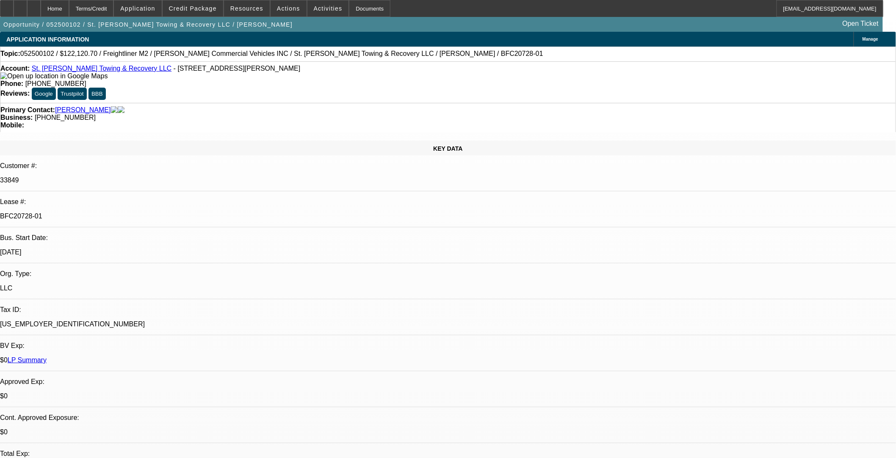
select select "0.15"
select select "0"
select select "2"
select select "0"
select select "6"
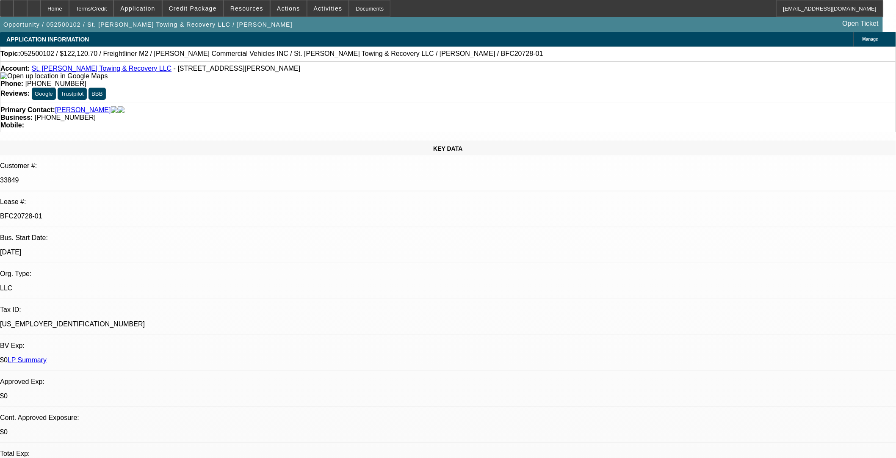
select select "0.15"
select select "0"
select select "2"
select select "0"
select select "6"
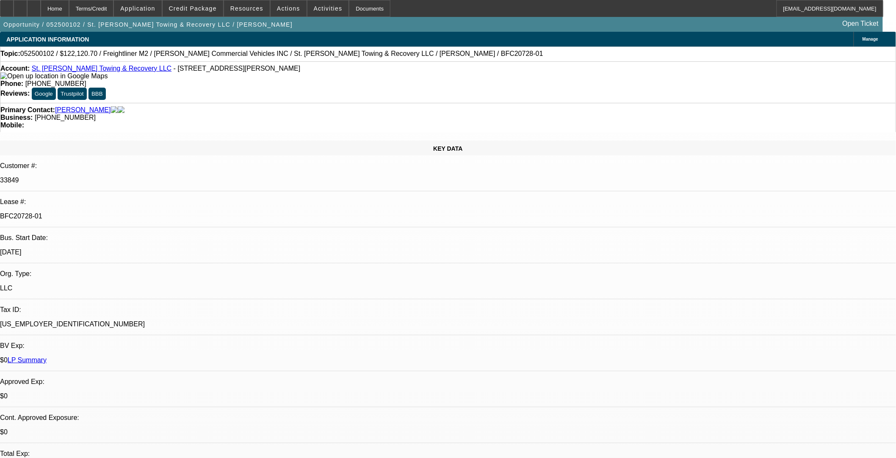
select select "0.15"
select select "0"
select select "2"
select select "0"
select select "6"
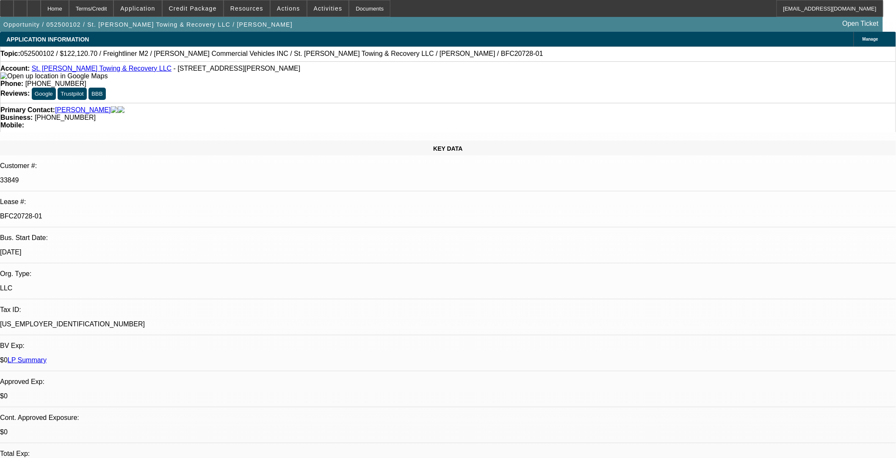
select select "0.15"
select select "0"
select select "2"
select select "0"
select select "6"
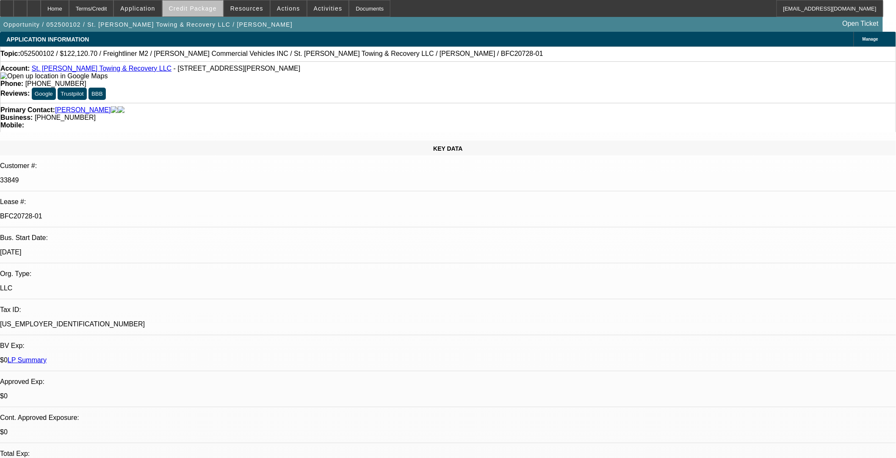
click at [212, 11] on span at bounding box center [193, 8] width 61 height 20
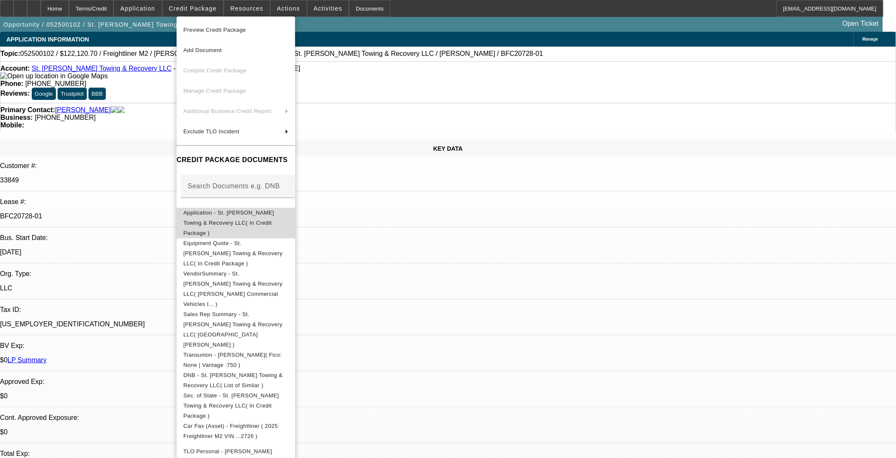
click at [210, 218] on span "Application - St. Landry Towing & Recovery LLC( In Credit Package )" at bounding box center [235, 223] width 105 height 31
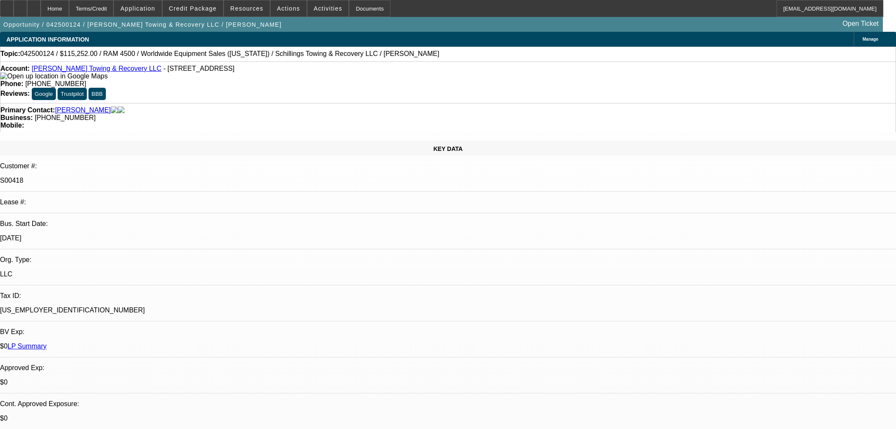
select select "0"
select select "3"
select select "0"
select select "6"
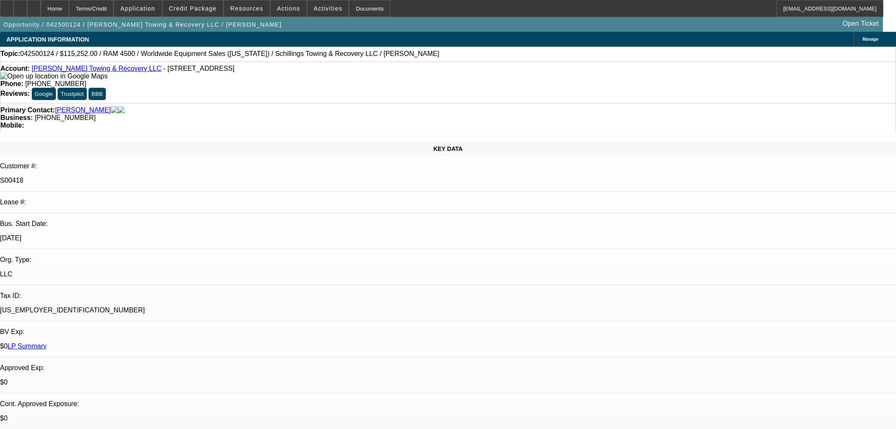
select select "0"
select select "3"
select select "0"
select select "6"
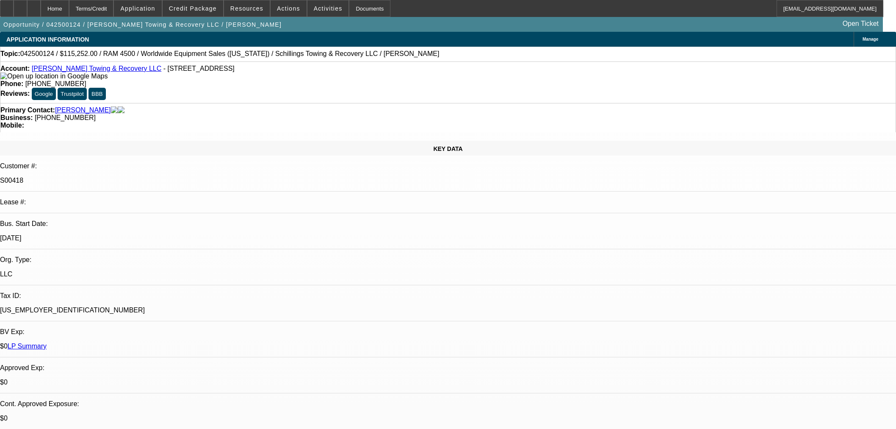
select select "0"
select select "3"
select select "0"
select select "6"
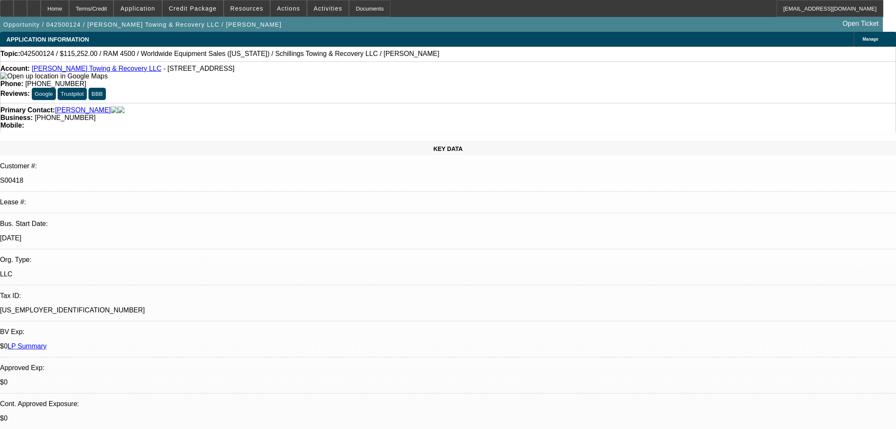
select select "0"
select select "3"
select select "0"
select select "6"
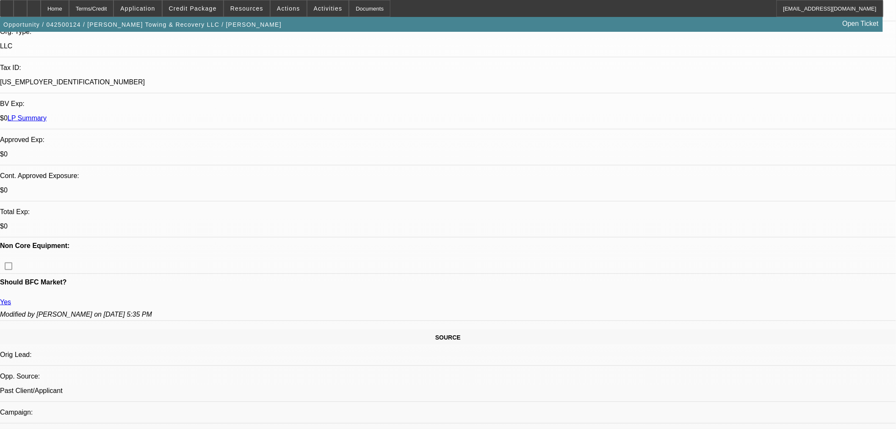
scroll to position [94, 0]
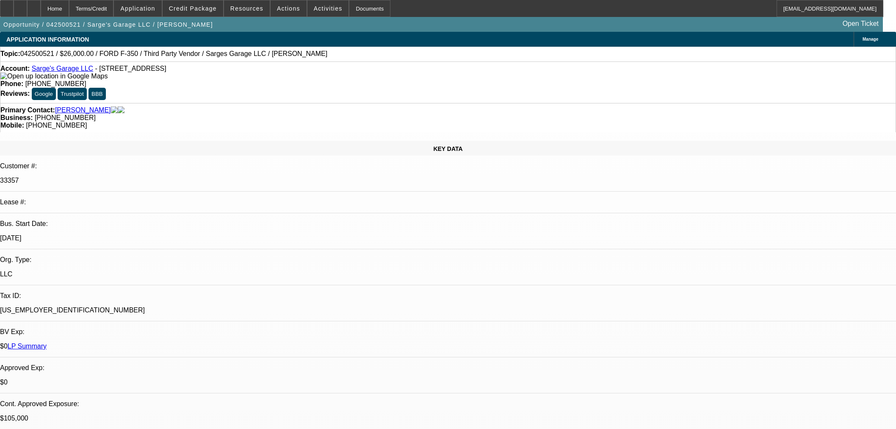
select select "0"
select select "3"
select select "0"
select select "6"
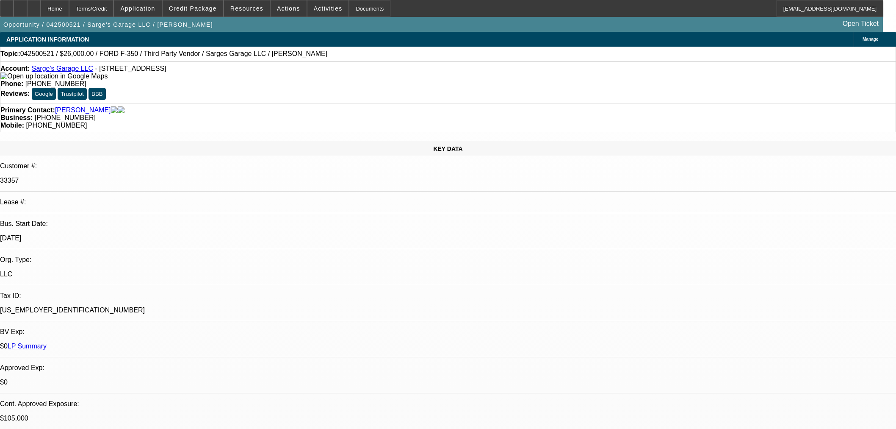
select select "0"
select select "3"
select select "0"
select select "6"
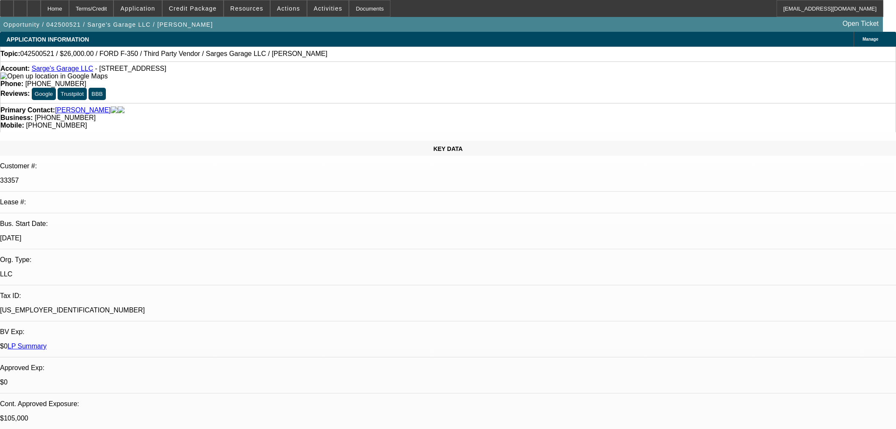
select select "0"
select select "2"
select select "0"
select select "6"
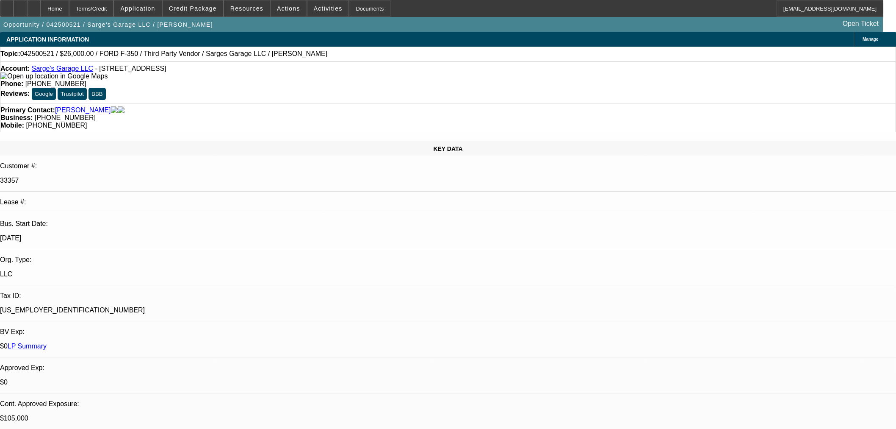
select select "0"
select select "3"
select select "0"
select select "6"
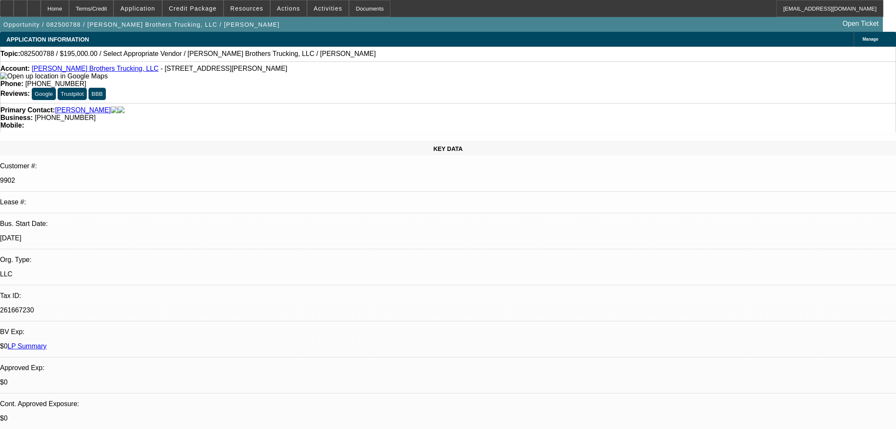
select select "0"
select select "2"
select select "0.1"
select select "4"
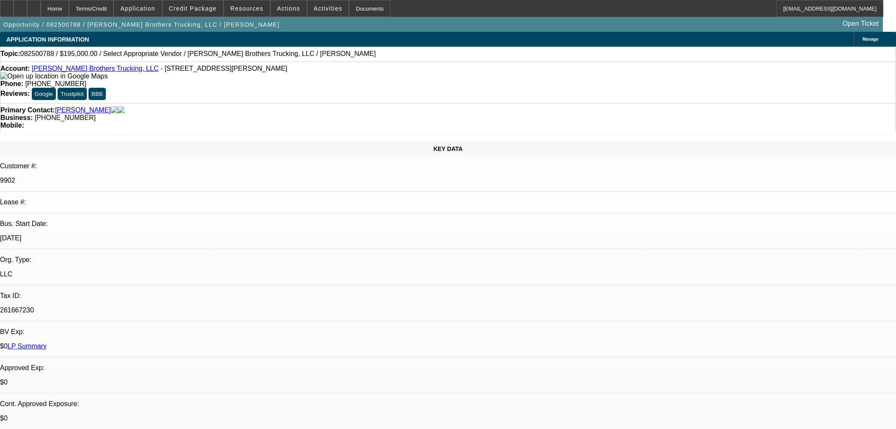
scroll to position [424, 0]
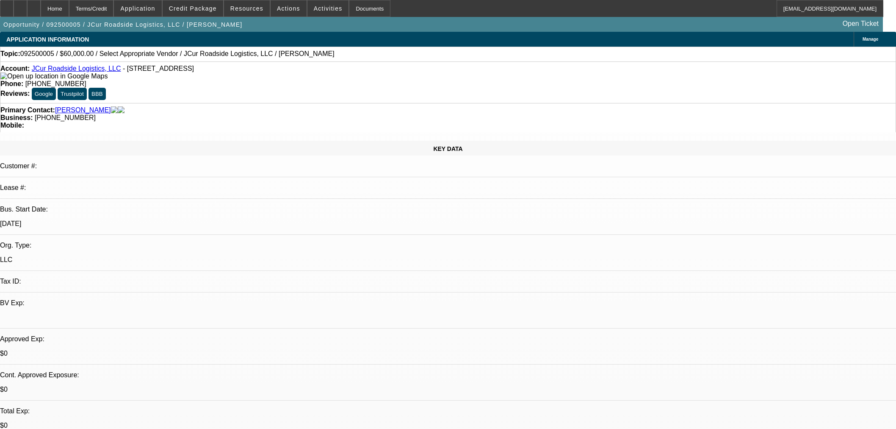
select select "0"
select select "2"
select select "0.1"
select select "4"
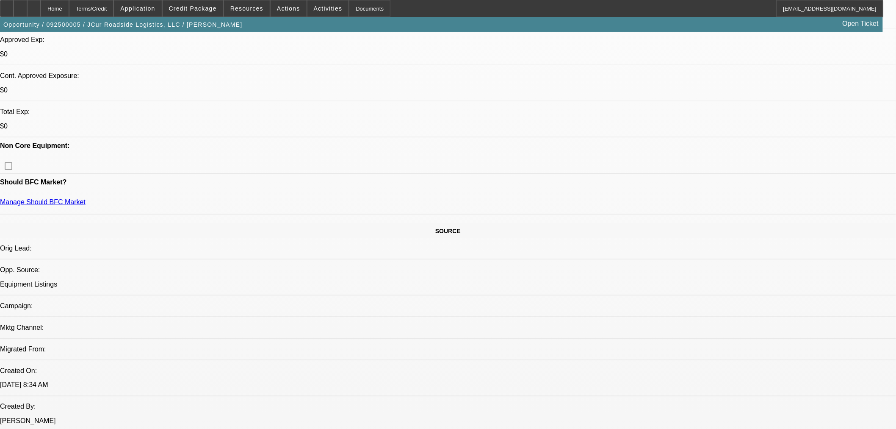
scroll to position [282, 0]
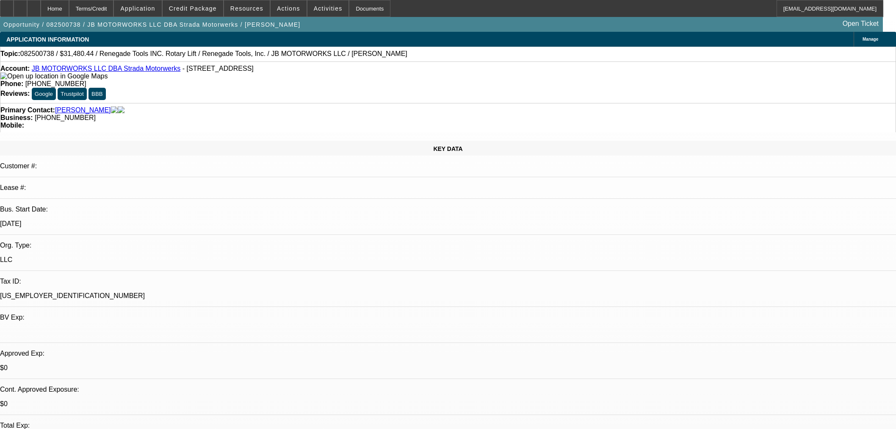
select select "0"
select select "3"
select select "0.1"
select select "4"
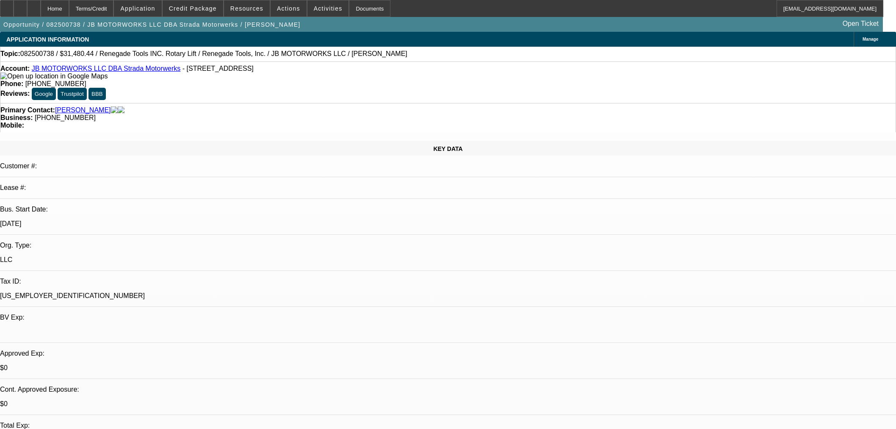
select select "0"
select select "3"
select select "0.1"
select select "4"
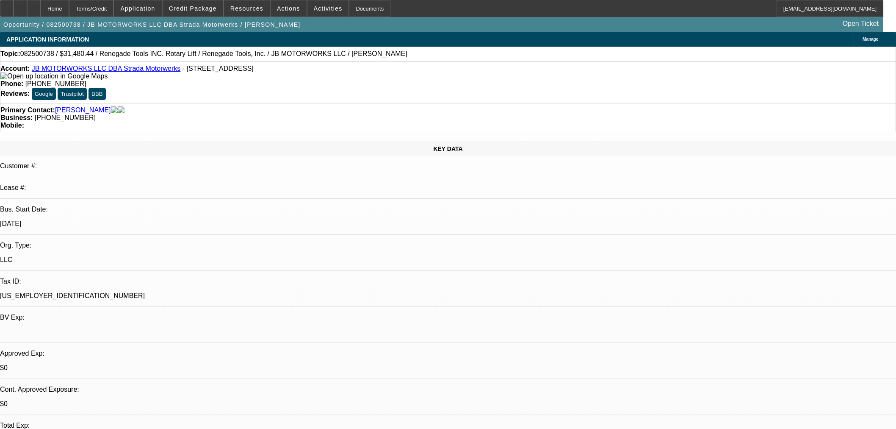
select select "0"
select select "3"
select select "0.1"
select select "4"
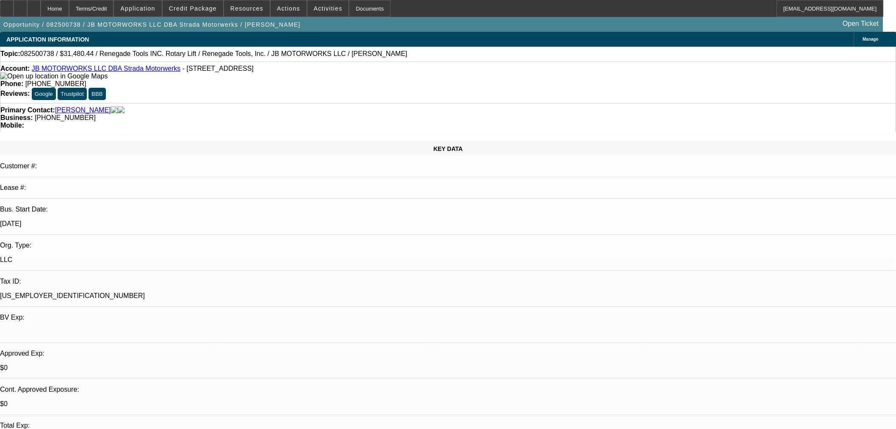
select select "0"
select select "3"
select select "0.1"
select select "4"
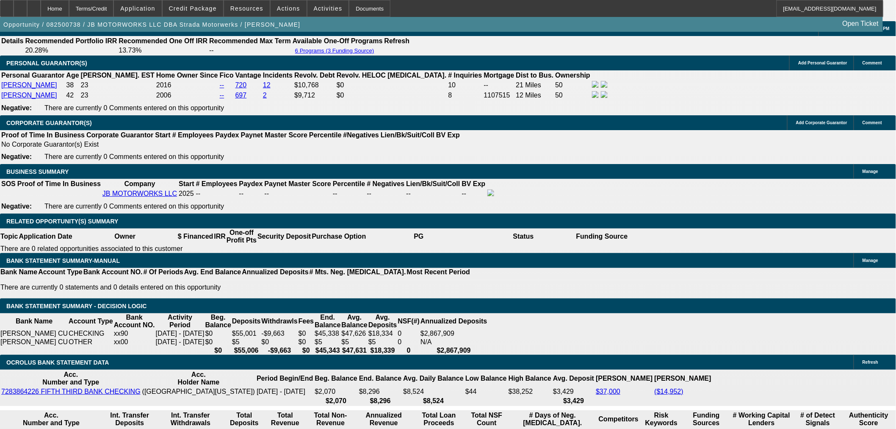
scroll to position [1271, 0]
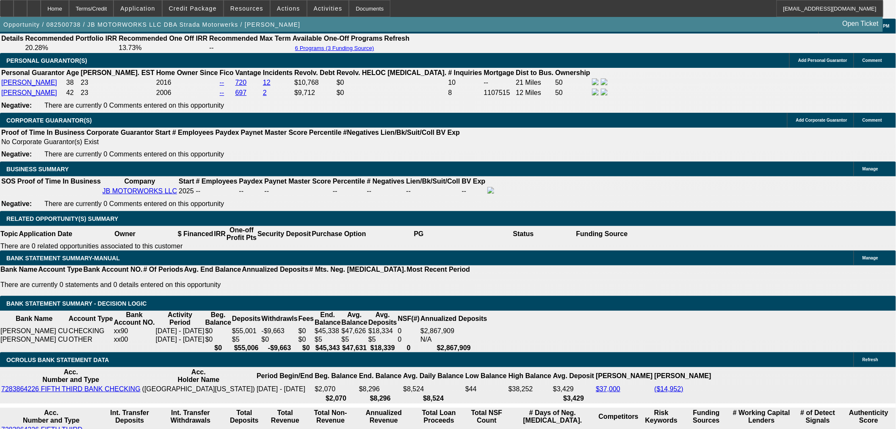
drag, startPoint x: 170, startPoint y: 177, endPoint x: 227, endPoint y: 174, distance: 57.3
type input "$0.00"
type input "UNKNOWN"
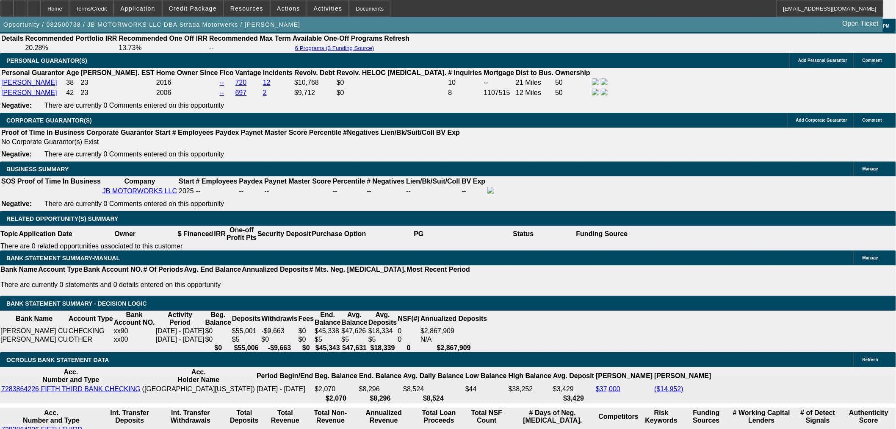
type input "$782.28"
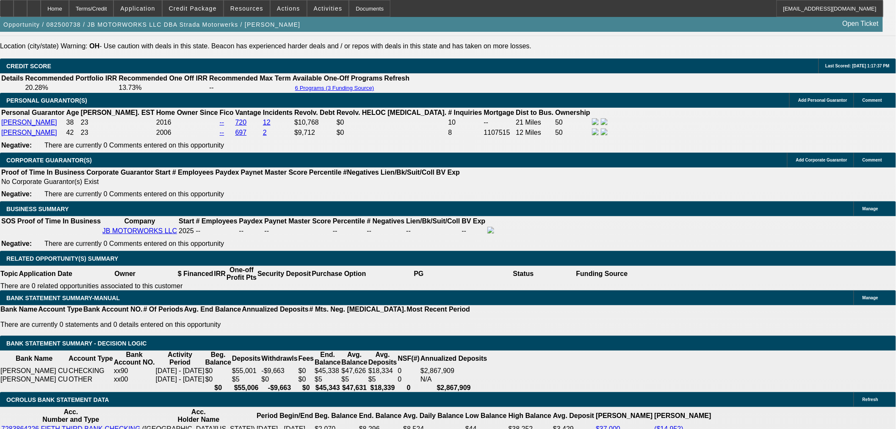
scroll to position [1176, 0]
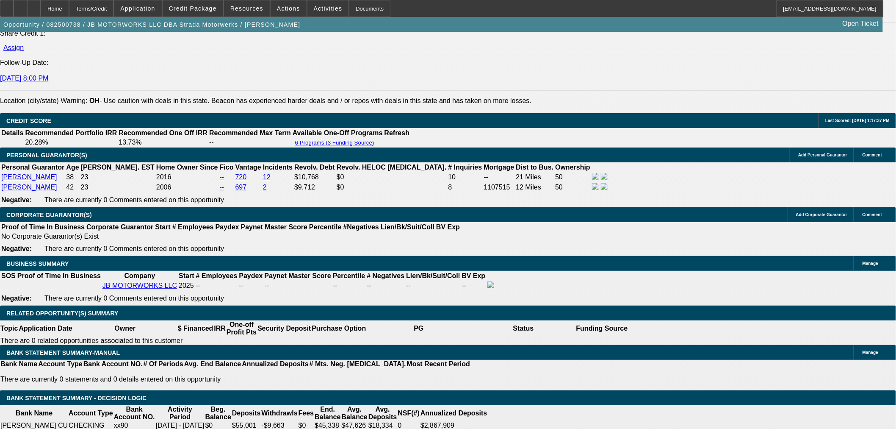
drag, startPoint x: 137, startPoint y: 104, endPoint x: 136, endPoint y: 124, distance: 20.4
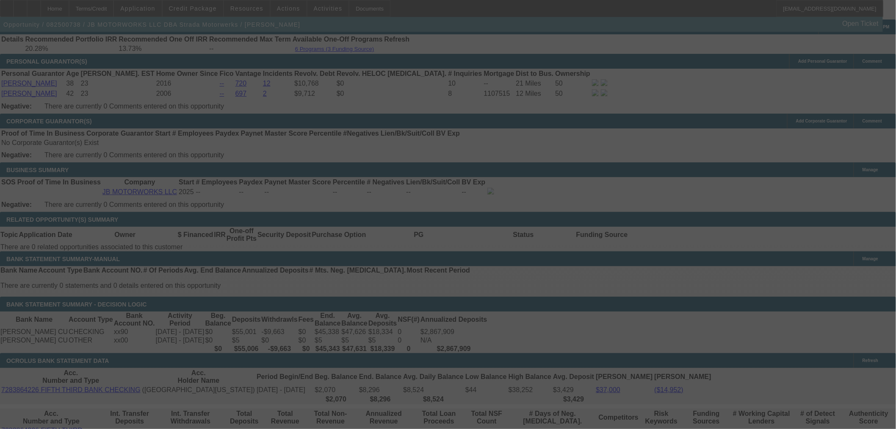
scroll to position [1271, 0]
select select "0"
select select "3"
select select "0.1"
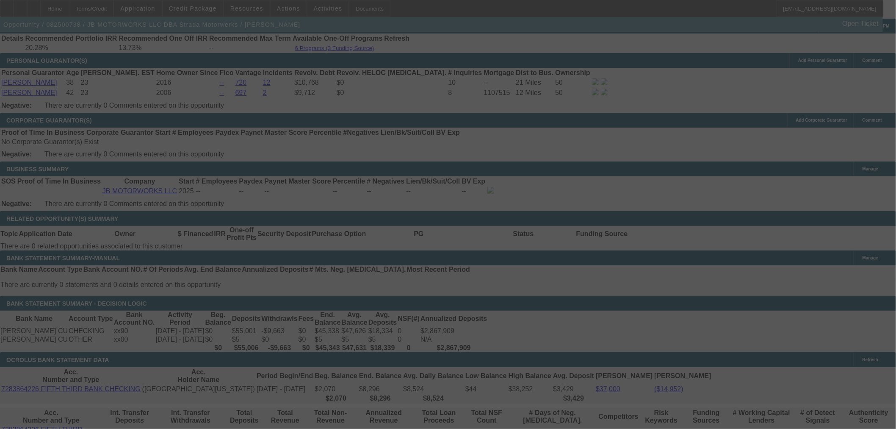
select select "4"
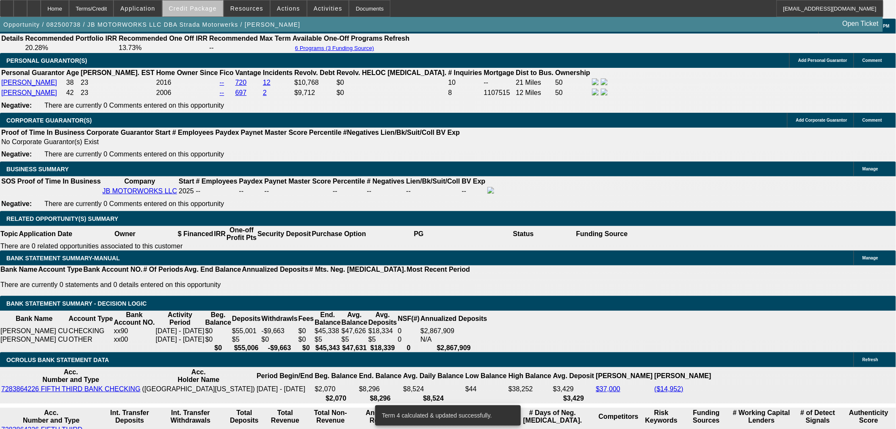
click at [212, 11] on span at bounding box center [193, 8] width 61 height 20
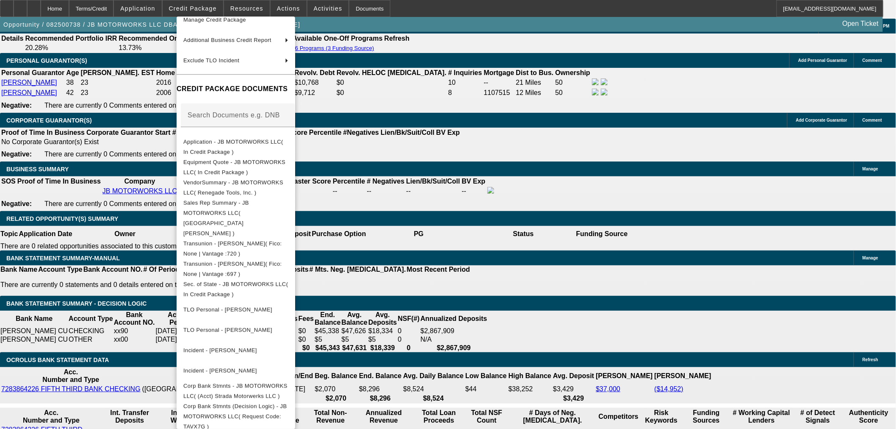
scroll to position [108, 0]
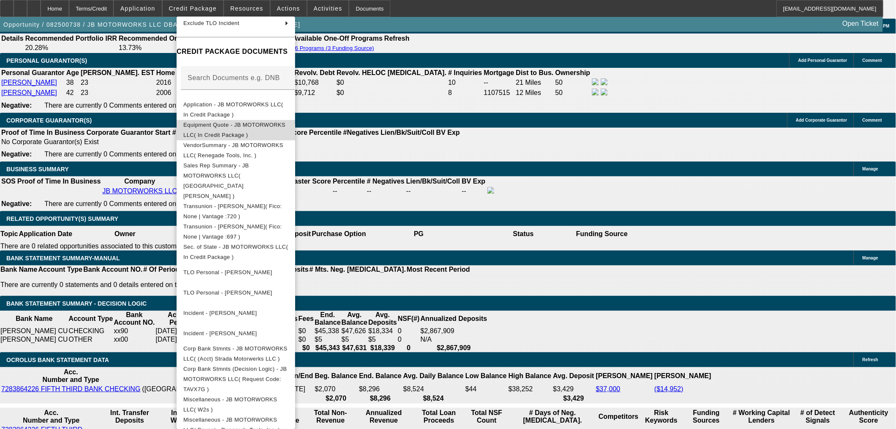
click at [250, 130] on span "Equipment Quote - JB MOTORWORKS LLC( In Credit Package )" at bounding box center [235, 129] width 105 height 20
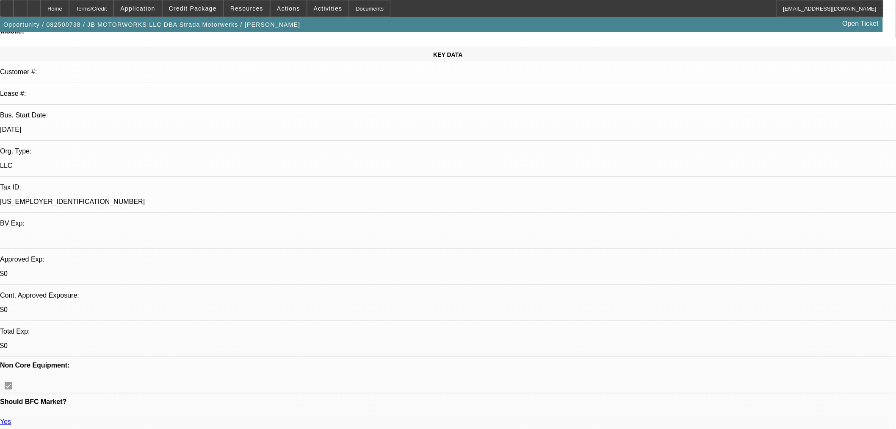
scroll to position [0, 0]
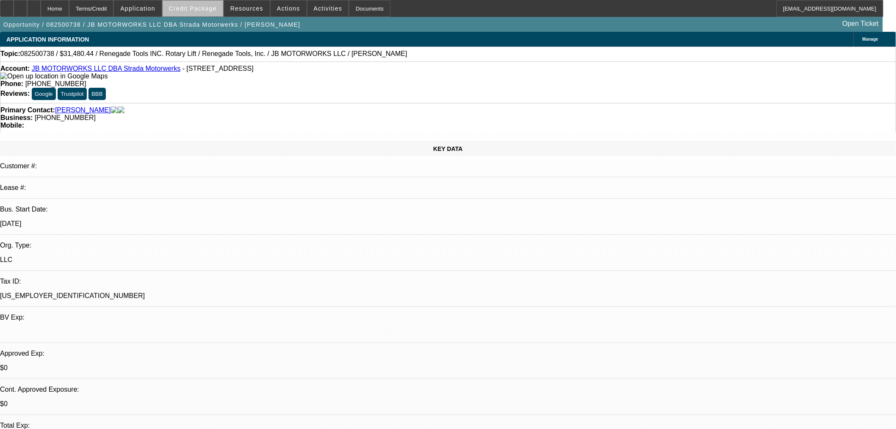
click at [212, 13] on span at bounding box center [193, 8] width 61 height 20
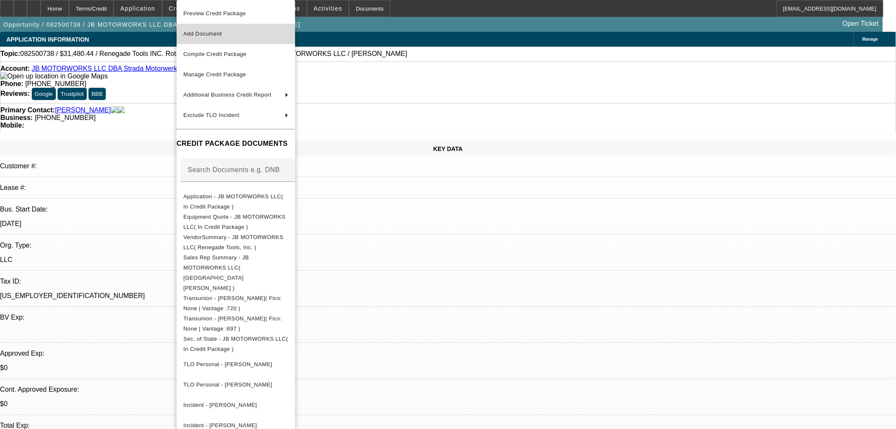
click at [222, 35] on span "Add Document" at bounding box center [202, 34] width 39 height 6
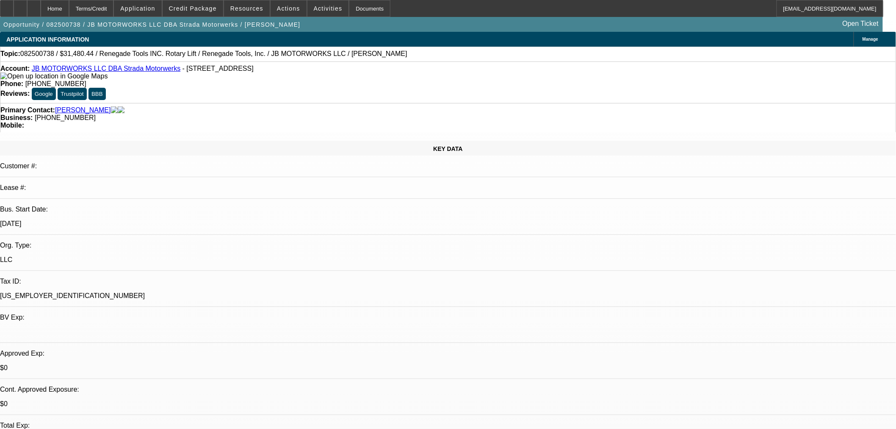
click at [208, 14] on span at bounding box center [193, 8] width 61 height 20
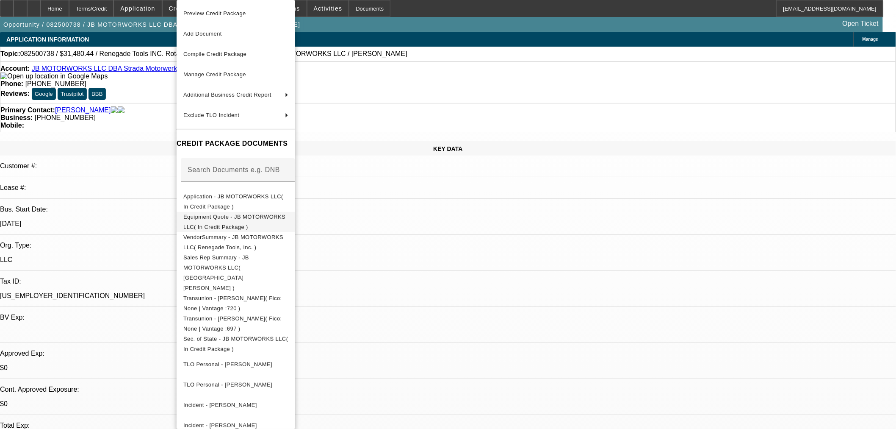
click at [223, 221] on span "Equipment Quote - JB MOTORWORKS LLC( In Credit Package )" at bounding box center [235, 222] width 105 height 20
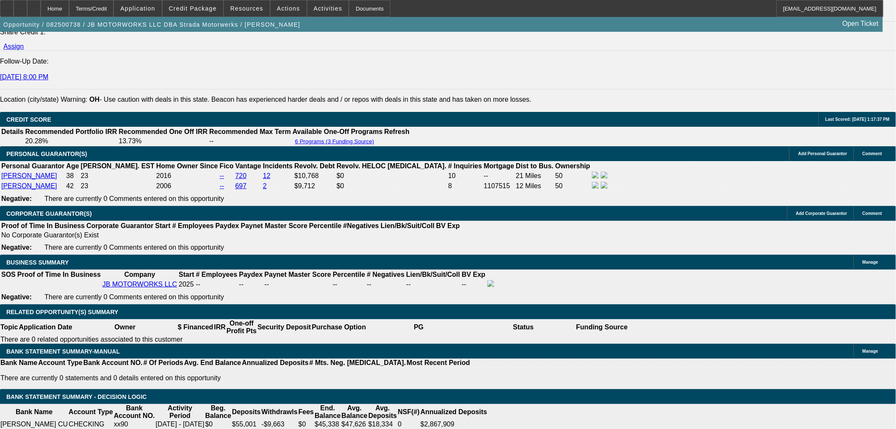
scroll to position [1176, 0]
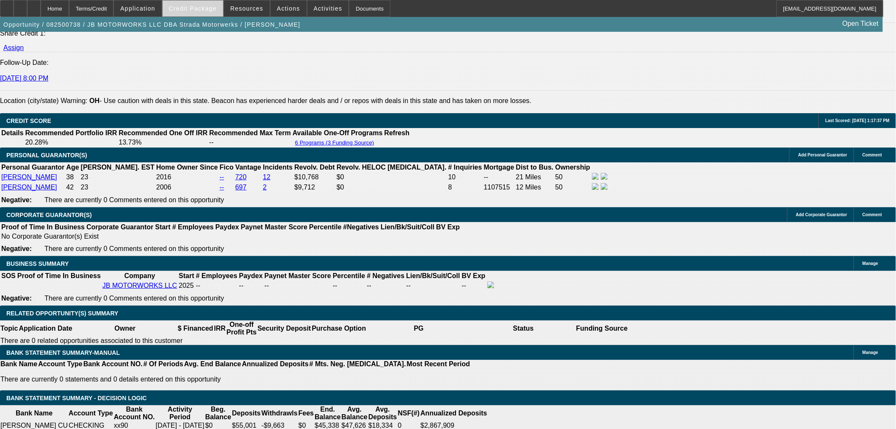
click at [208, 13] on span at bounding box center [193, 8] width 61 height 20
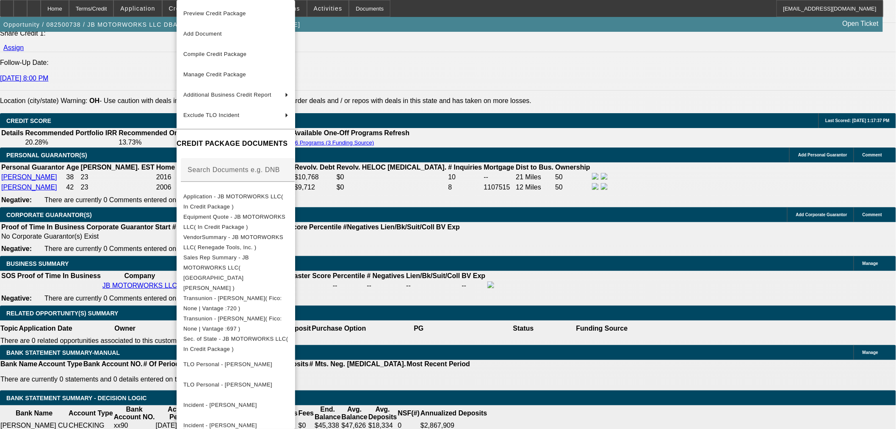
scroll to position [92, 0]
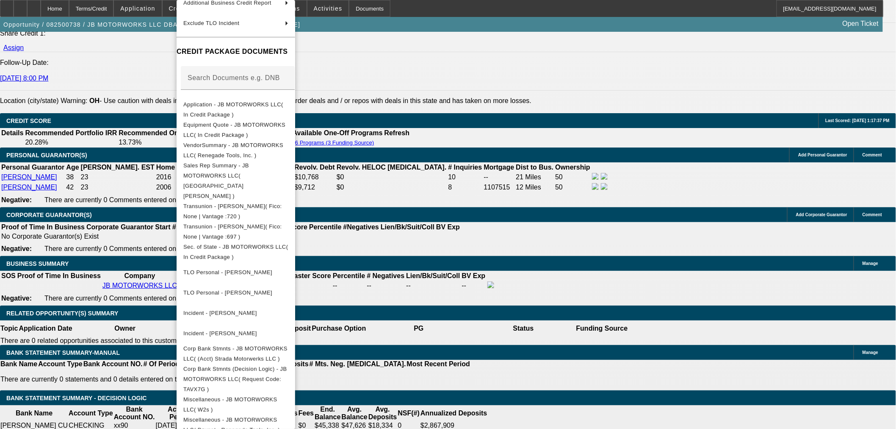
click at [72, 326] on div at bounding box center [448, 214] width 896 height 429
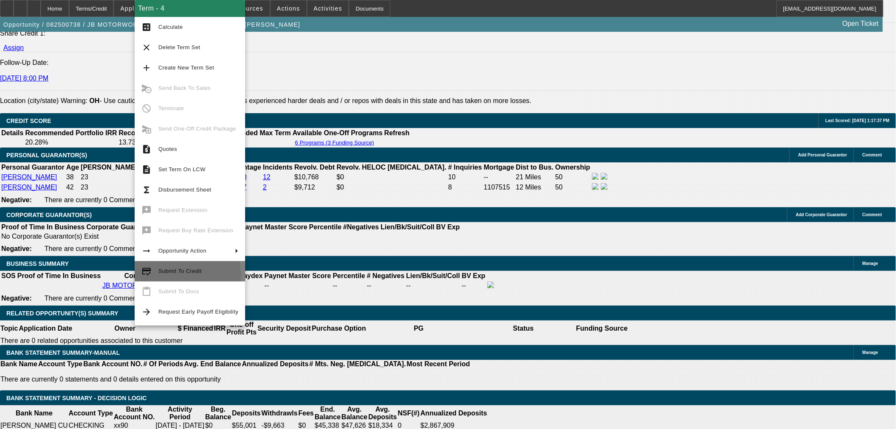
click at [172, 275] on span "Submit To Credit" at bounding box center [198, 271] width 80 height 10
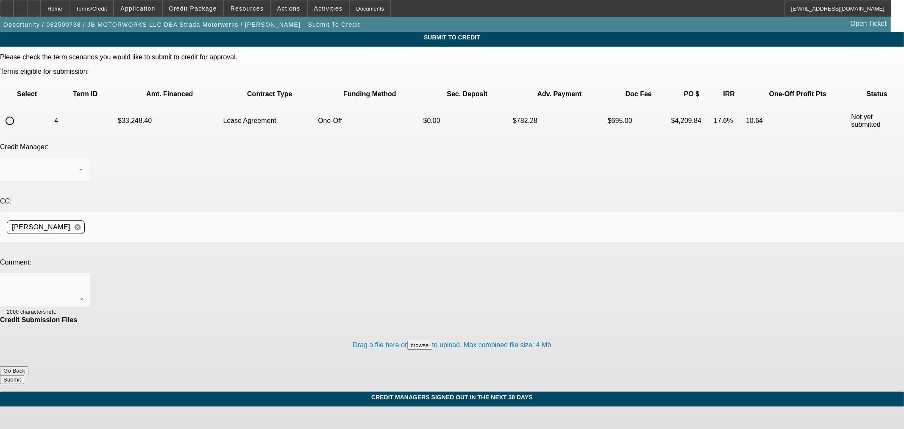
click at [18, 112] on input "radio" at bounding box center [9, 120] width 17 height 17
radio input "true"
click at [83, 280] on textarea at bounding box center [45, 290] width 76 height 20
type textarea "Vendor info and final invoice added. They've already paid the dealer $8,850.00 …"
click at [24, 375] on button "Submit" at bounding box center [12, 379] width 24 height 9
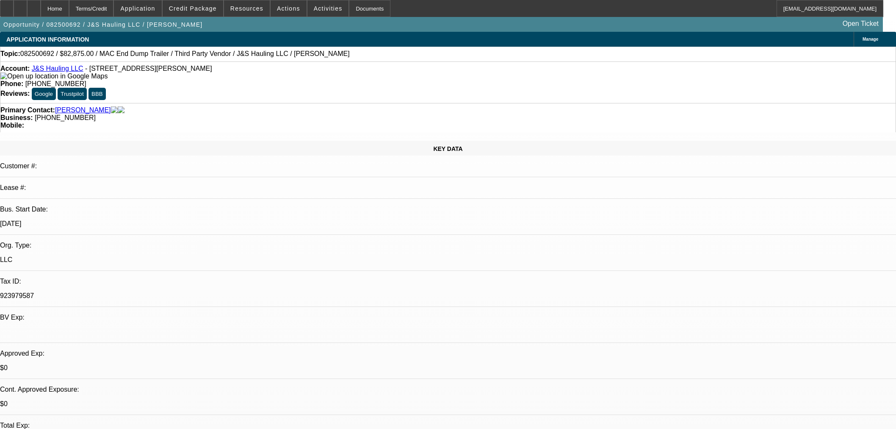
select select "0"
select select "2"
select select "0.1"
select select "4"
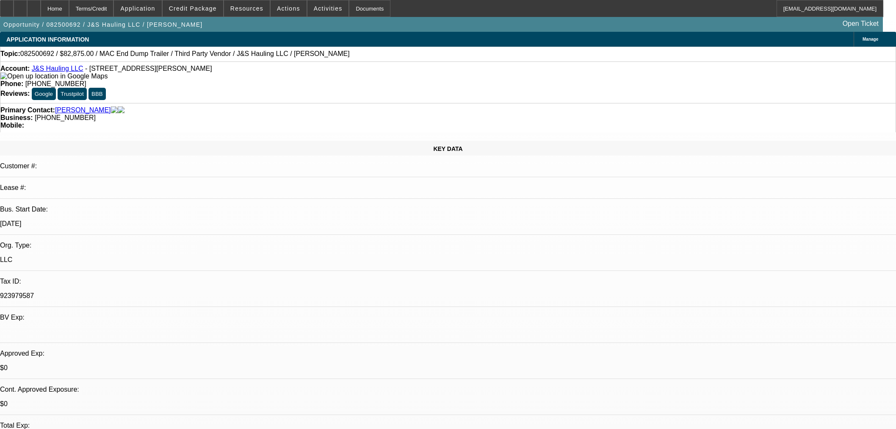
select select "0"
select select "2"
select select "0.1"
select select "4"
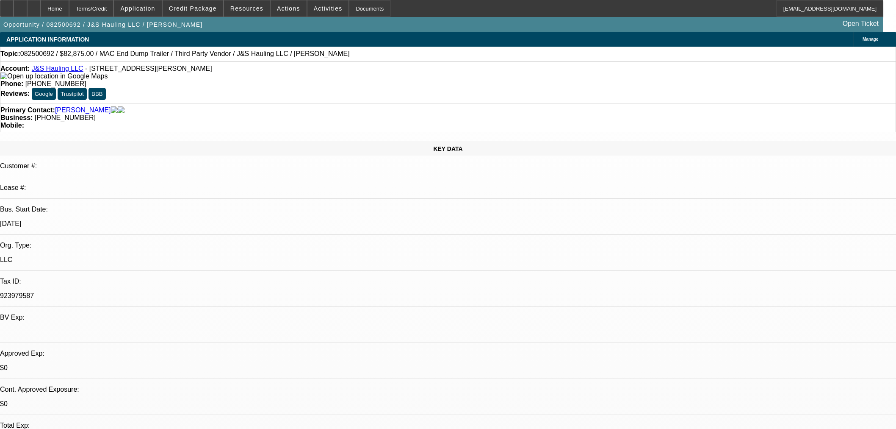
select select "0"
select select "2"
select select "0.1"
select select "4"
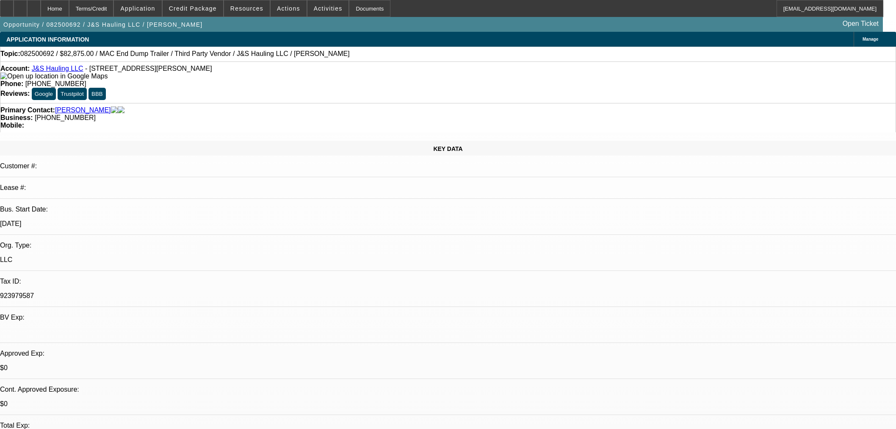
select select "0"
select select "3"
select select "0.1"
select select "4"
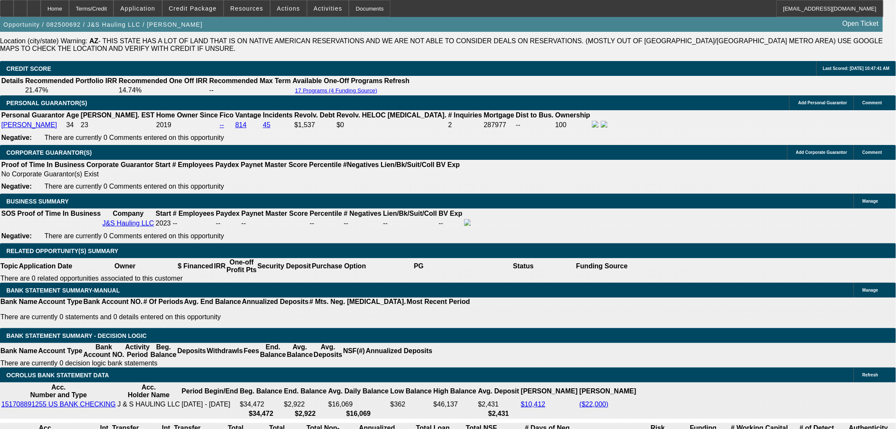
scroll to position [1223, 0]
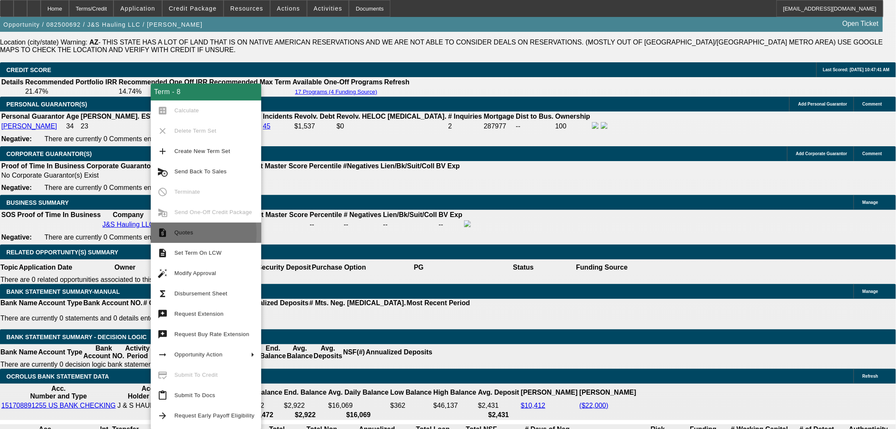
click at [175, 233] on span "Quotes" at bounding box center [184, 232] width 19 height 6
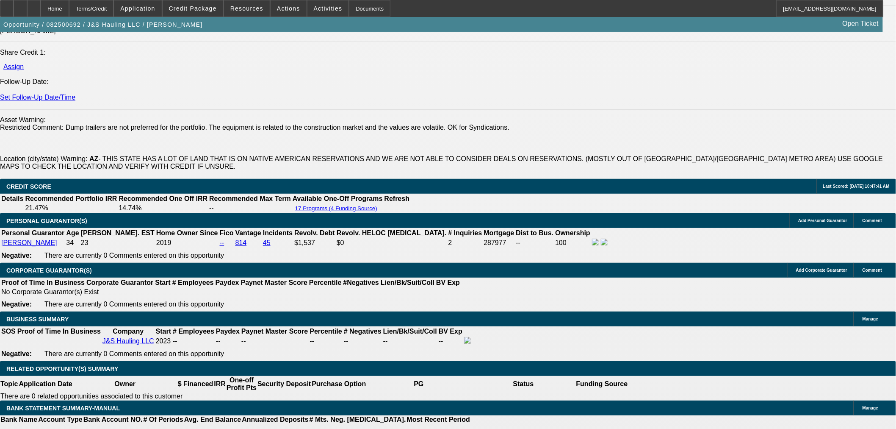
scroll to position [1271, 0]
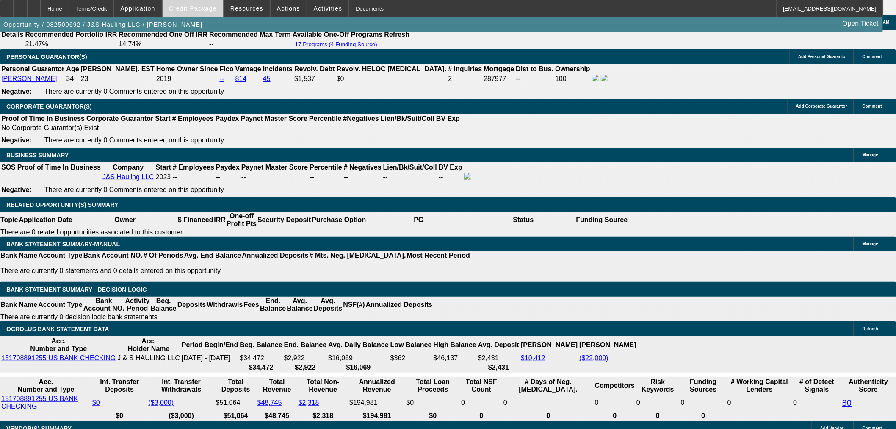
drag, startPoint x: 215, startPoint y: 3, endPoint x: 214, endPoint y: 7, distance: 4.7
click at [215, 3] on span at bounding box center [193, 8] width 61 height 20
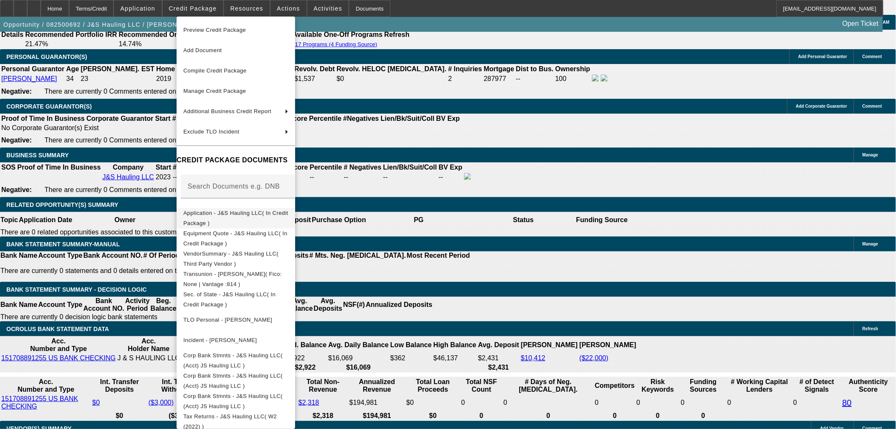
click at [227, 215] on span "Application - J&S Hauling LLC( In Credit Package )" at bounding box center [235, 217] width 105 height 17
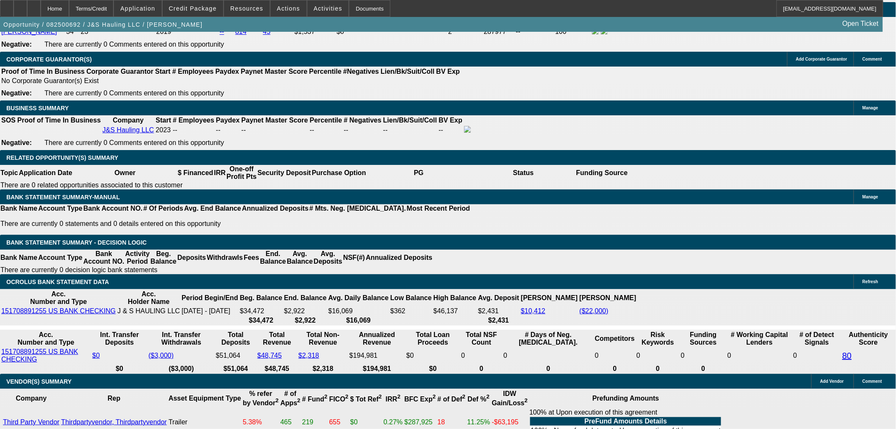
scroll to position [1223, 0]
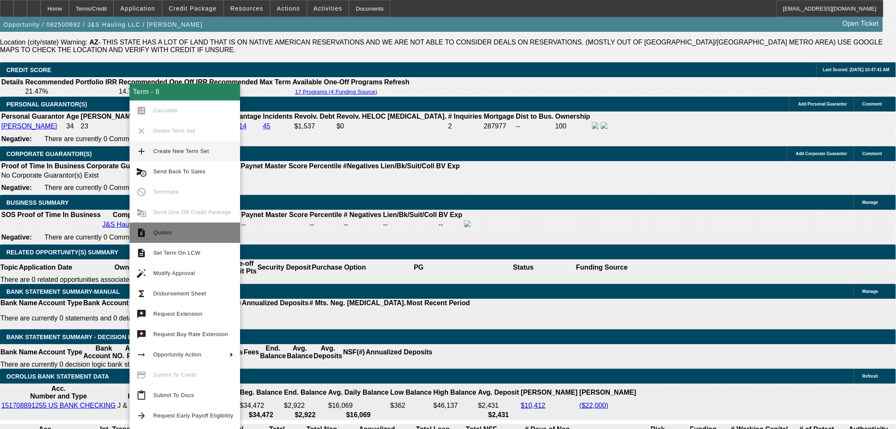
click at [173, 235] on span "Quotes" at bounding box center [193, 232] width 80 height 10
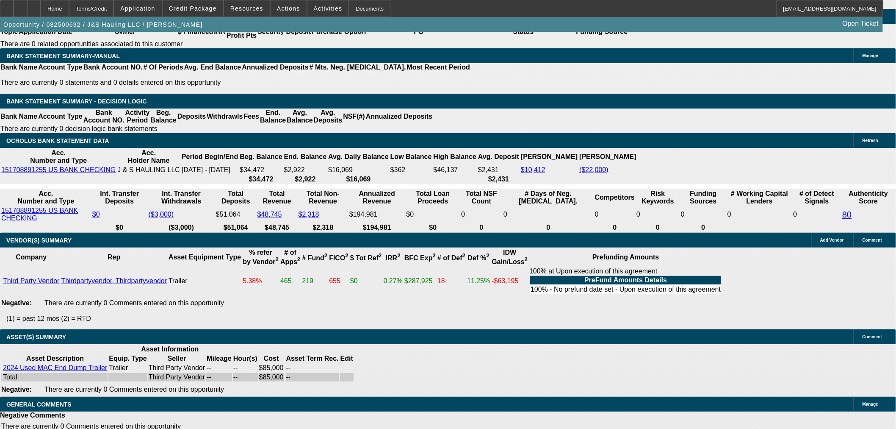
scroll to position [1271, 0]
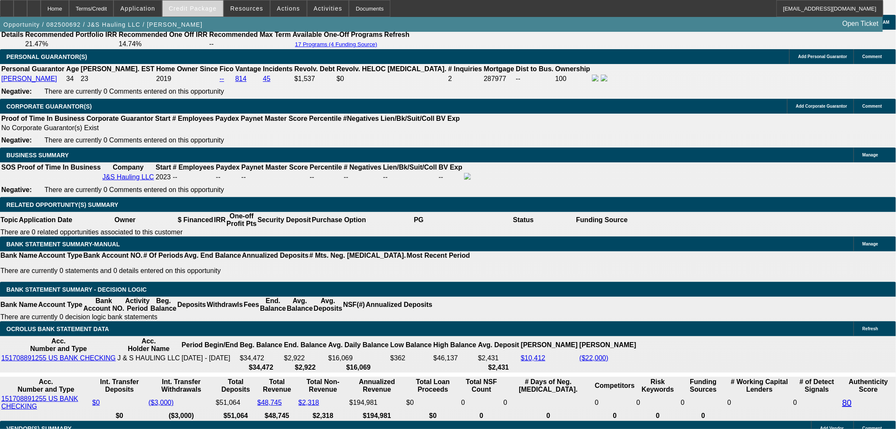
click at [201, 11] on span "Credit Package" at bounding box center [193, 8] width 48 height 7
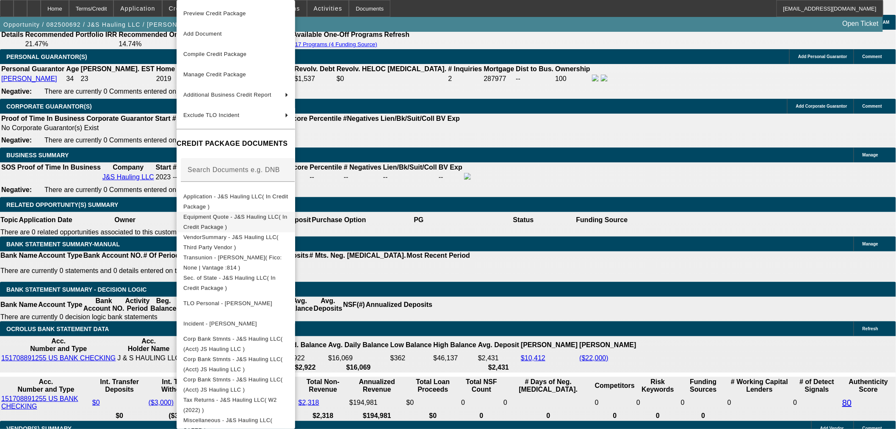
click at [236, 219] on span "Equipment Quote - J&S Hauling LLC( In Credit Package )" at bounding box center [235, 222] width 104 height 17
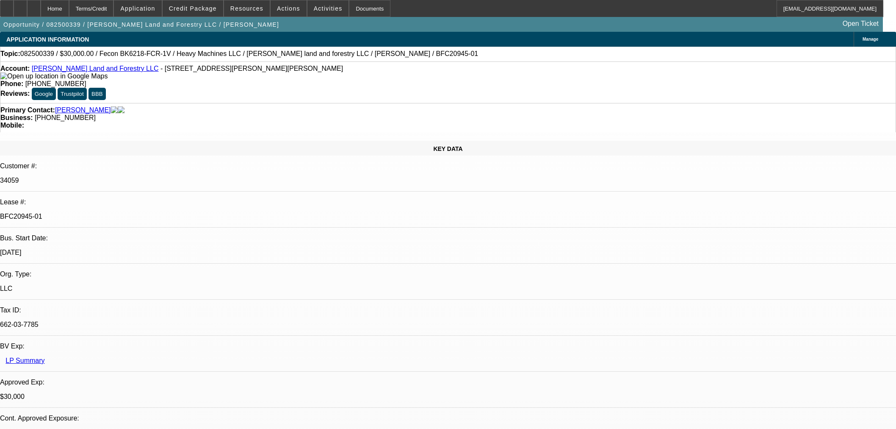
select select "0"
select select "2"
select select "0"
select select "6"
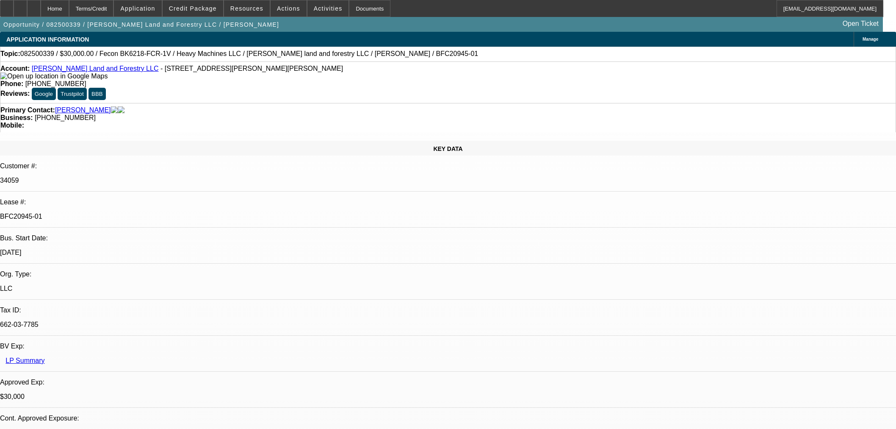
select select "0"
select select "2"
select select "0"
select select "6"
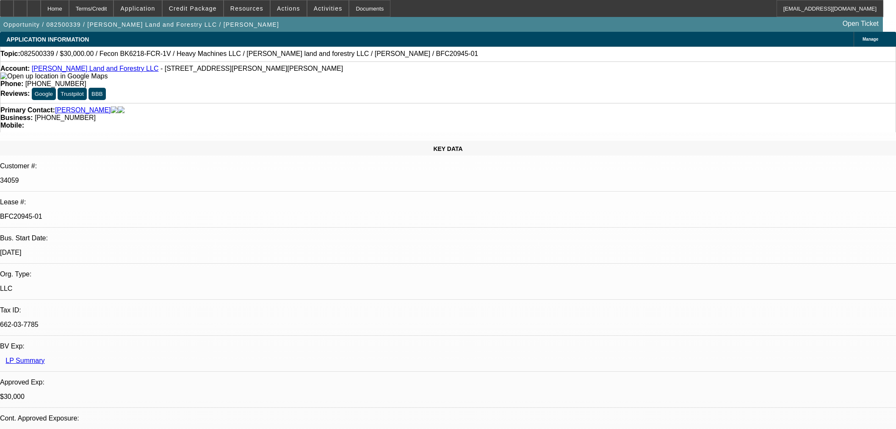
select select "0.2"
select select "2"
select select "0"
select select "6"
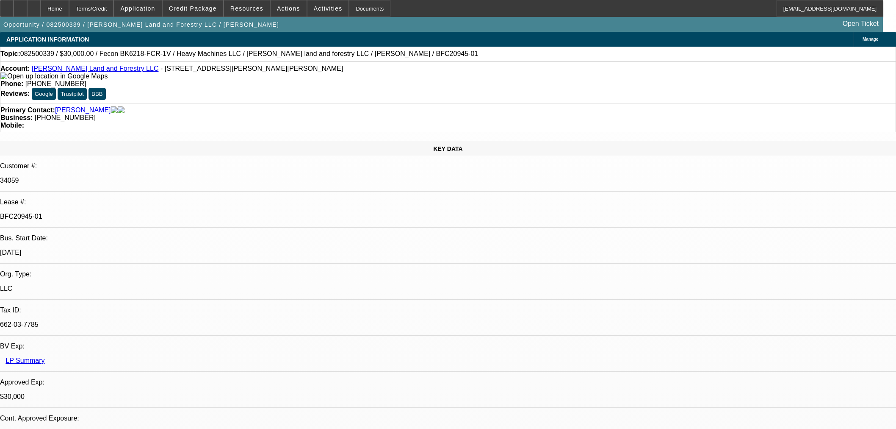
select select "0"
select select "19"
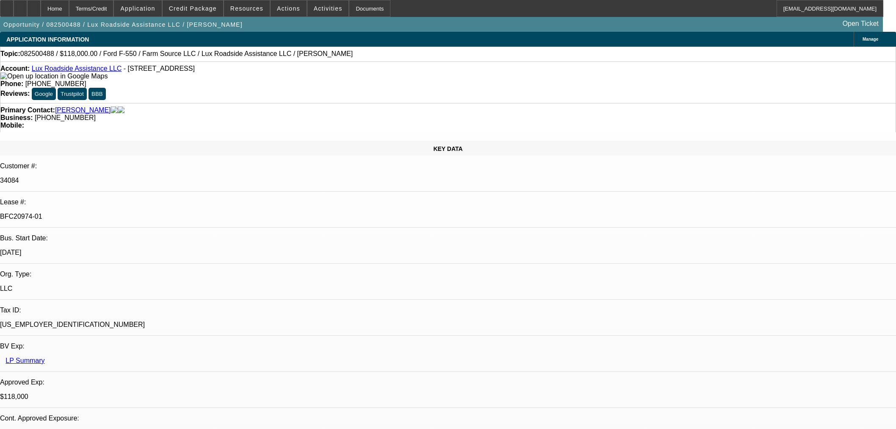
select select "0"
select select "6"
select select "0"
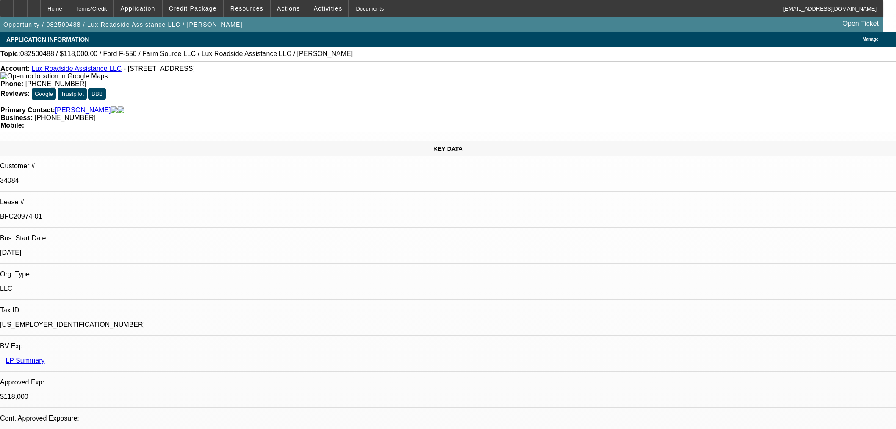
select select "0"
select select "6"
select select "0"
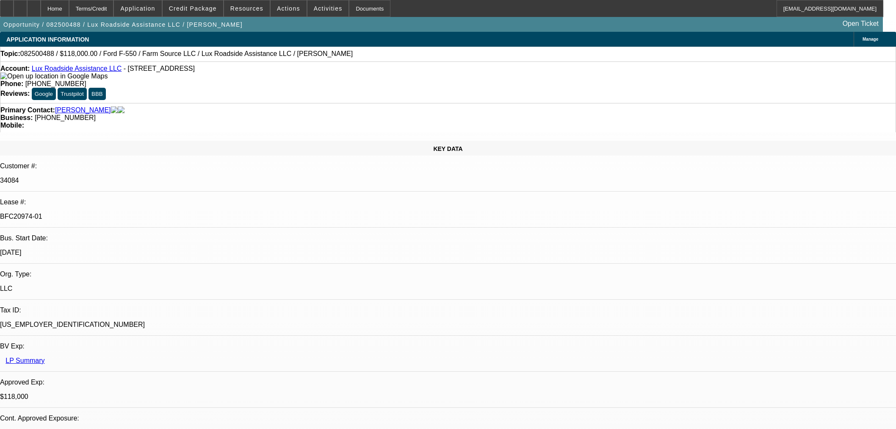
select select "0"
select select "6"
select select "0"
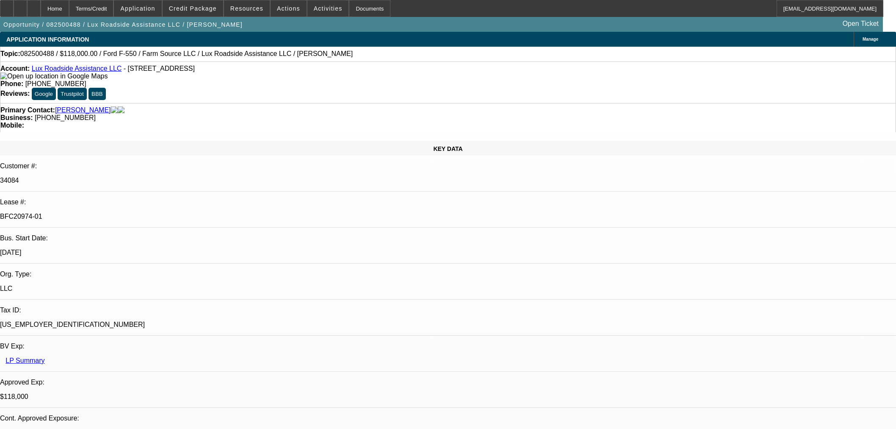
select select "6"
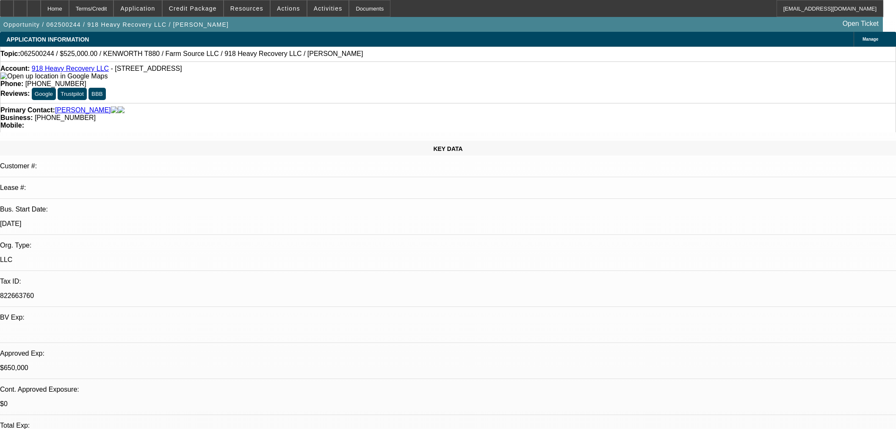
select select "0"
select select "2"
select select "0"
select select "6"
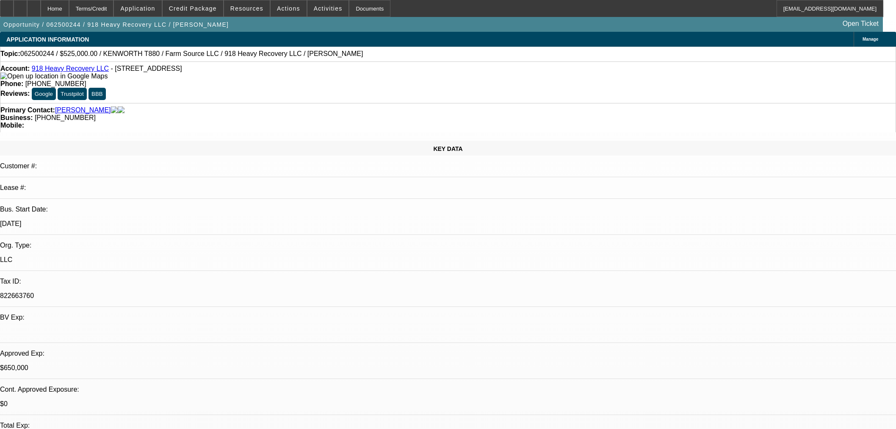
select select "0"
select select "2"
select select "0"
select select "6"
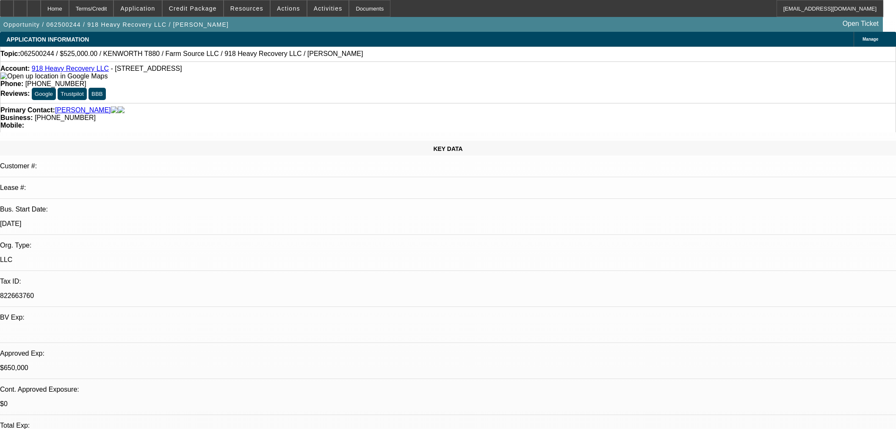
select select "0"
select select "2"
select select "0"
select select "6"
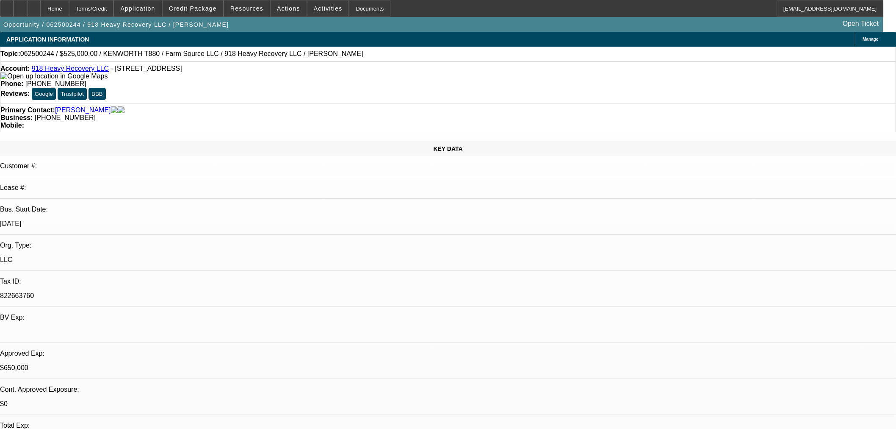
select select "0"
select select "2"
select select "0"
select select "6"
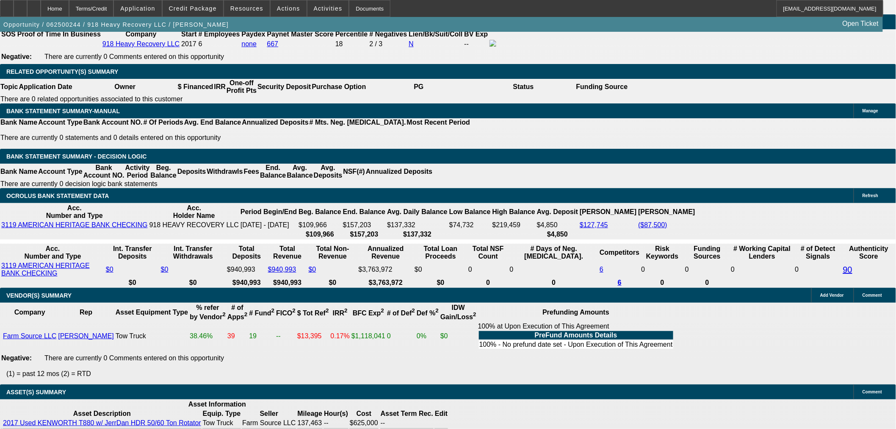
scroll to position [1257, 0]
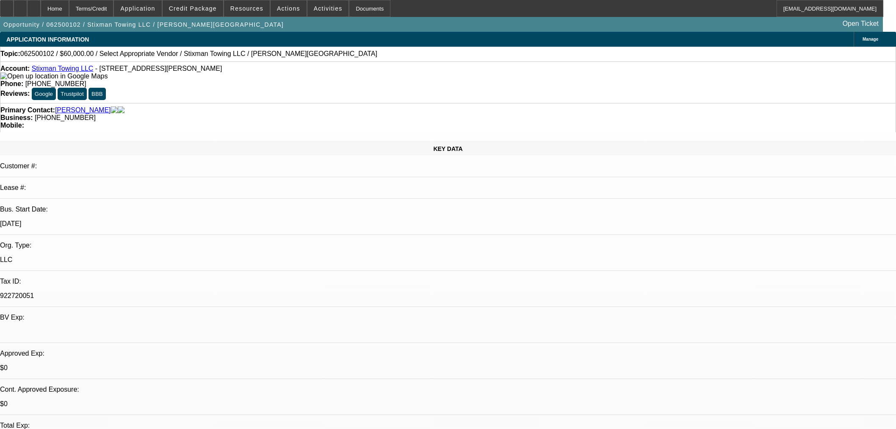
select select "0"
select select "2"
select select "0.1"
select select "4"
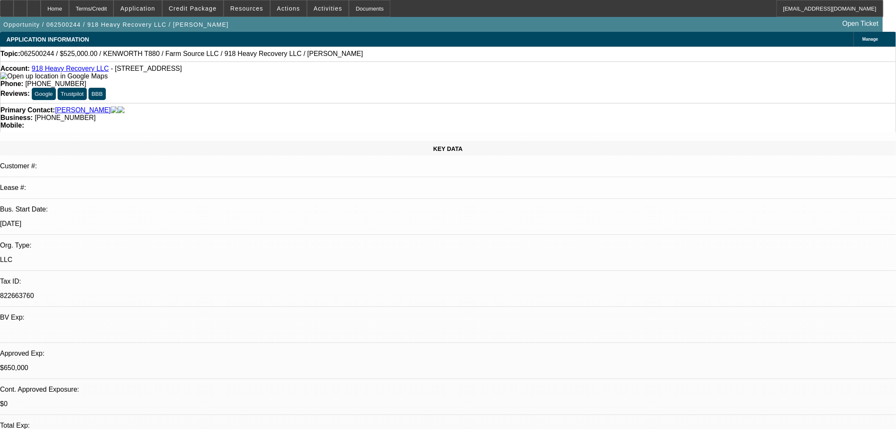
select select "0"
select select "2"
select select "0"
select select "6"
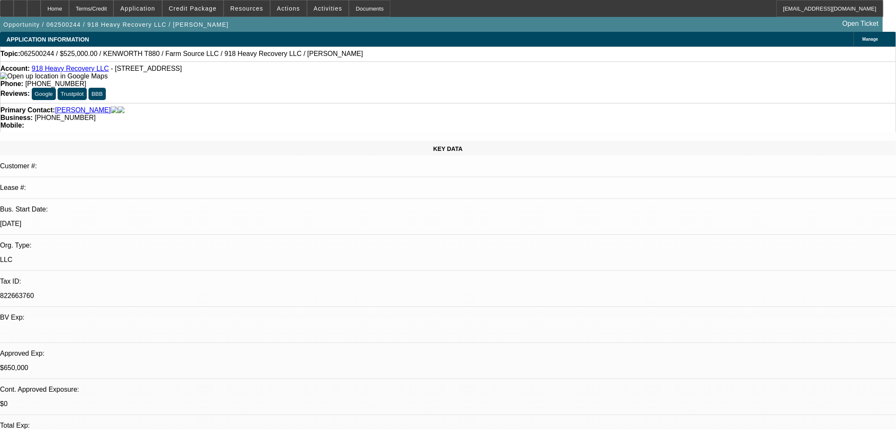
select select "0"
select select "2"
select select "0"
select select "6"
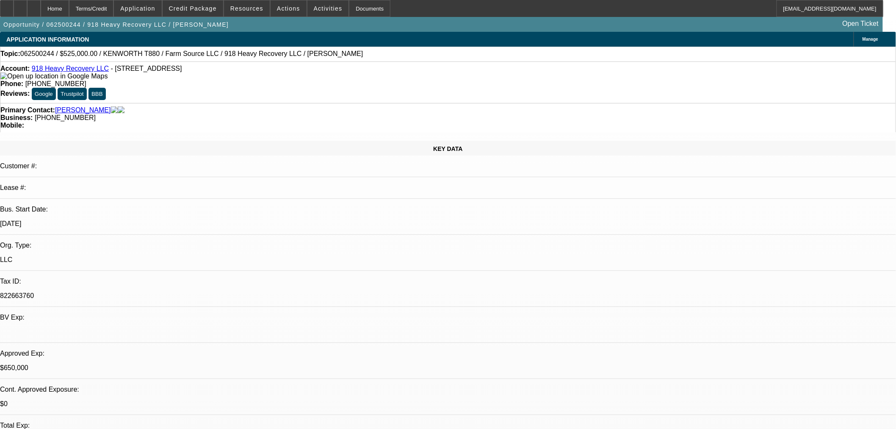
select select "0"
select select "2"
select select "0"
select select "6"
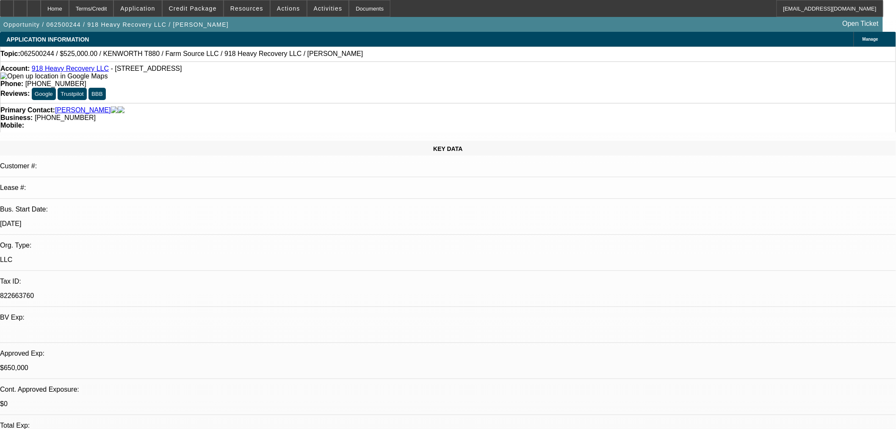
select select "0"
select select "2"
select select "0"
select select "6"
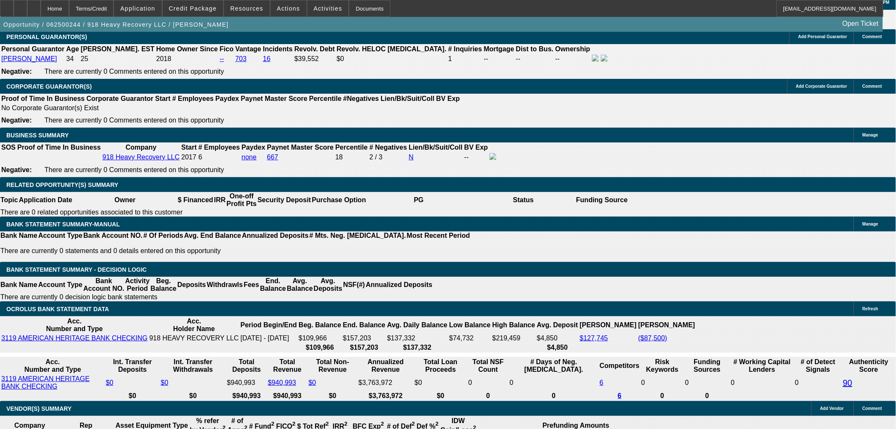
scroll to position [1176, 0]
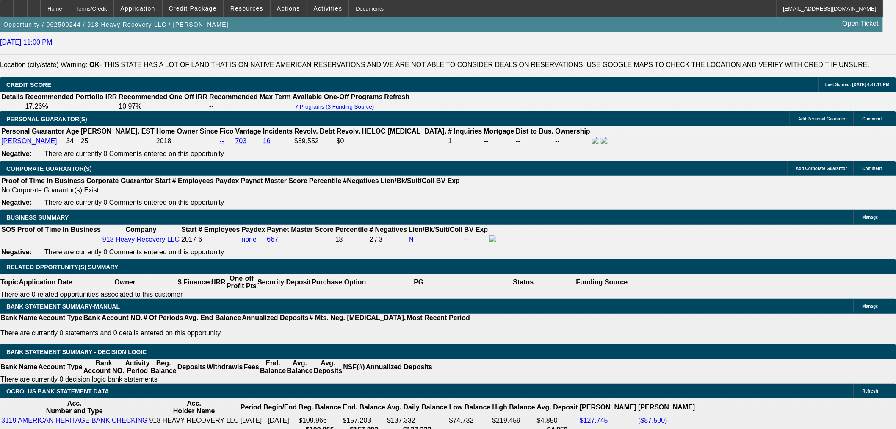
select select "0"
select select "2"
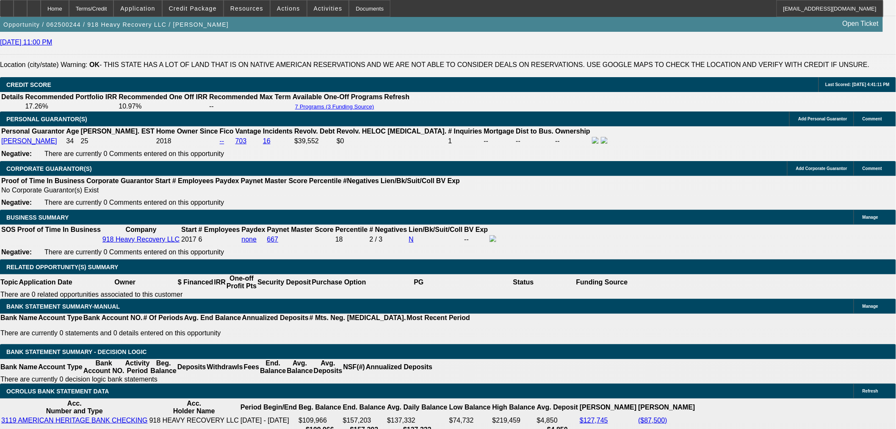
select select "0"
select select "6"
select select "0"
select select "2"
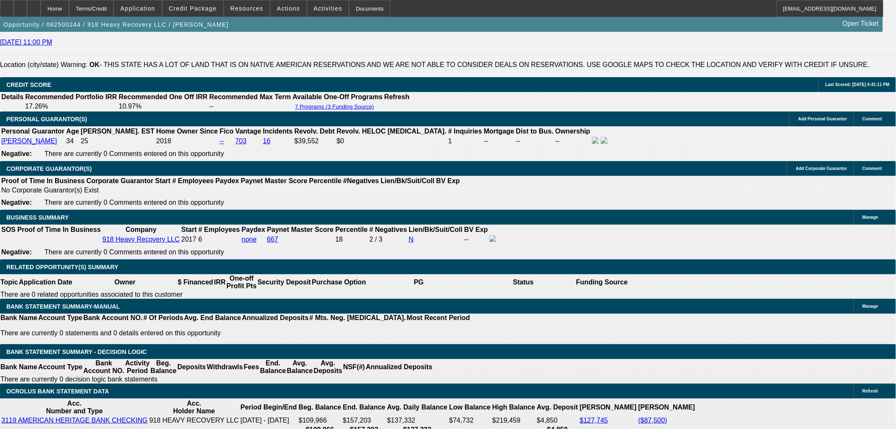
select select "0"
select select "6"
select select "0"
select select "2"
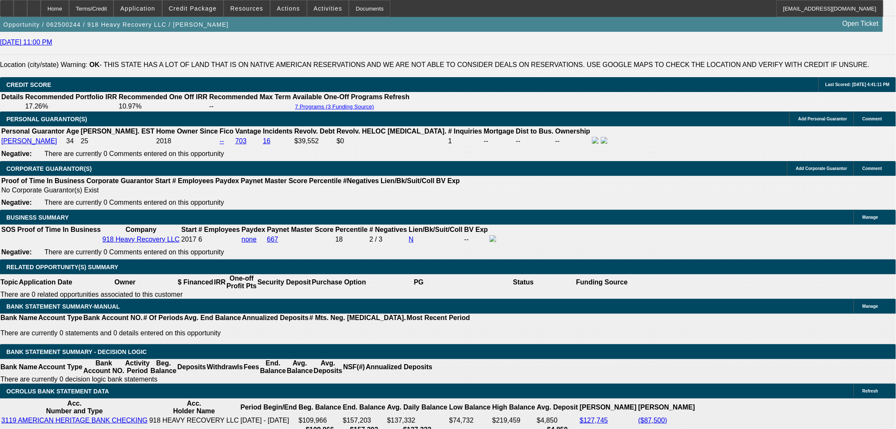
select select "0"
select select "6"
select select "0"
select select "2"
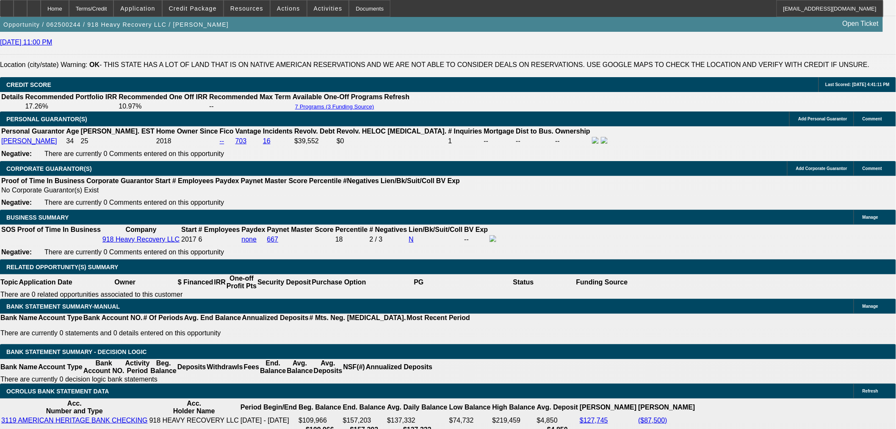
select select "0"
select select "6"
select select "0"
select select "2"
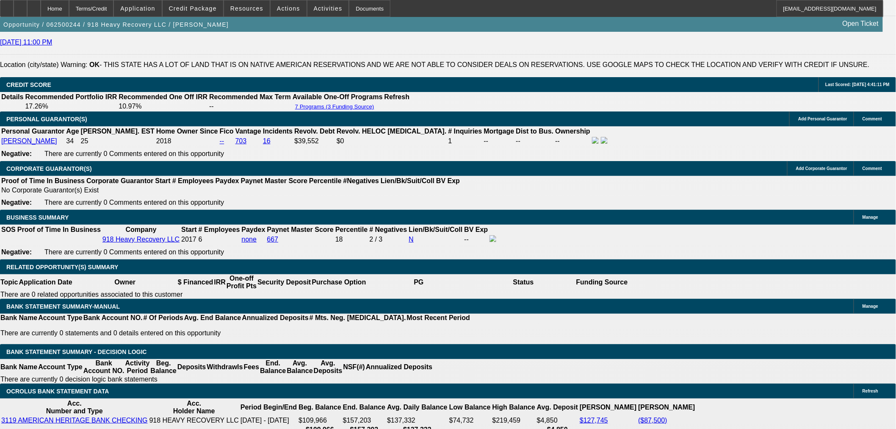
select select "2"
select select "0"
select select "6"
select select "0"
select select "2"
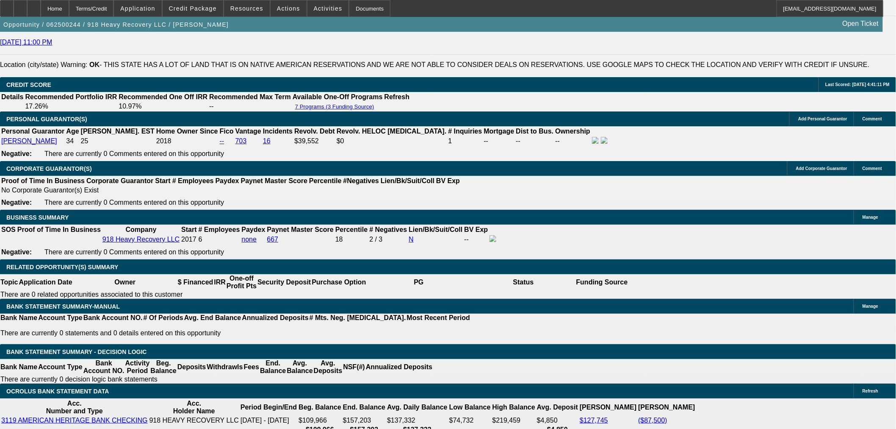
select select "2"
select select "0"
select select "6"
select select "0"
select select "2"
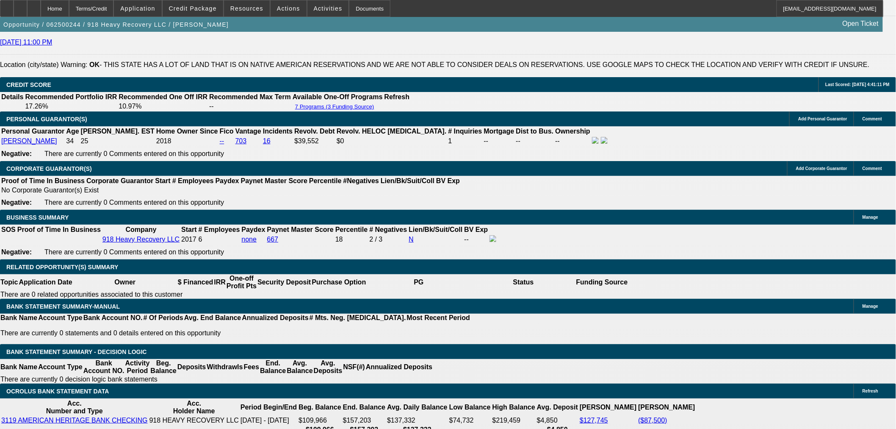
select select "2"
select select "0"
select select "6"
select select "0"
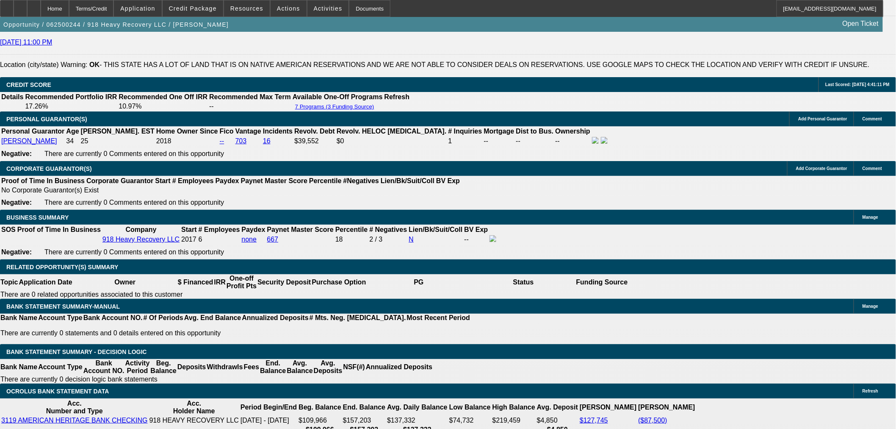
select select "2"
select select "0"
select select "6"
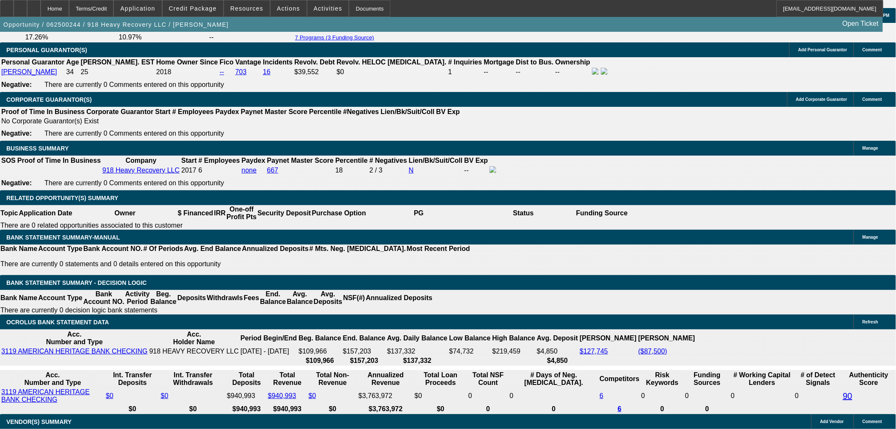
scroll to position [1223, 0]
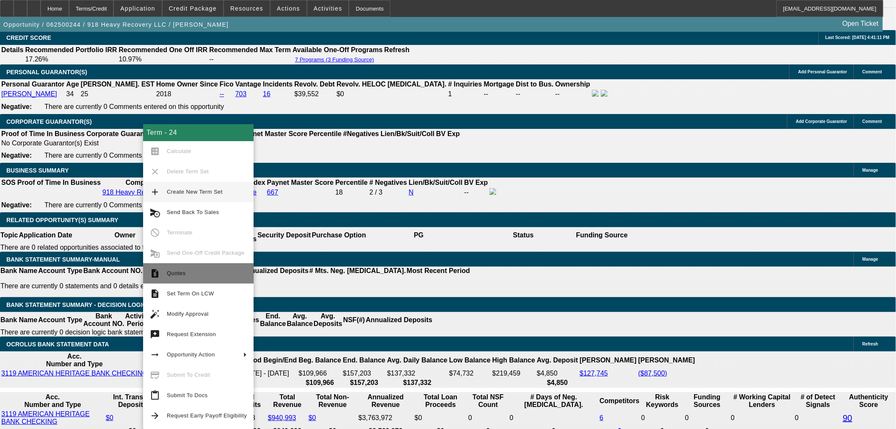
click at [171, 272] on span "Quotes" at bounding box center [176, 273] width 19 height 6
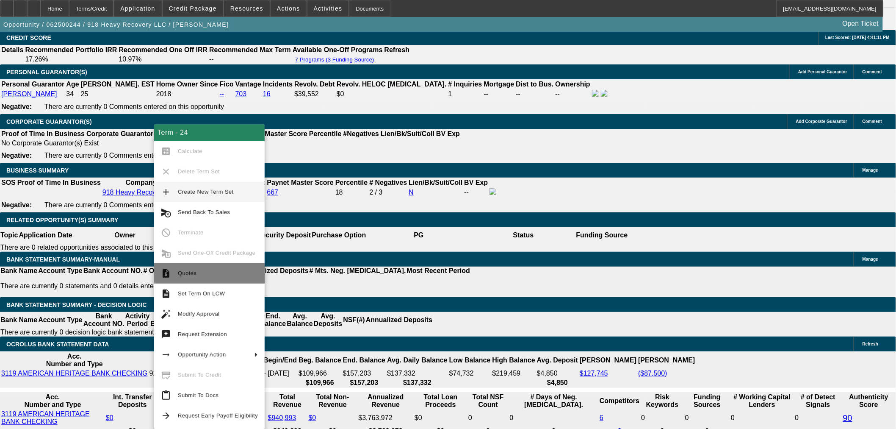
click at [188, 274] on span "Quotes" at bounding box center [187, 273] width 19 height 6
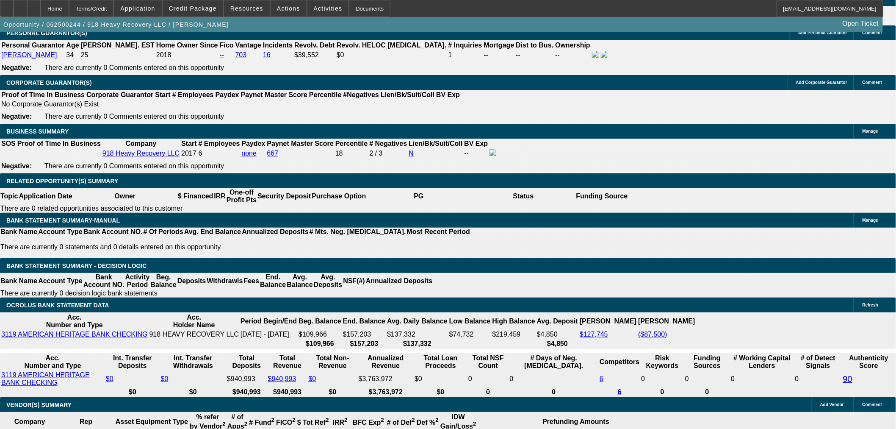
scroll to position [1129, 0]
